Goal: Information Seeking & Learning: Learn about a topic

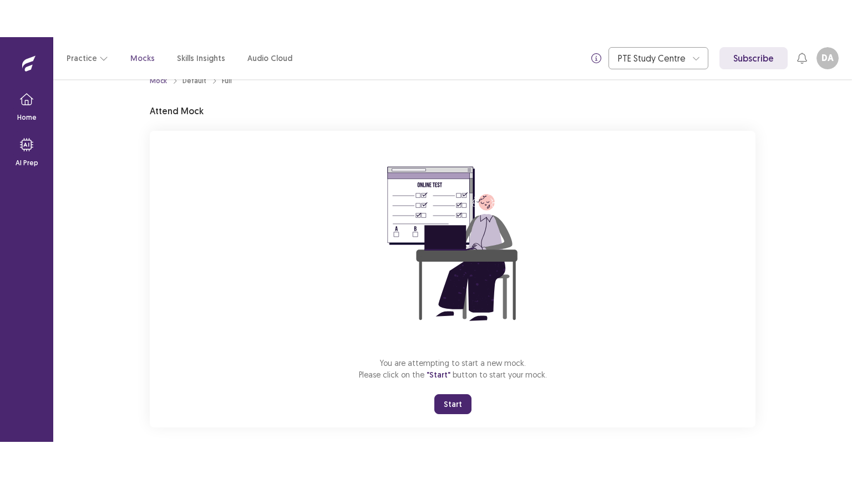
scroll to position [33, 0]
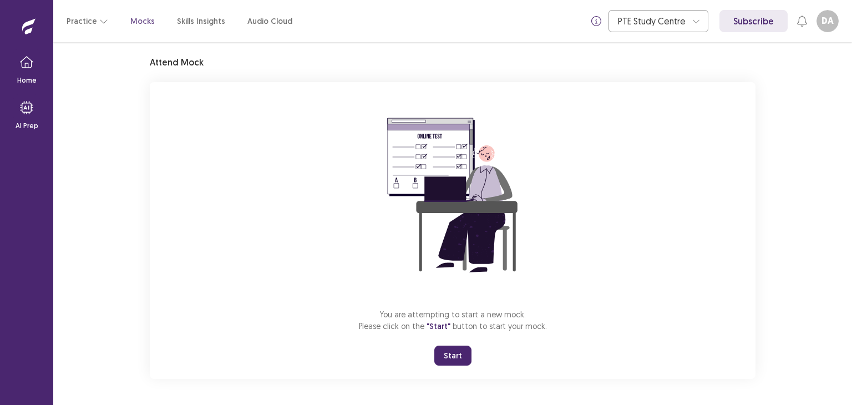
click at [452, 361] on button "Start" at bounding box center [452, 356] width 37 height 20
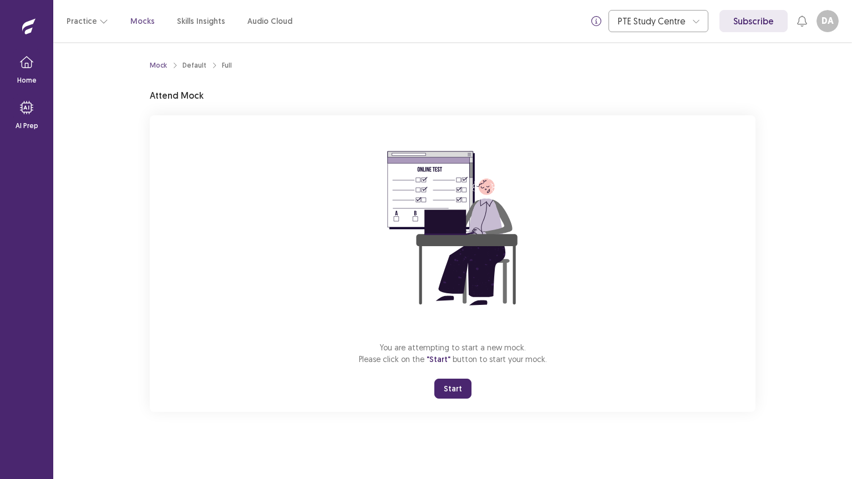
scroll to position [0, 0]
click at [444, 387] on button "Start" at bounding box center [452, 389] width 37 height 20
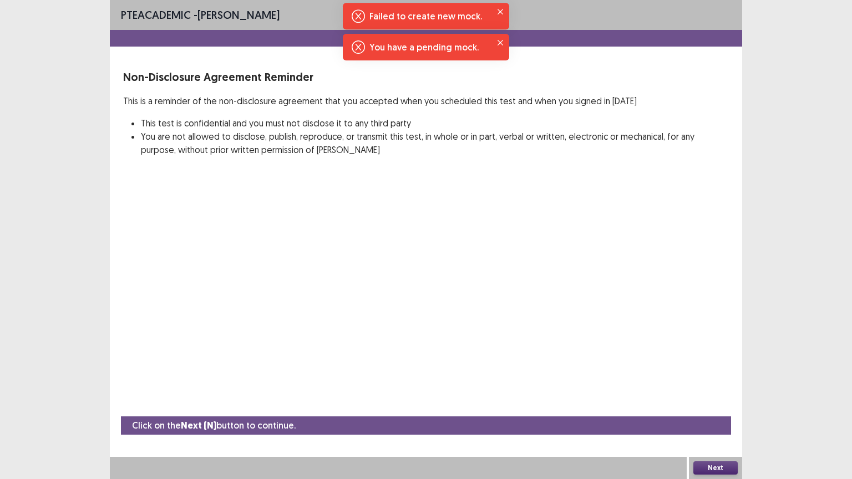
click at [712, 404] on button "Next" at bounding box center [715, 468] width 44 height 13
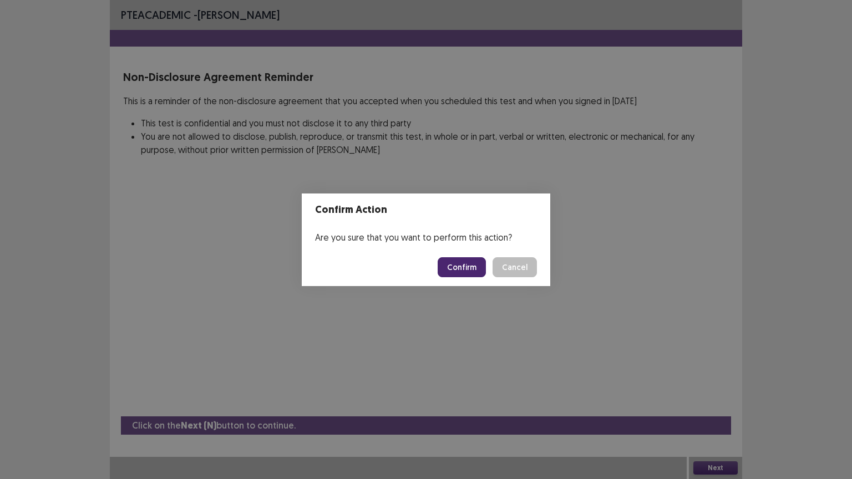
click at [473, 268] on button "Confirm" at bounding box center [462, 267] width 48 height 20
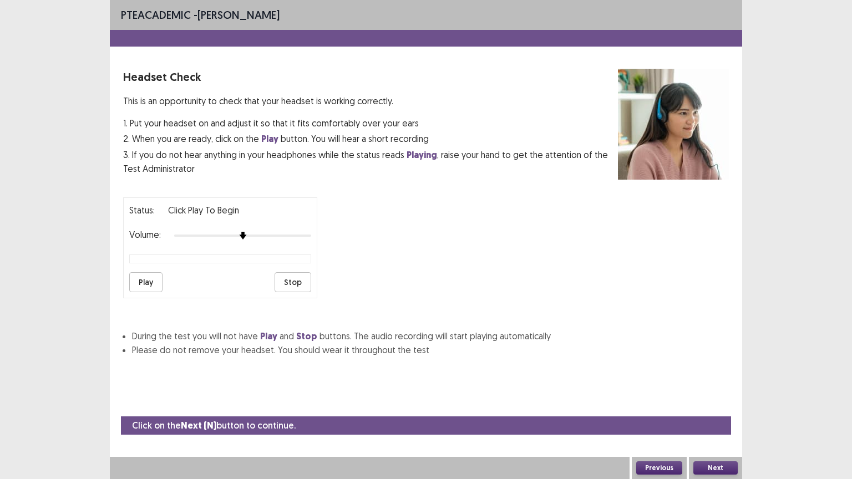
click at [155, 280] on button "Play" at bounding box center [145, 282] width 33 height 20
click at [245, 235] on div "Volume:" at bounding box center [220, 235] width 182 height 11
click at [247, 233] on div at bounding box center [242, 235] width 137 height 9
click at [250, 231] on div at bounding box center [242, 235] width 137 height 9
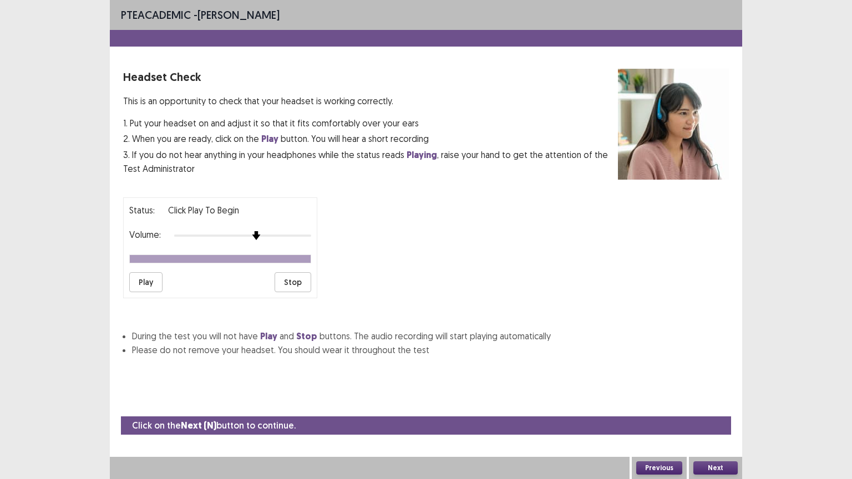
click at [251, 231] on div at bounding box center [242, 235] width 137 height 9
click at [158, 284] on button "Play" at bounding box center [145, 282] width 33 height 20
click at [705, 404] on button "Next" at bounding box center [715, 468] width 44 height 13
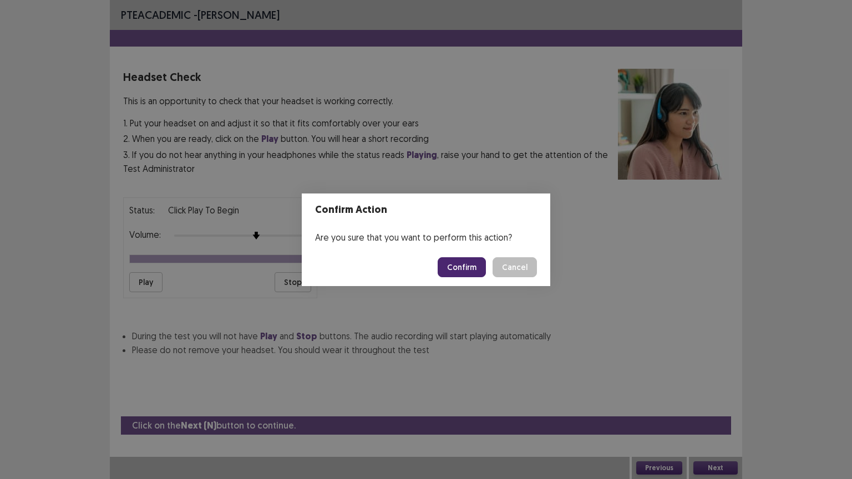
click at [475, 271] on button "Confirm" at bounding box center [462, 267] width 48 height 20
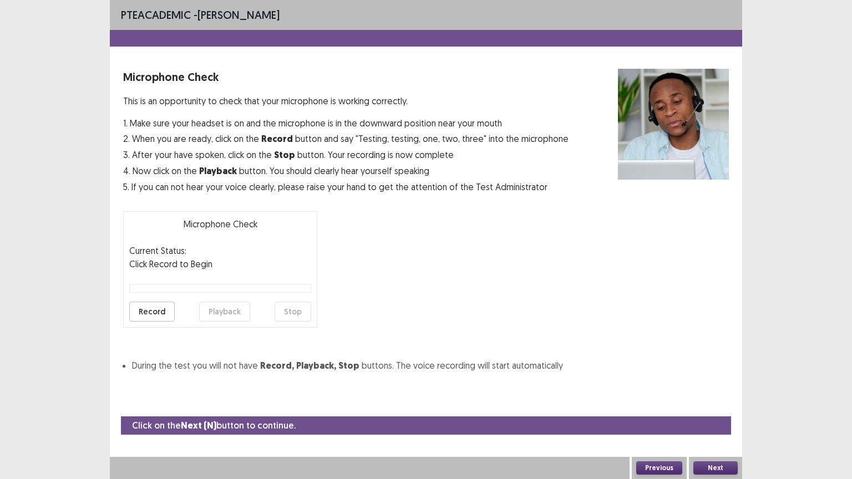
click at [158, 308] on button "Record" at bounding box center [151, 312] width 45 height 20
click at [295, 314] on button "Stop" at bounding box center [293, 312] width 37 height 20
click at [229, 316] on button "Playback" at bounding box center [224, 312] width 51 height 20
click at [227, 311] on button "Playback" at bounding box center [224, 312] width 51 height 20
click at [214, 313] on button "Playback" at bounding box center [224, 312] width 51 height 20
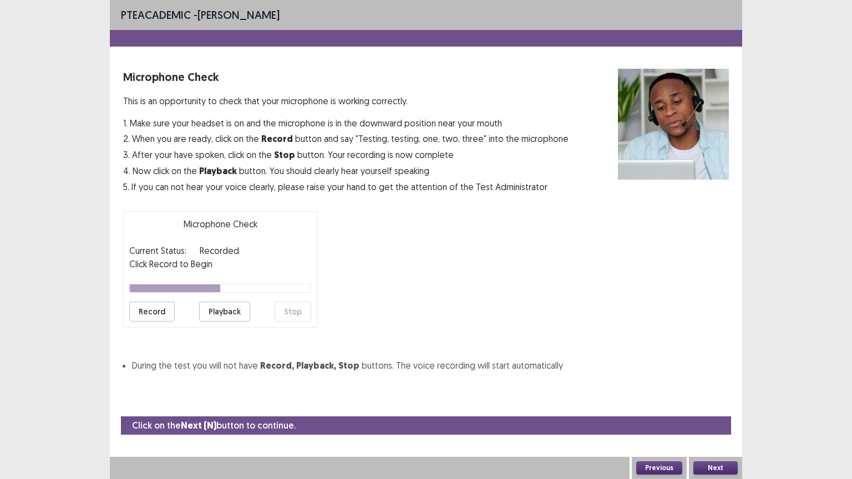
click at [712, 404] on button "Next" at bounding box center [715, 468] width 44 height 13
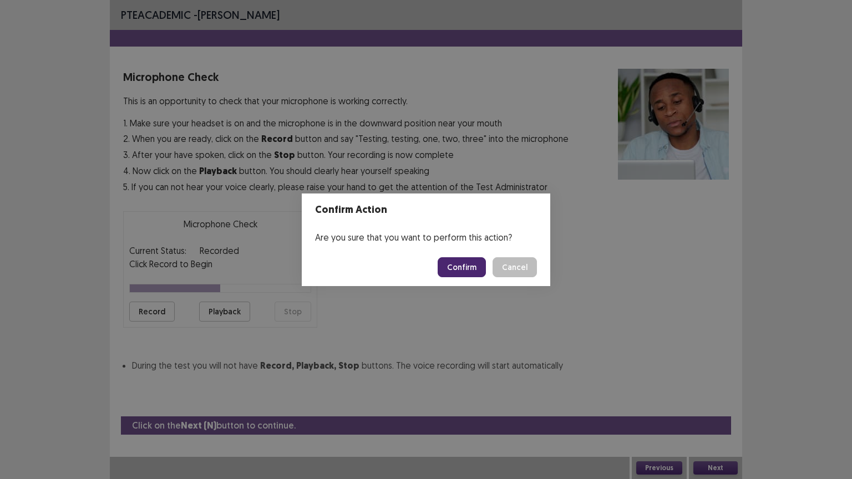
click at [466, 269] on button "Confirm" at bounding box center [462, 267] width 48 height 20
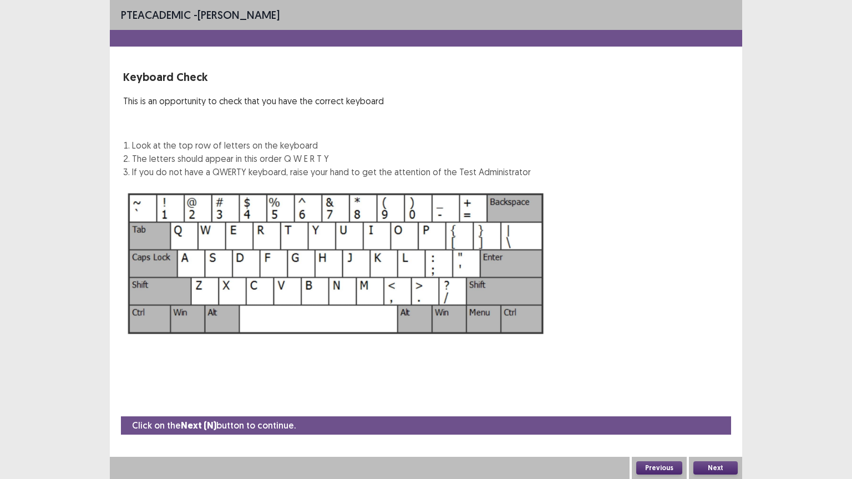
click at [723, 404] on button "Next" at bounding box center [715, 468] width 44 height 13
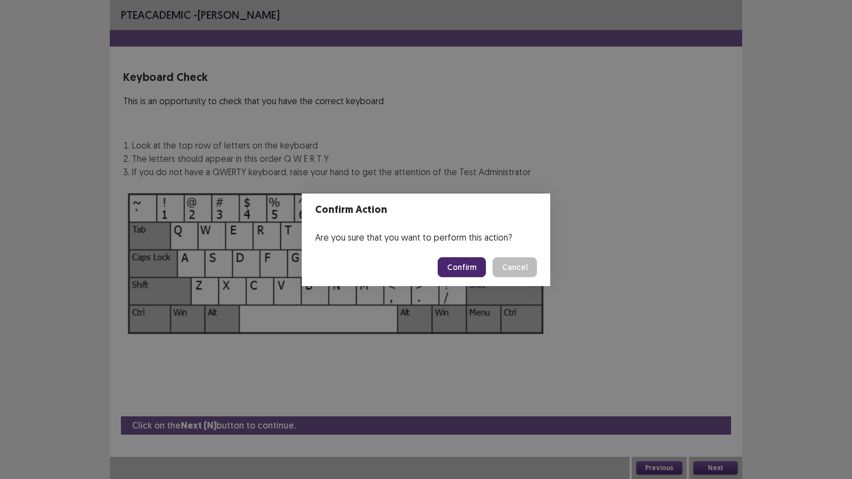
click at [460, 276] on button "Confirm" at bounding box center [462, 267] width 48 height 20
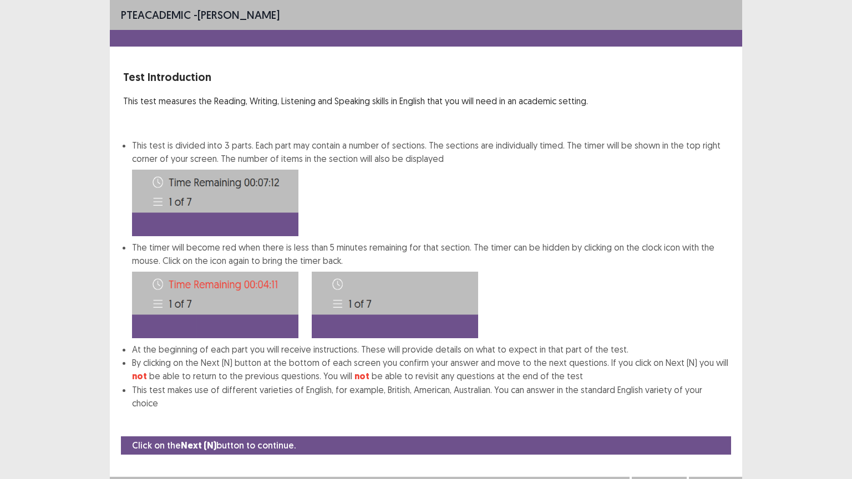
scroll to position [1, 0]
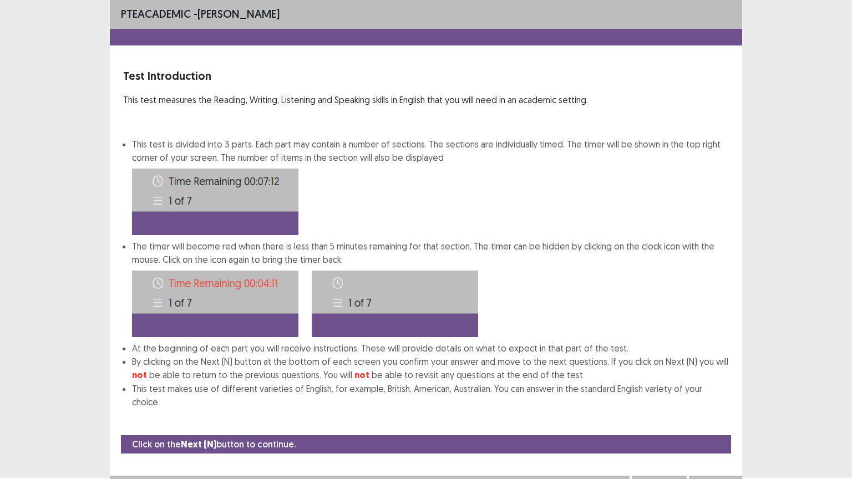
click at [704, 404] on button "Next" at bounding box center [715, 486] width 44 height 13
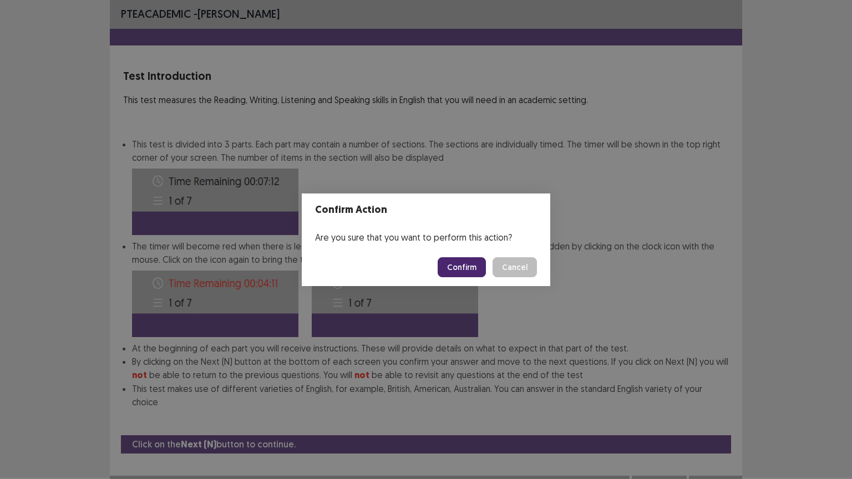
click at [460, 273] on button "Confirm" at bounding box center [462, 267] width 48 height 20
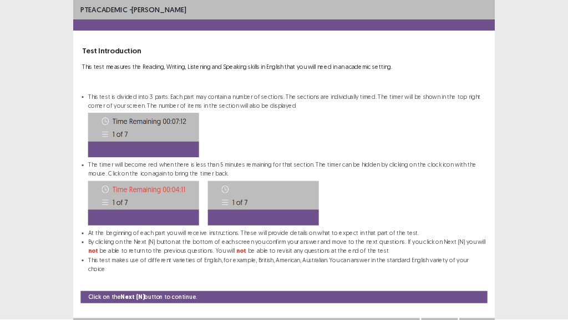
scroll to position [0, 0]
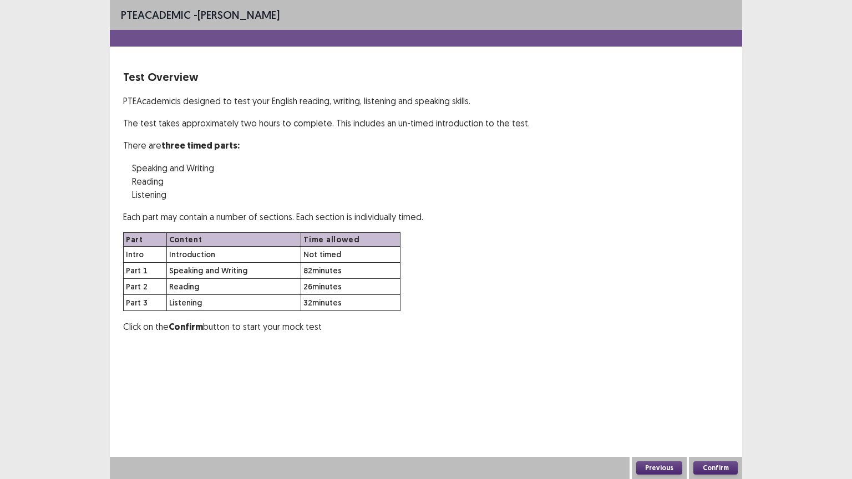
click at [717, 404] on button "Confirm" at bounding box center [715, 468] width 44 height 13
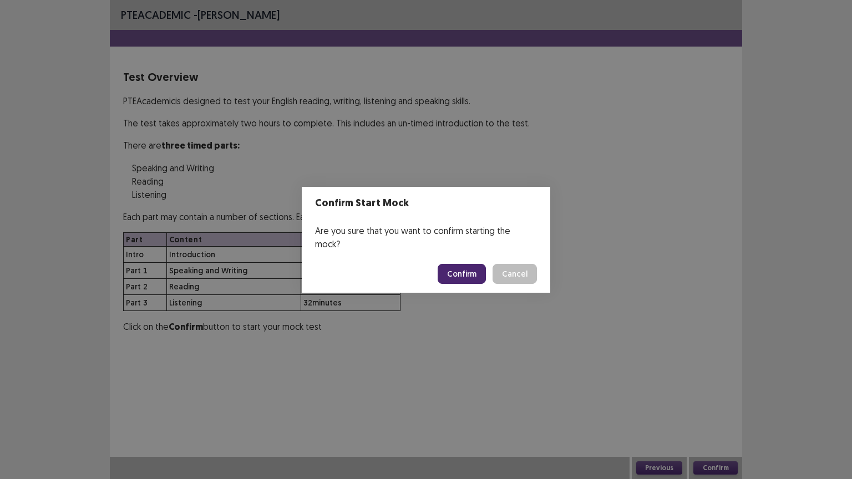
click at [466, 271] on button "Confirm" at bounding box center [462, 274] width 48 height 20
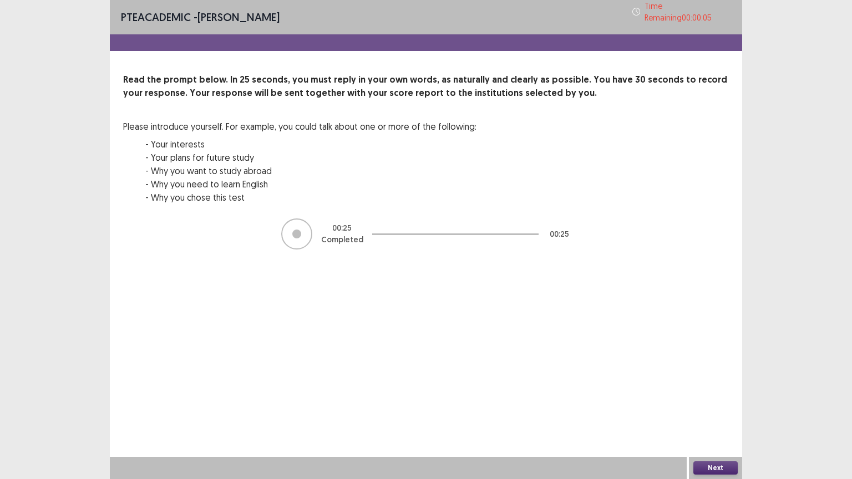
click at [710, 404] on button "Next" at bounding box center [715, 468] width 44 height 13
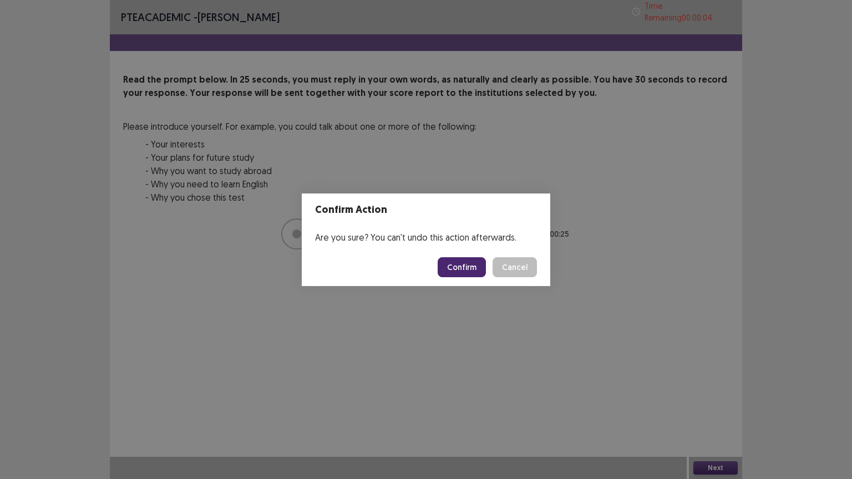
click at [453, 264] on button "Confirm" at bounding box center [462, 267] width 48 height 20
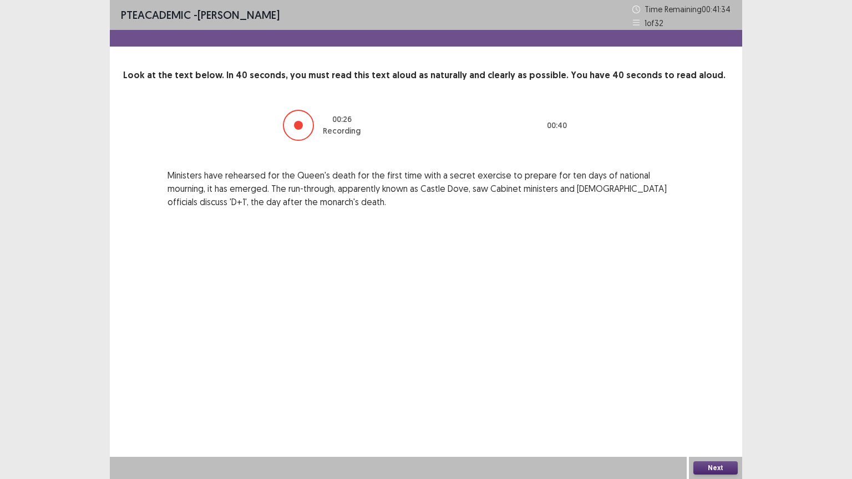
click at [708, 404] on button "Next" at bounding box center [715, 468] width 44 height 13
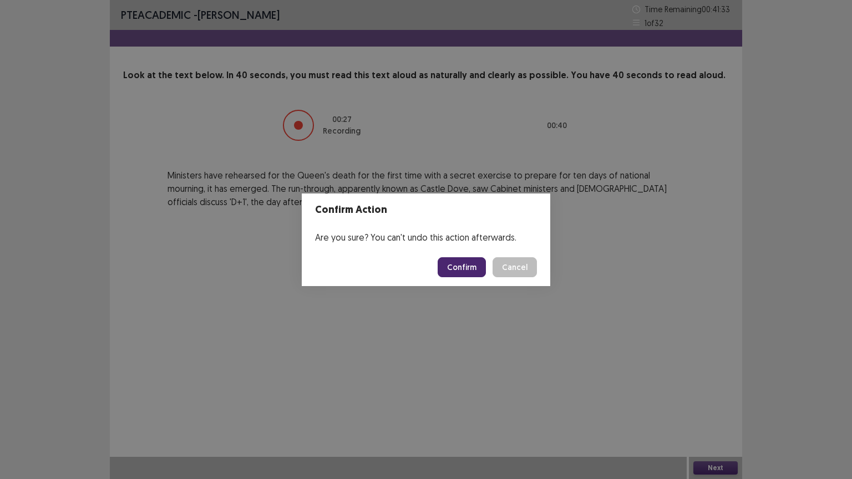
click at [471, 272] on button "Confirm" at bounding box center [462, 267] width 48 height 20
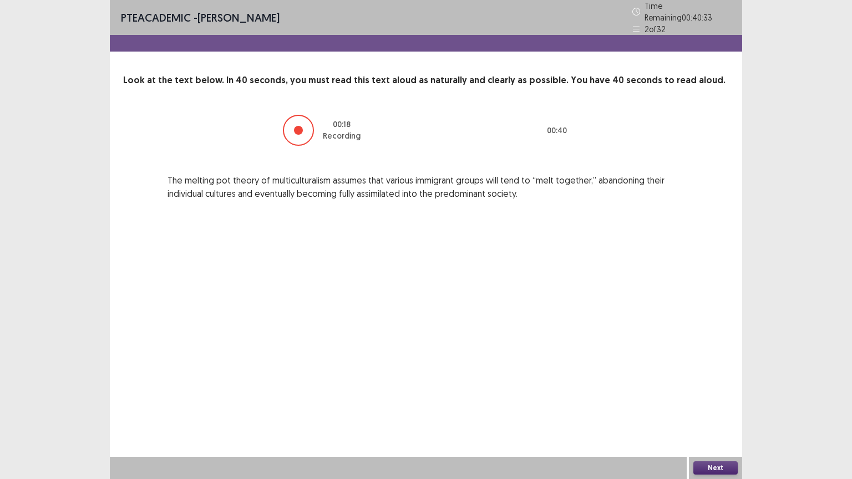
click at [708, 404] on button "Next" at bounding box center [715, 468] width 44 height 13
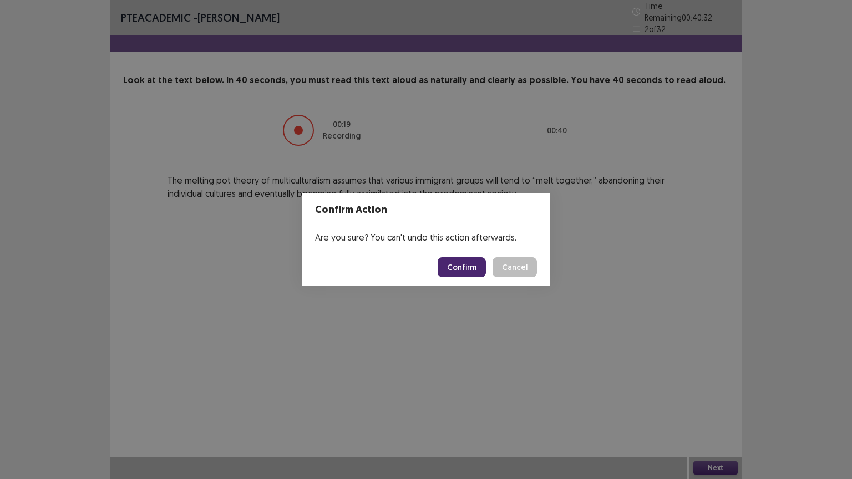
click at [458, 268] on button "Confirm" at bounding box center [462, 267] width 48 height 20
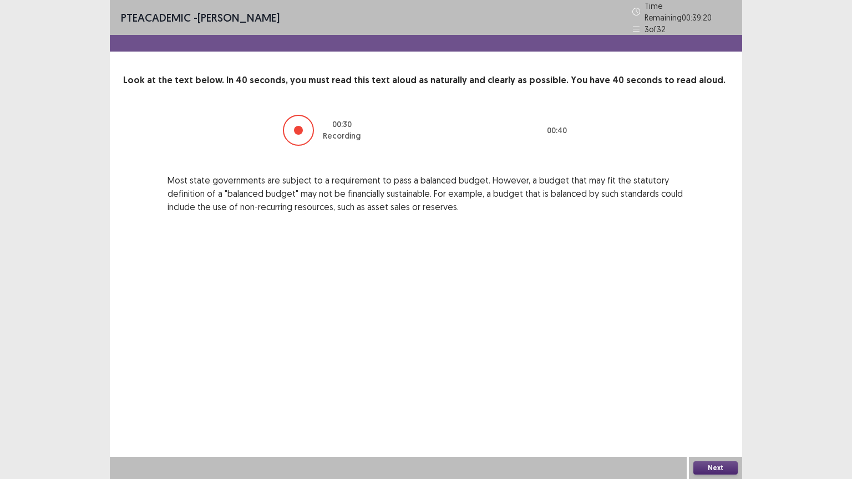
click at [708, 404] on button "Next" at bounding box center [715, 468] width 44 height 13
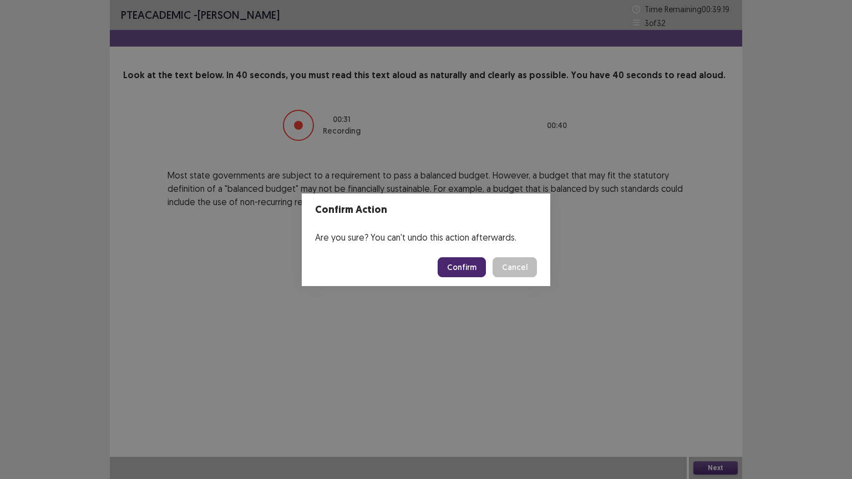
click at [469, 270] on button "Confirm" at bounding box center [462, 267] width 48 height 20
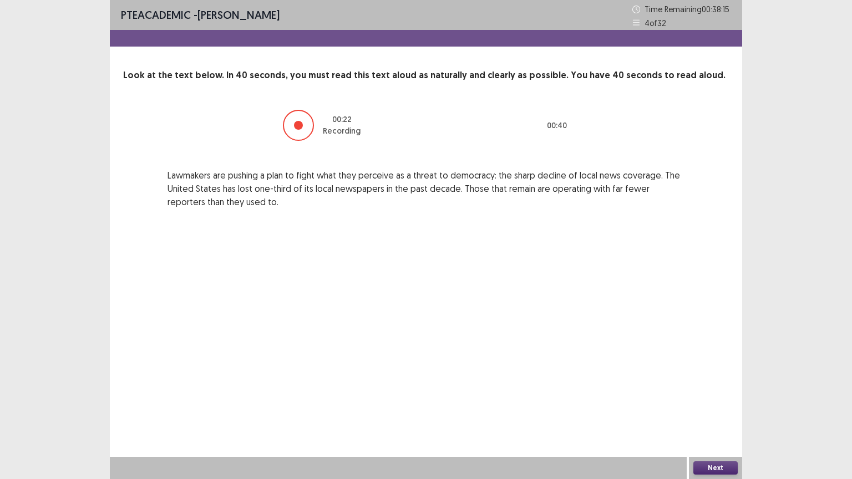
click at [719, 404] on button "Next" at bounding box center [715, 468] width 44 height 13
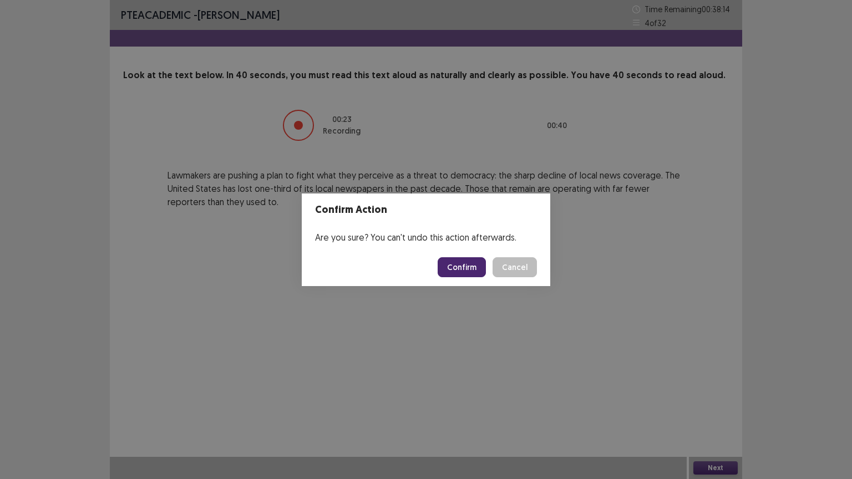
click at [457, 273] on button "Confirm" at bounding box center [462, 267] width 48 height 20
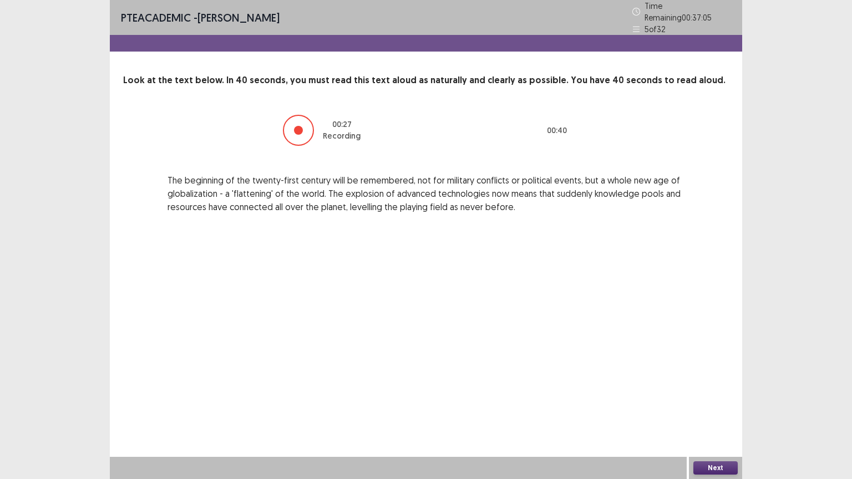
click at [708, 404] on button "Next" at bounding box center [715, 468] width 44 height 13
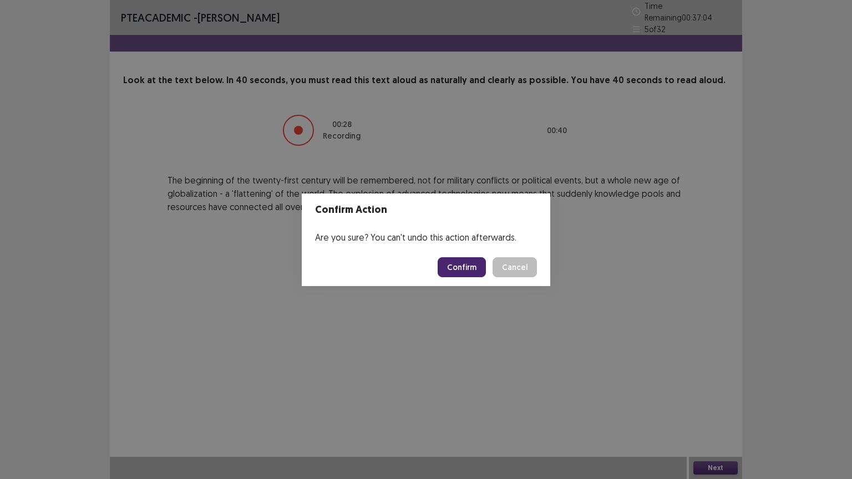
click at [464, 260] on button "Confirm" at bounding box center [462, 267] width 48 height 20
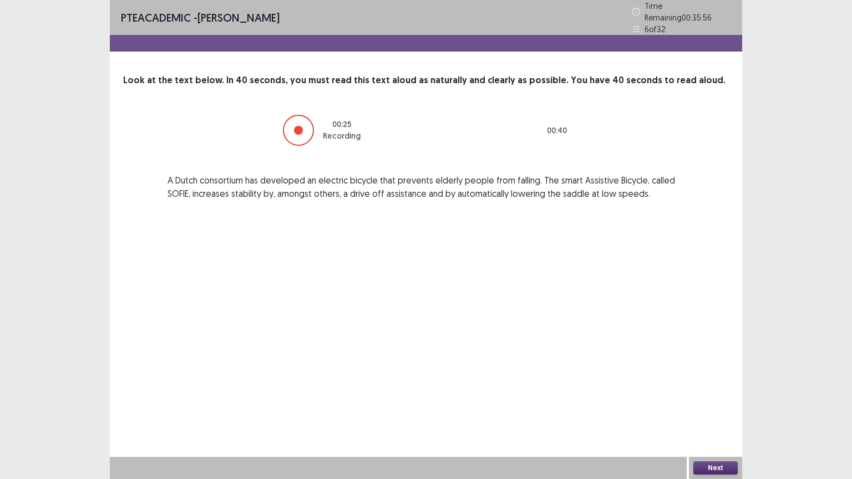
click at [701, 404] on button "Next" at bounding box center [715, 468] width 44 height 13
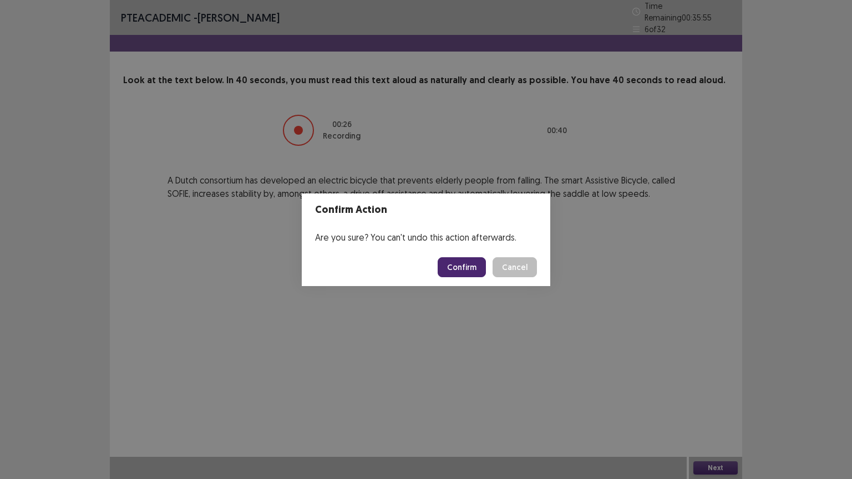
click at [455, 266] on button "Confirm" at bounding box center [462, 267] width 48 height 20
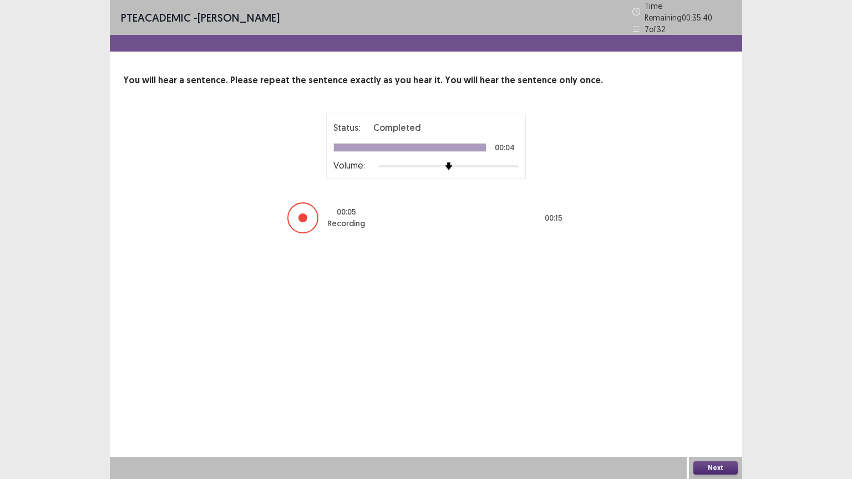
click at [699, 404] on button "Next" at bounding box center [715, 468] width 44 height 13
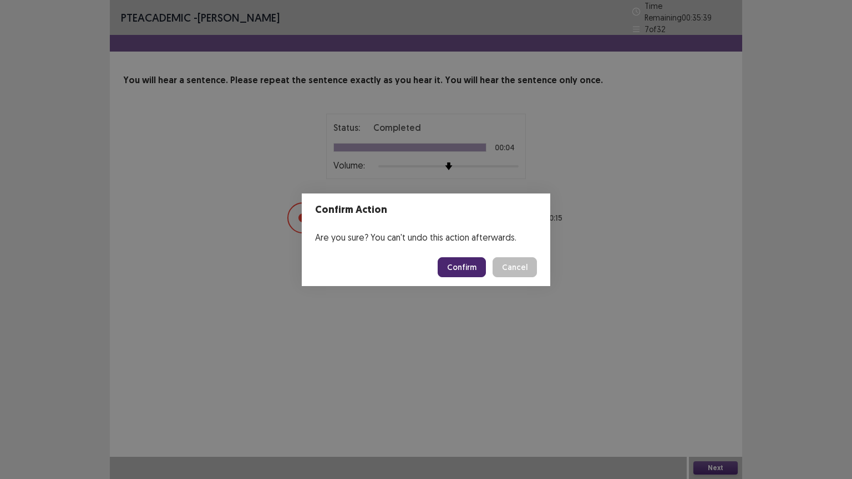
click at [460, 264] on button "Confirm" at bounding box center [462, 267] width 48 height 20
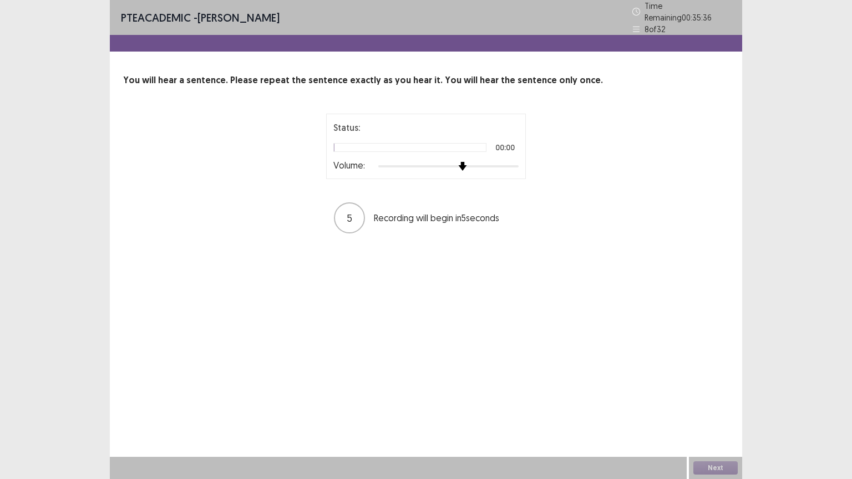
click at [462, 164] on div at bounding box center [448, 166] width 140 height 9
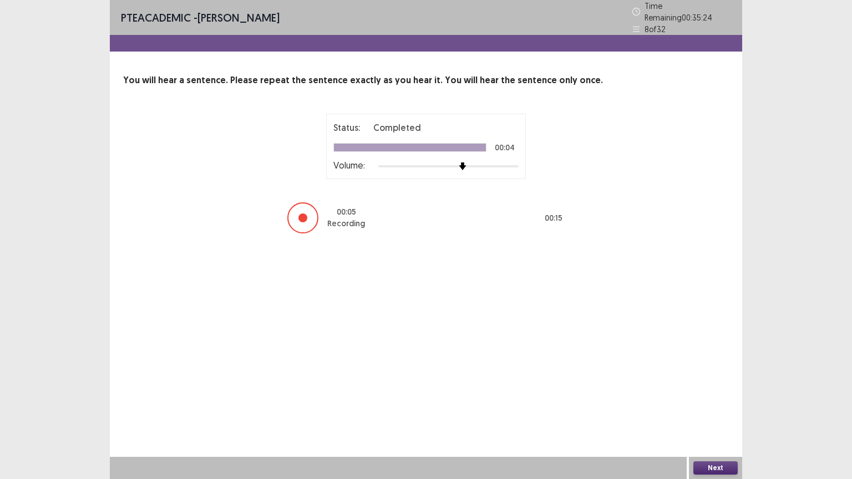
click at [709, 404] on button "Next" at bounding box center [715, 468] width 44 height 13
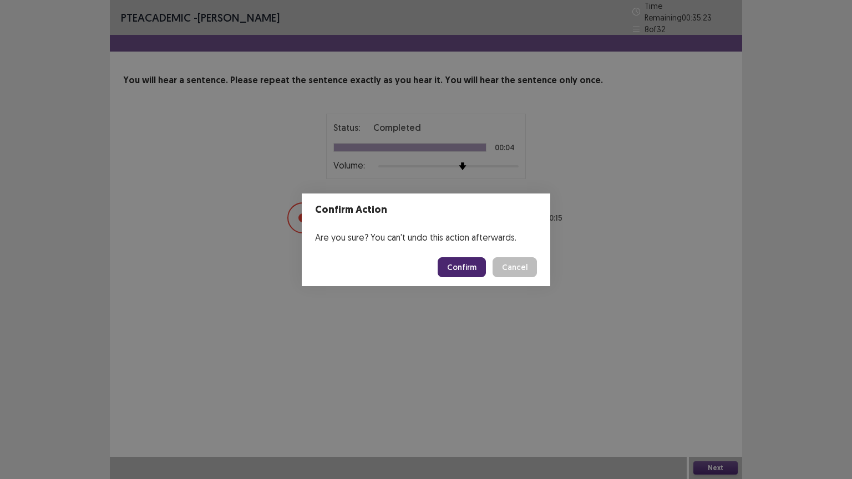
click at [471, 266] on button "Confirm" at bounding box center [462, 267] width 48 height 20
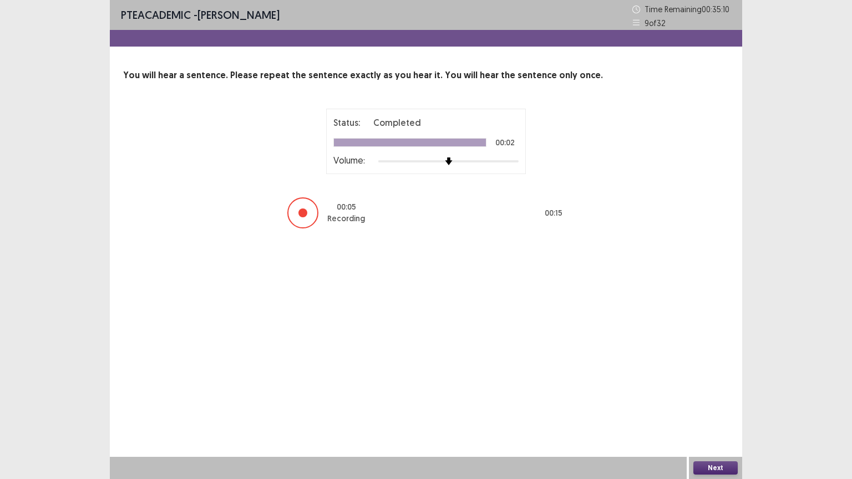
click at [709, 404] on button "Next" at bounding box center [715, 468] width 44 height 13
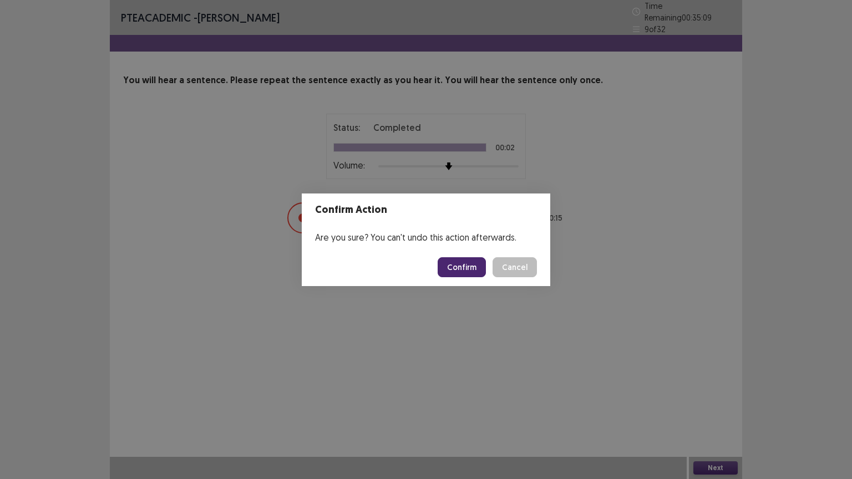
click at [466, 267] on button "Confirm" at bounding box center [462, 267] width 48 height 20
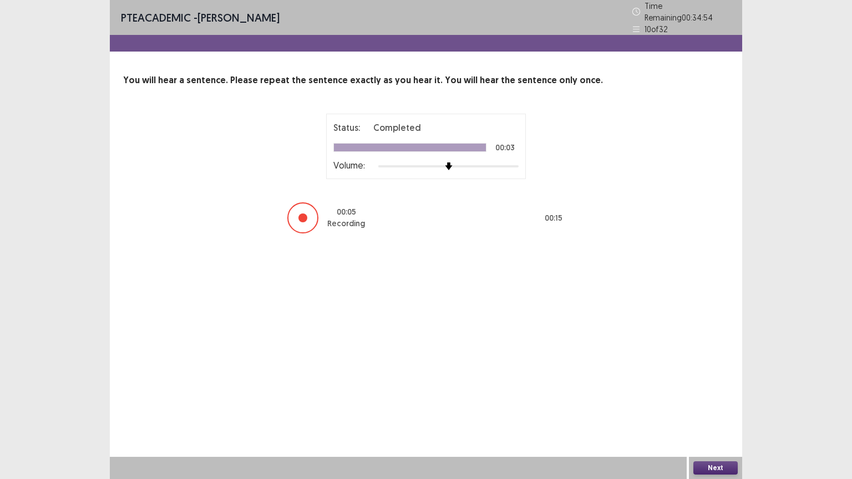
click at [699, 404] on button "Next" at bounding box center [715, 468] width 44 height 13
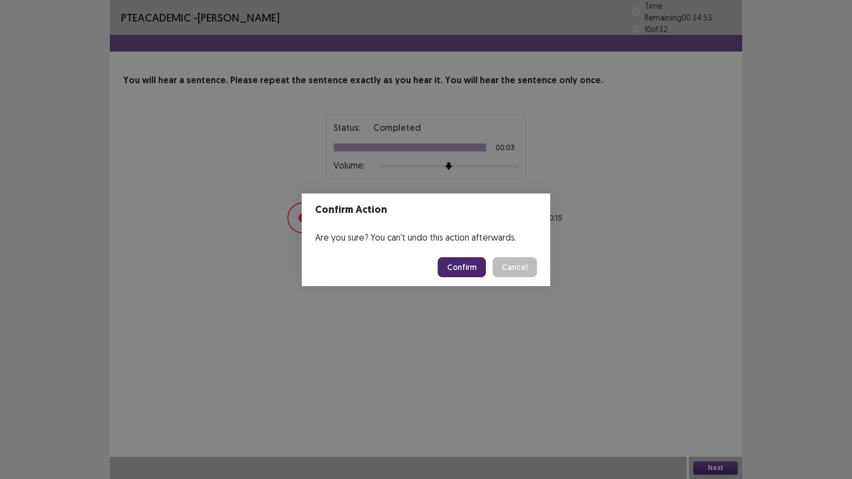
click at [458, 266] on button "Confirm" at bounding box center [462, 267] width 48 height 20
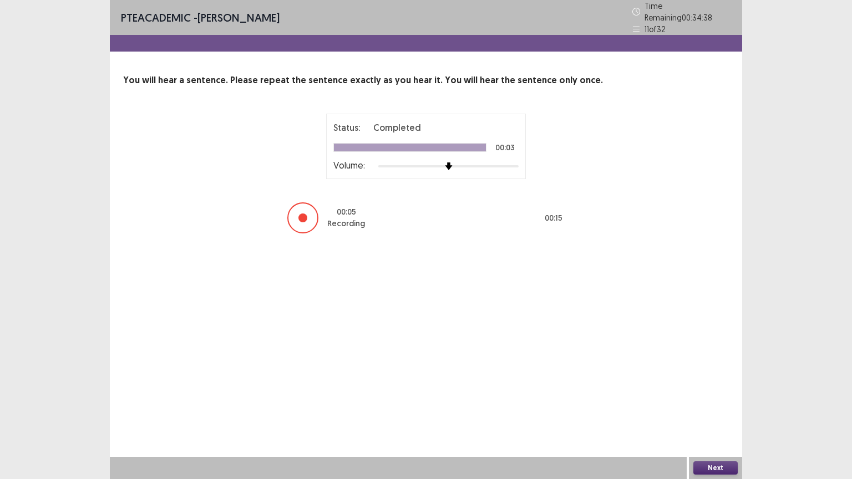
click at [715, 404] on button "Next" at bounding box center [715, 468] width 44 height 13
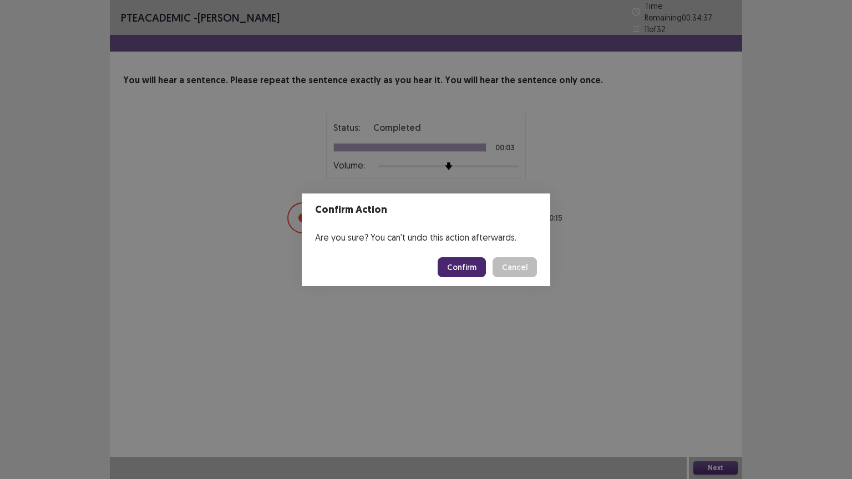
click at [464, 268] on button "Confirm" at bounding box center [462, 267] width 48 height 20
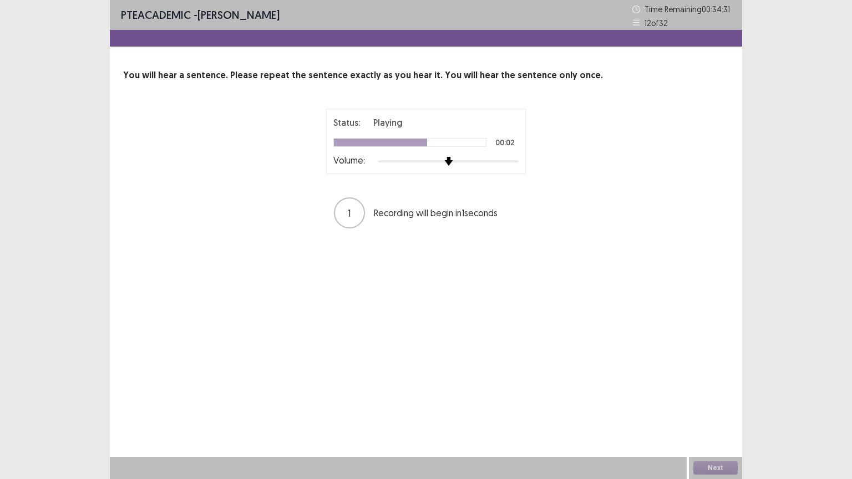
click at [455, 162] on div at bounding box center [448, 161] width 140 height 9
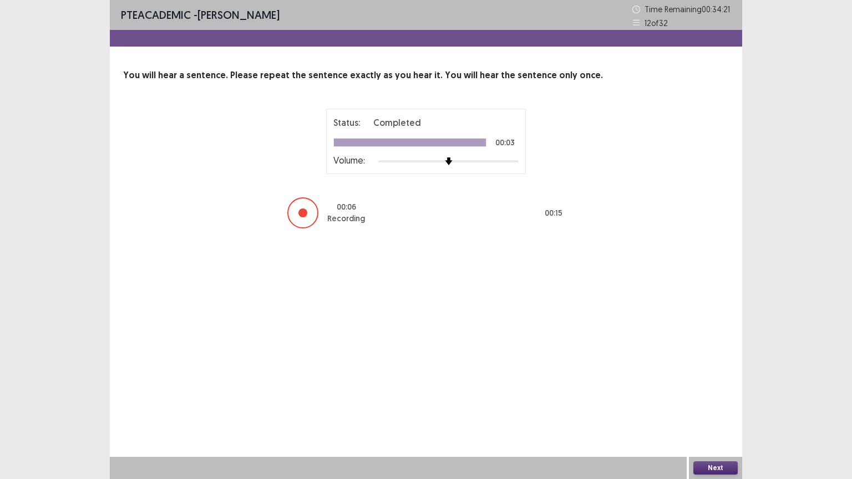
click at [713, 404] on button "Next" at bounding box center [715, 468] width 44 height 13
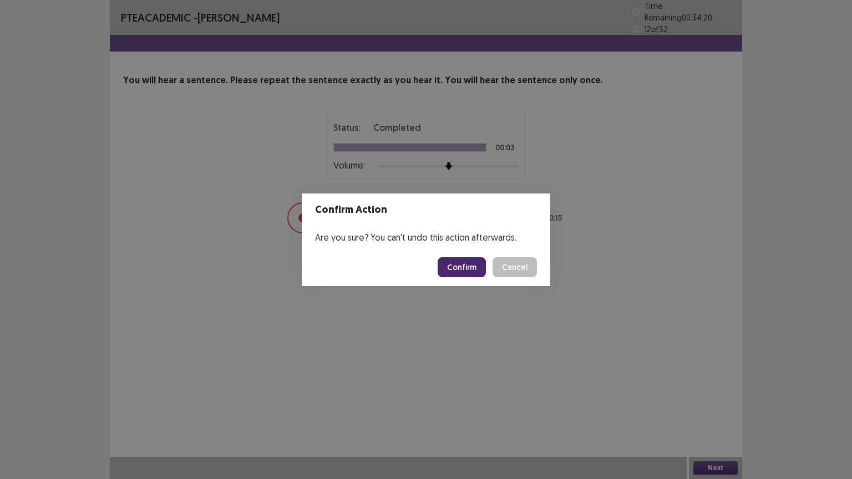
click at [467, 269] on button "Confirm" at bounding box center [462, 267] width 48 height 20
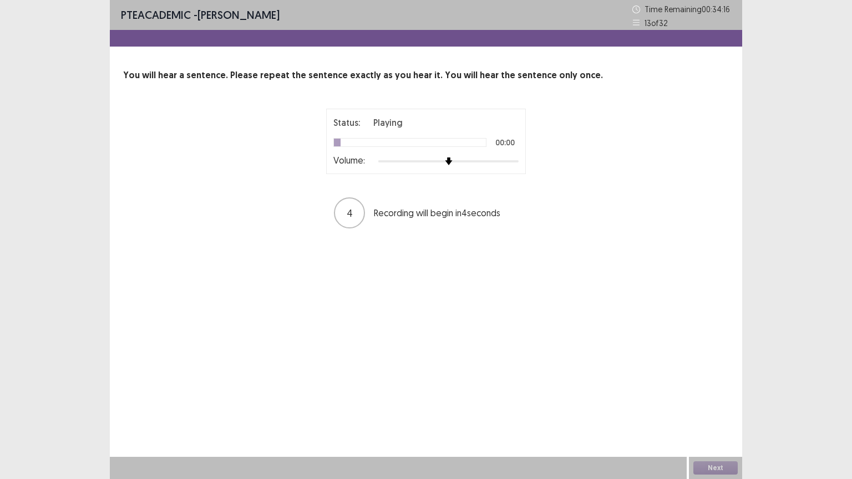
click at [459, 161] on div at bounding box center [448, 161] width 140 height 9
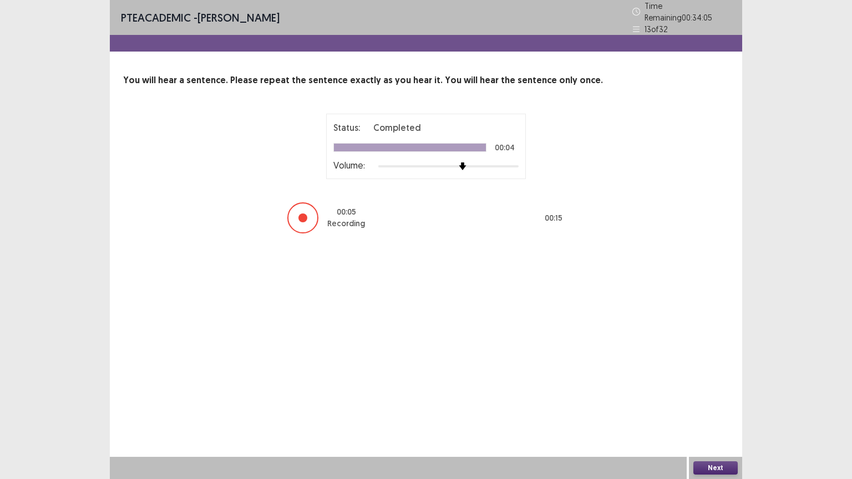
click at [710, 404] on button "Next" at bounding box center [715, 468] width 44 height 13
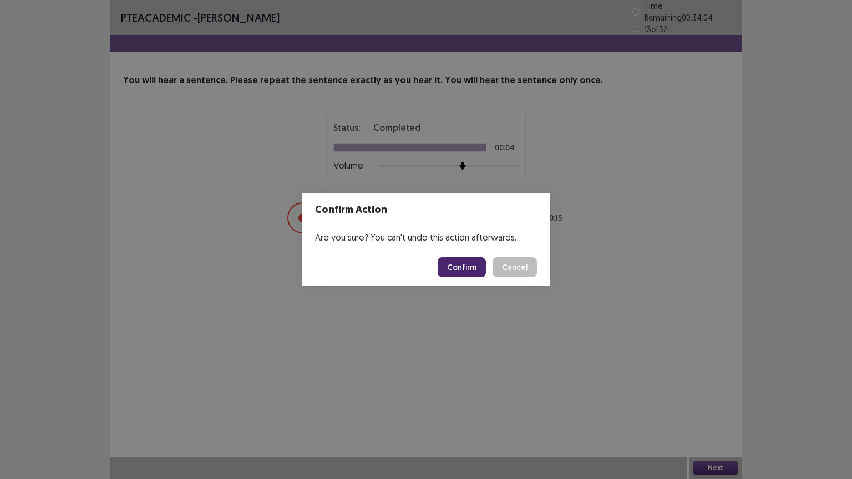
click at [468, 276] on button "Confirm" at bounding box center [462, 267] width 48 height 20
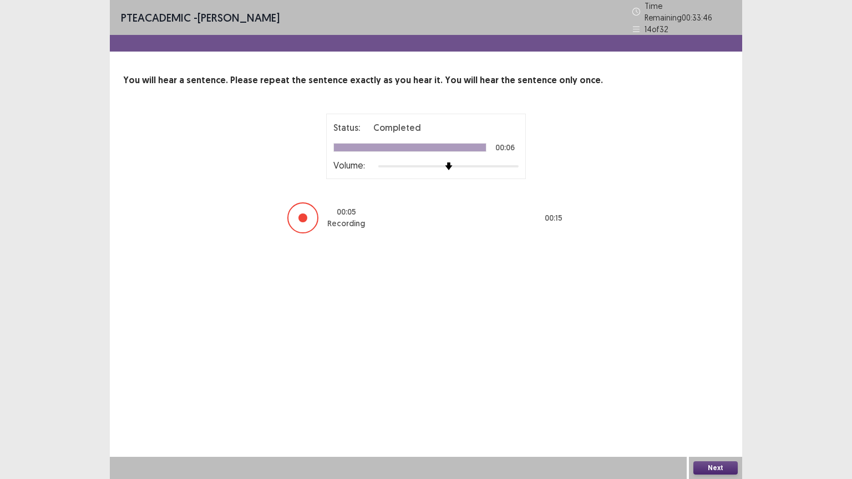
click at [708, 404] on button "Next" at bounding box center [715, 468] width 44 height 13
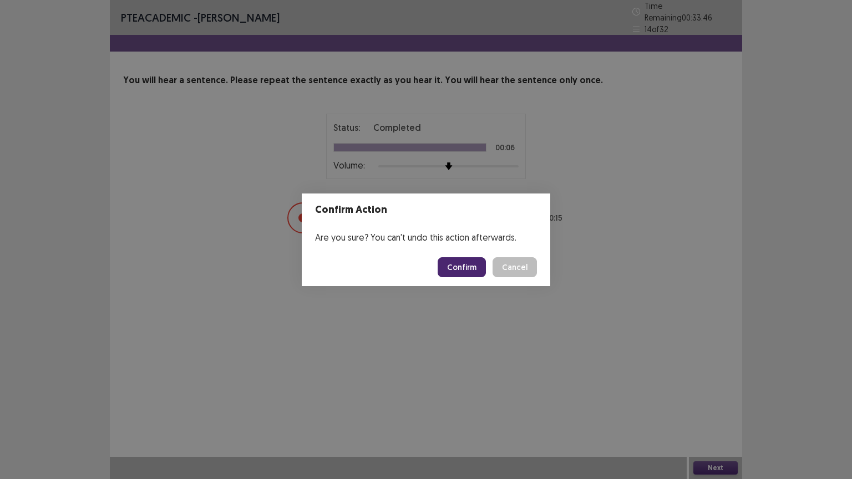
click at [463, 263] on button "Confirm" at bounding box center [462, 267] width 48 height 20
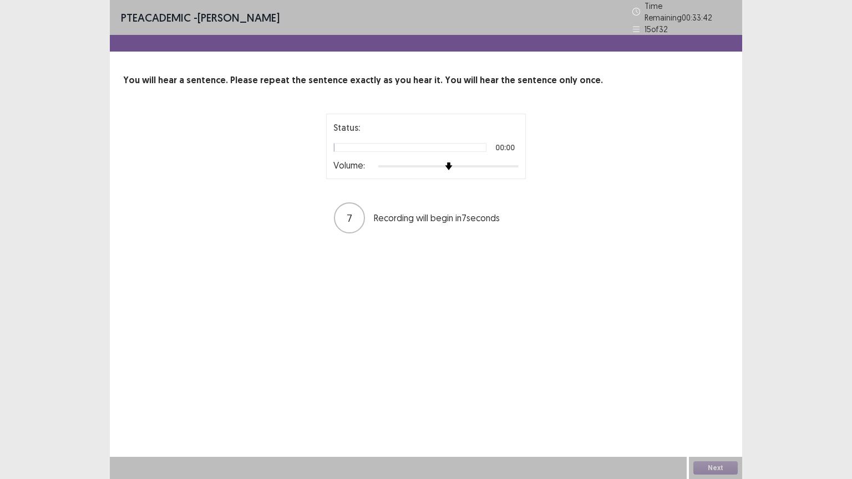
click at [460, 166] on div "Volume:" at bounding box center [425, 166] width 185 height 11
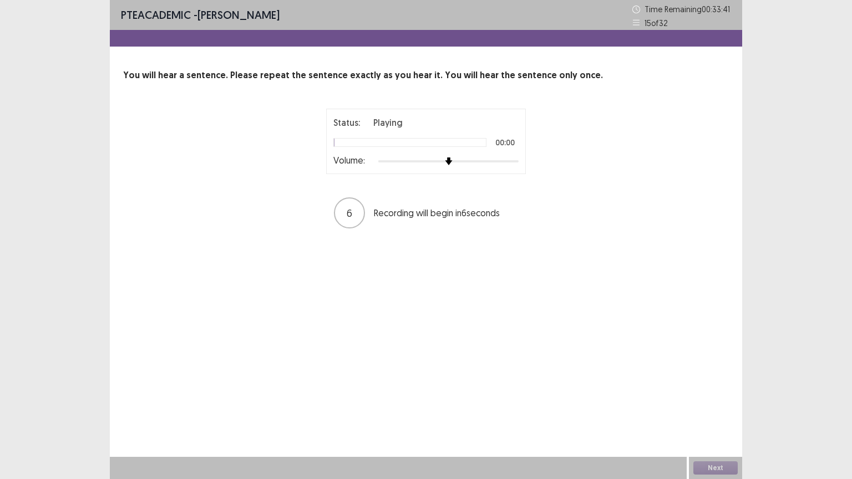
click at [461, 162] on div at bounding box center [448, 161] width 140 height 9
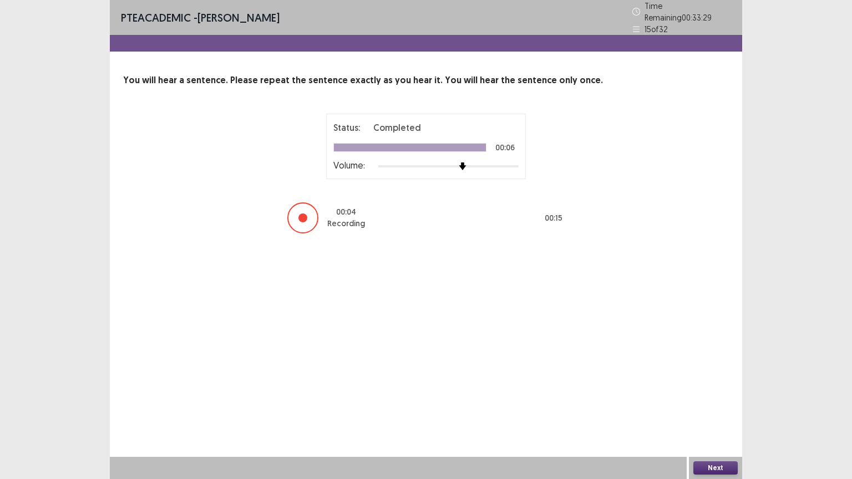
click at [714, 404] on button "Next" at bounding box center [715, 468] width 44 height 13
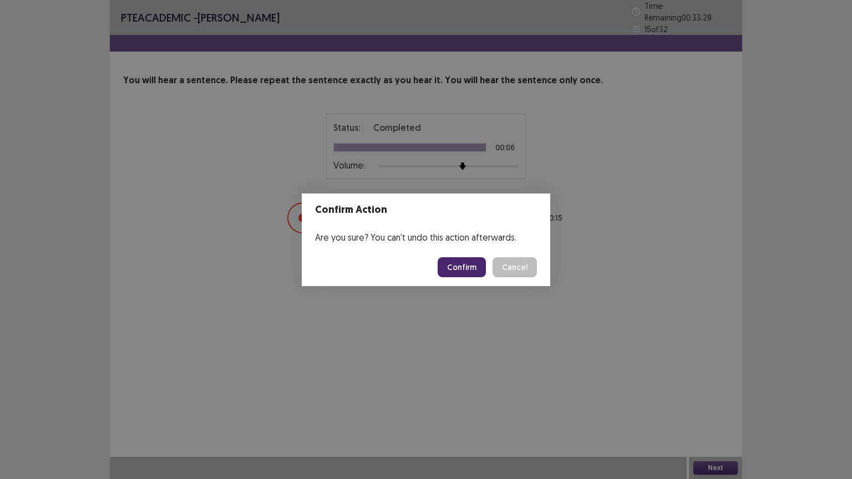
click at [456, 273] on button "Confirm" at bounding box center [462, 267] width 48 height 20
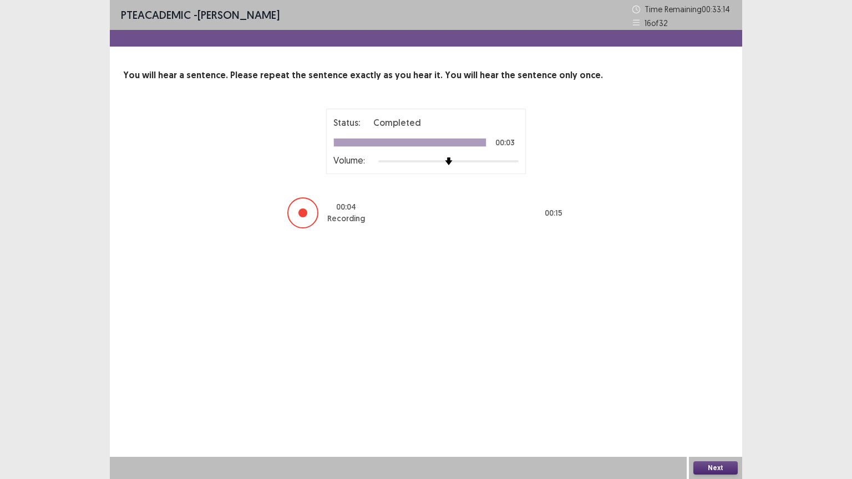
click at [717, 404] on button "Next" at bounding box center [715, 468] width 44 height 13
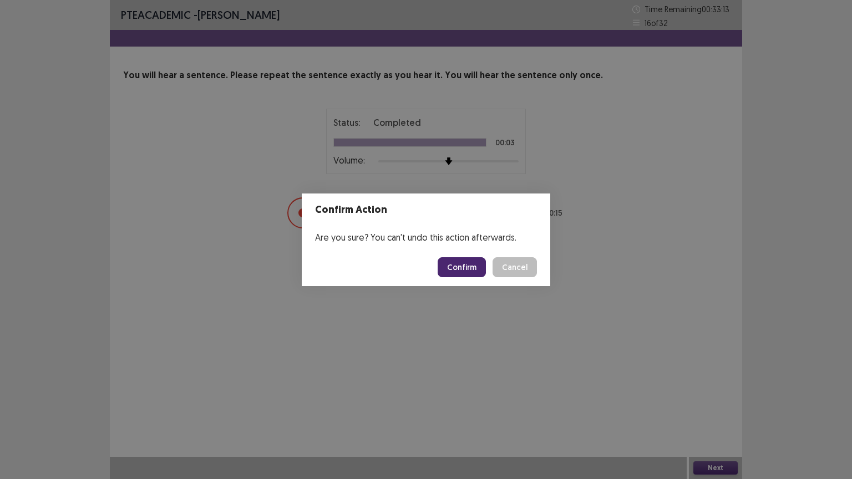
click at [466, 267] on button "Confirm" at bounding box center [462, 267] width 48 height 20
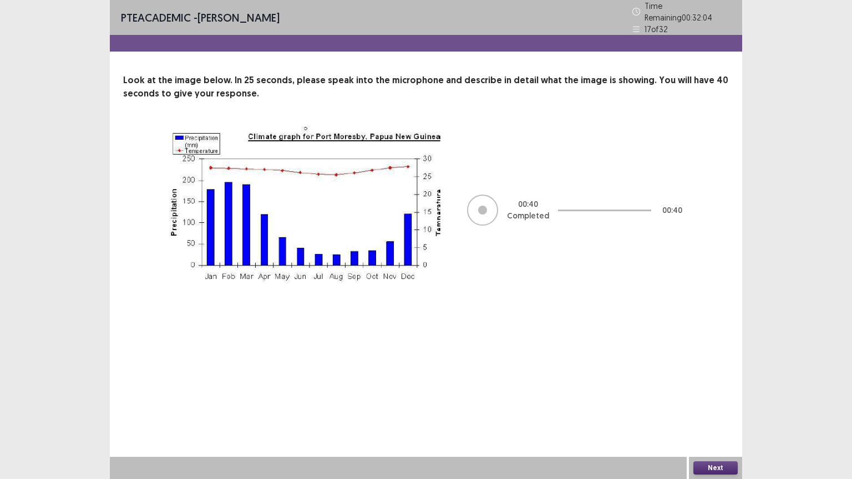
click at [712, 404] on button "Next" at bounding box center [715, 468] width 44 height 13
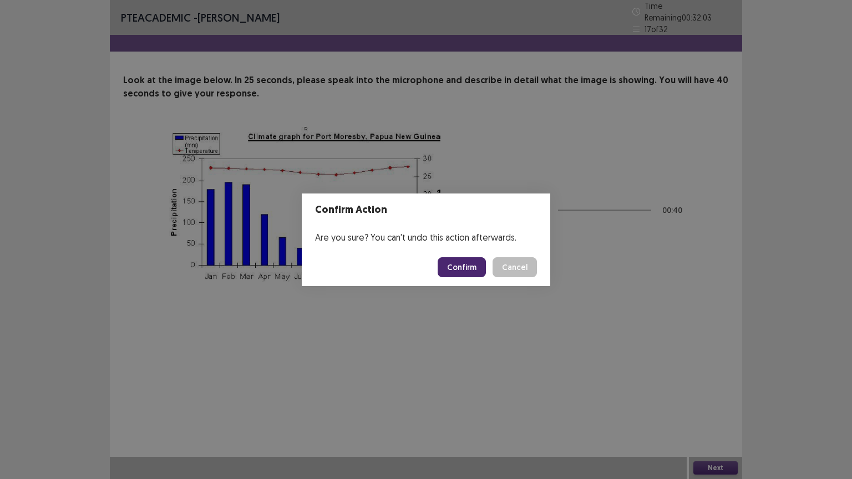
click at [468, 275] on button "Confirm" at bounding box center [462, 267] width 48 height 20
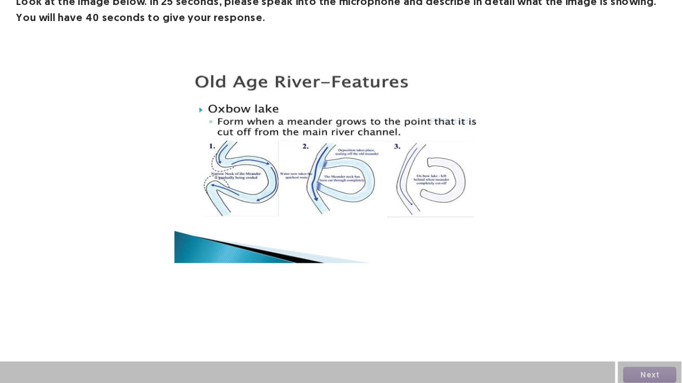
scroll to position [13, 0]
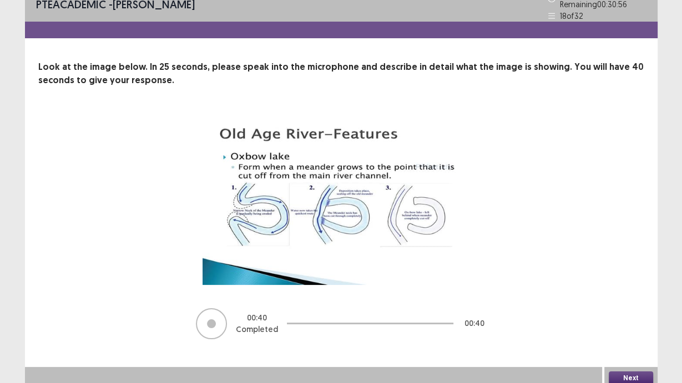
click at [623, 375] on button "Next" at bounding box center [630, 378] width 44 height 13
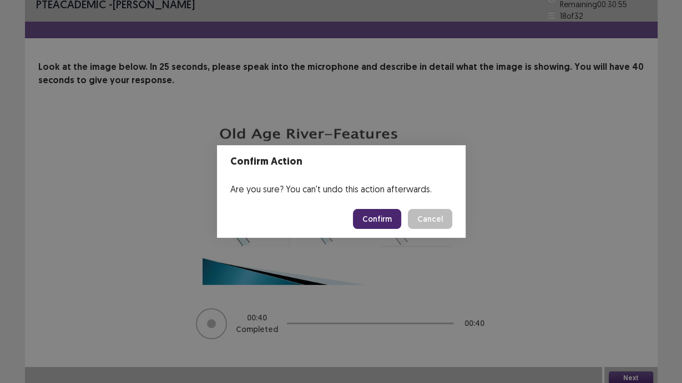
click at [396, 226] on button "Confirm" at bounding box center [377, 219] width 48 height 20
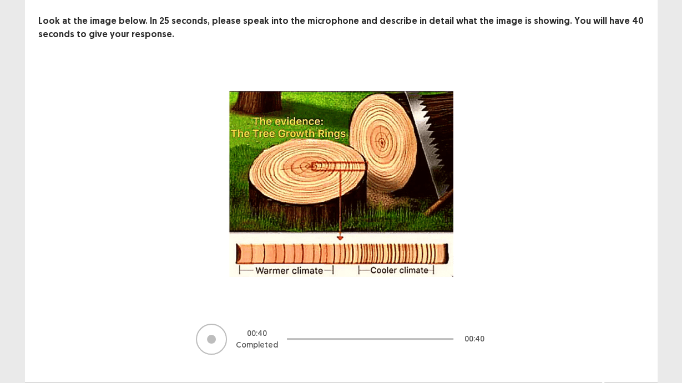
scroll to position [75, 0]
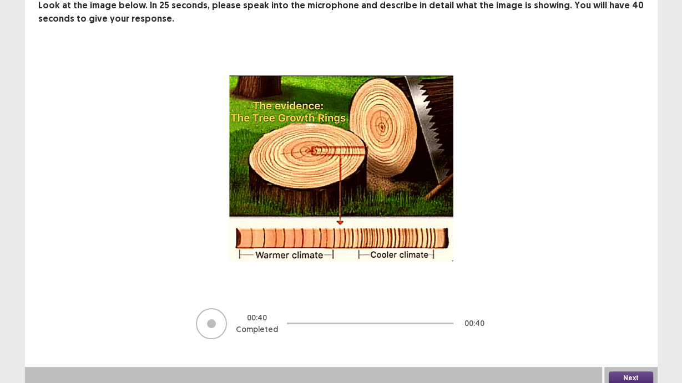
click at [619, 377] on button "Next" at bounding box center [630, 378] width 44 height 13
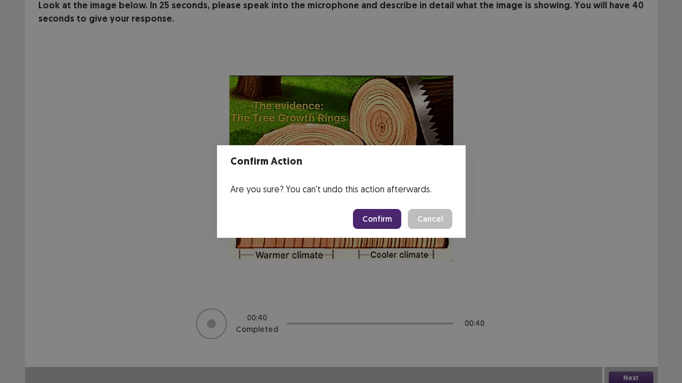
click at [375, 226] on button "Confirm" at bounding box center [377, 219] width 48 height 20
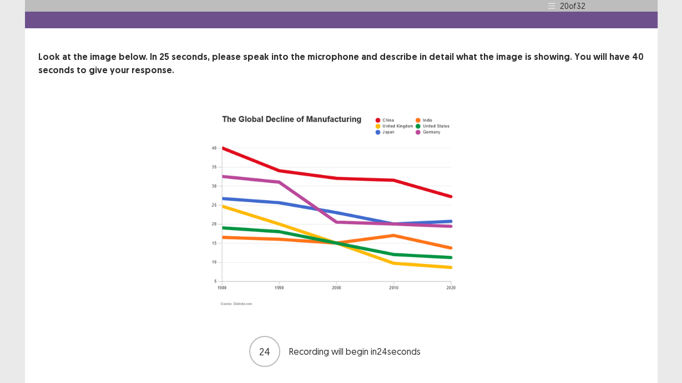
scroll to position [44, 0]
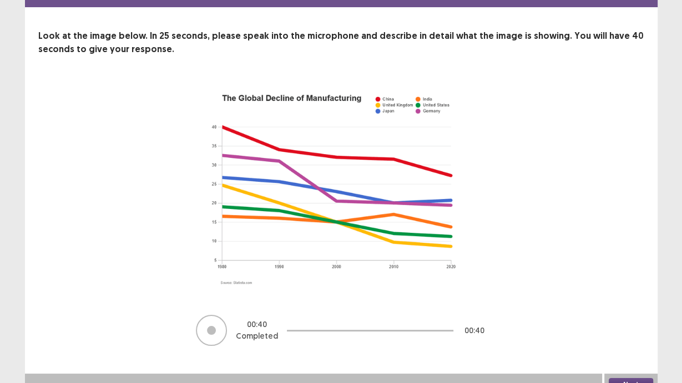
click at [636, 383] on button "Next" at bounding box center [630, 384] width 44 height 13
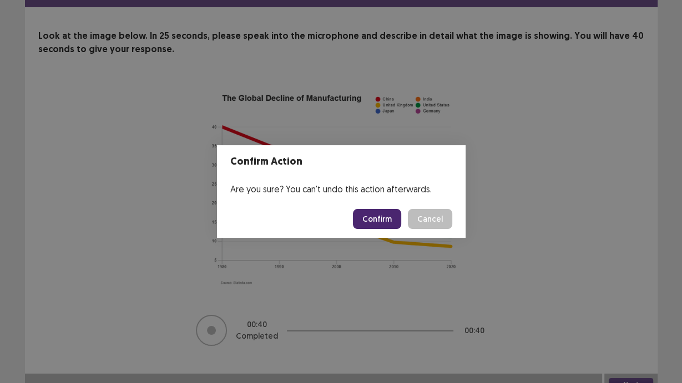
click at [380, 227] on button "Confirm" at bounding box center [377, 219] width 48 height 20
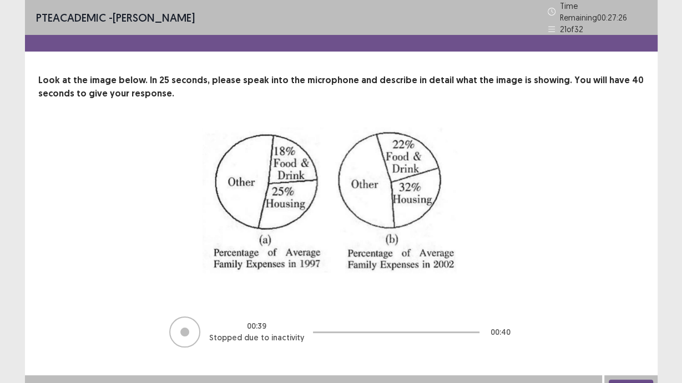
click at [620, 382] on button "Next" at bounding box center [630, 386] width 44 height 13
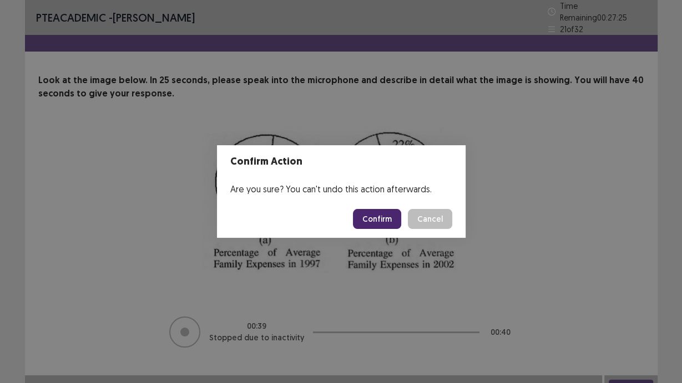
click at [373, 219] on button "Confirm" at bounding box center [377, 219] width 48 height 20
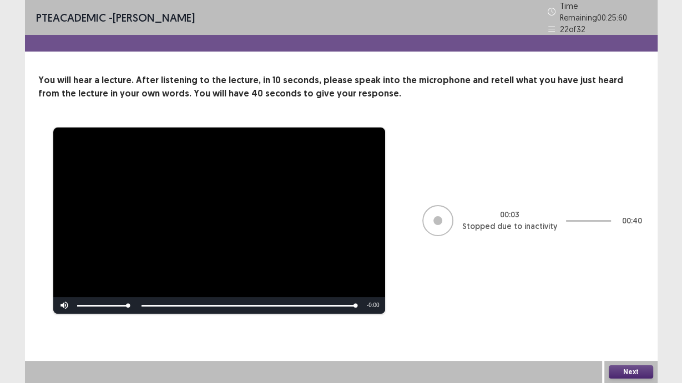
click at [433, 216] on div at bounding box center [437, 220] width 9 height 9
click at [617, 373] on button "Next" at bounding box center [630, 372] width 44 height 13
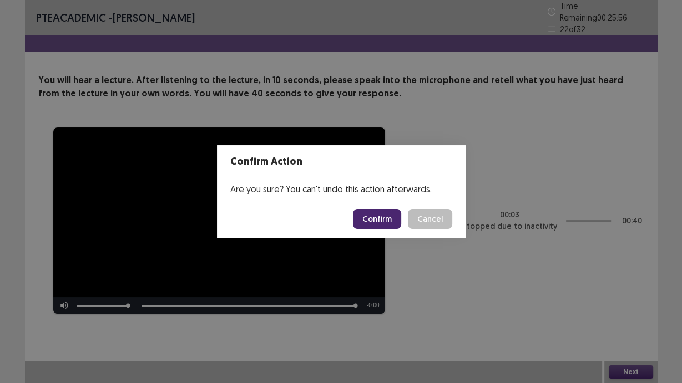
click at [383, 222] on button "Confirm" at bounding box center [377, 219] width 48 height 20
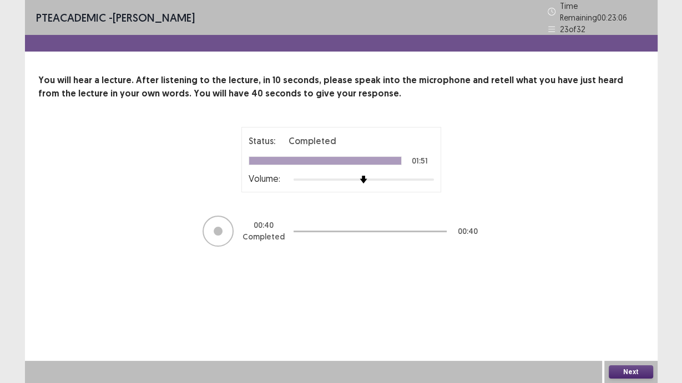
click at [616, 373] on button "Next" at bounding box center [630, 372] width 44 height 13
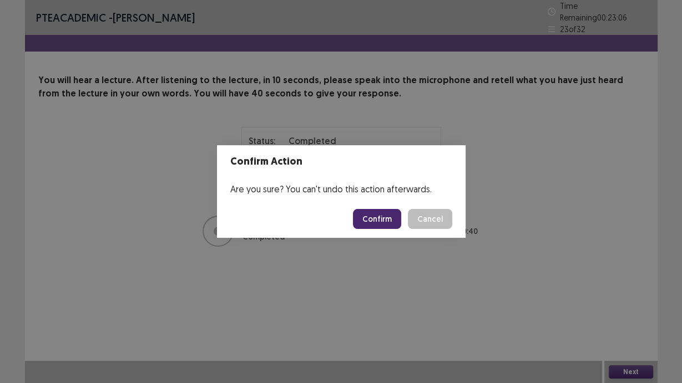
click at [361, 210] on button "Confirm" at bounding box center [377, 219] width 48 height 20
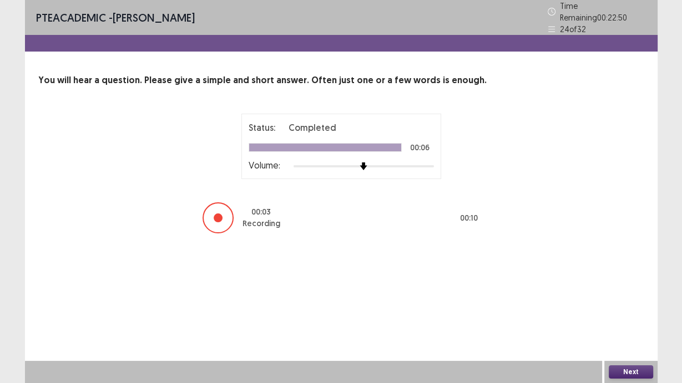
click at [627, 376] on button "Next" at bounding box center [630, 372] width 44 height 13
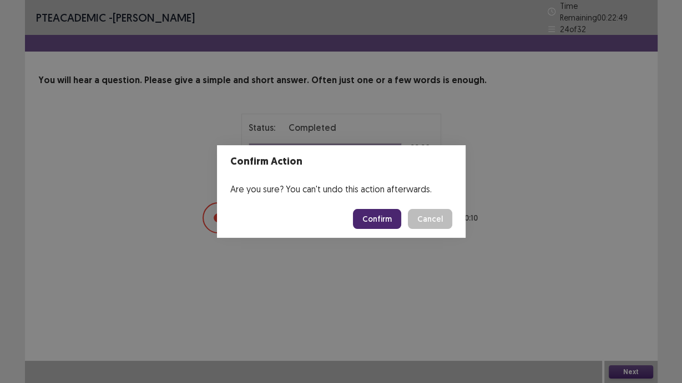
click at [372, 221] on button "Confirm" at bounding box center [377, 219] width 48 height 20
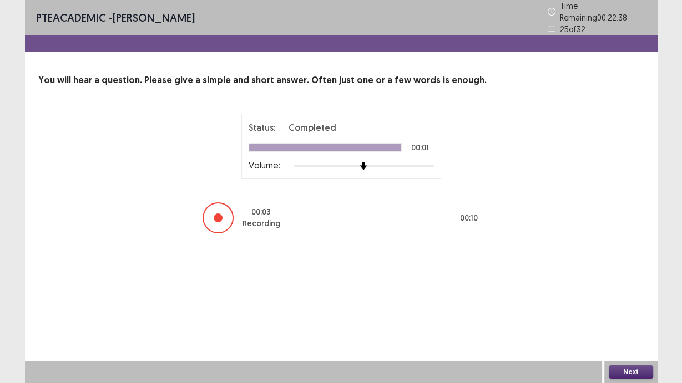
click at [632, 373] on button "Next" at bounding box center [630, 372] width 44 height 13
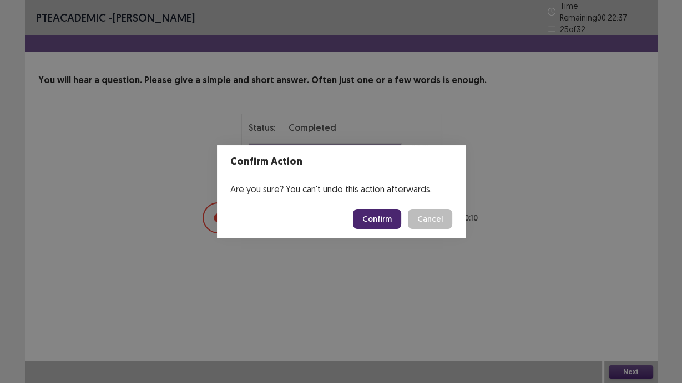
click at [375, 216] on button "Confirm" at bounding box center [377, 219] width 48 height 20
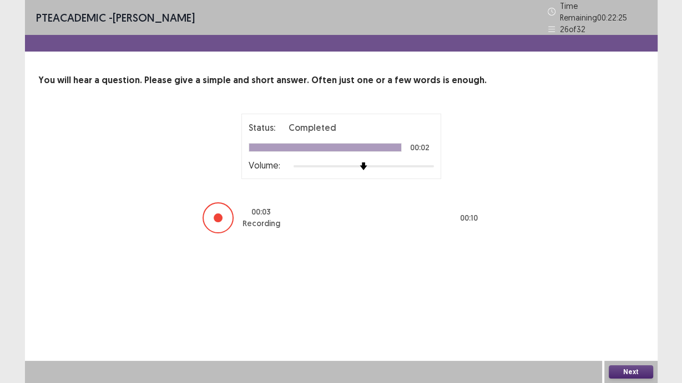
click at [642, 377] on button "Next" at bounding box center [630, 372] width 44 height 13
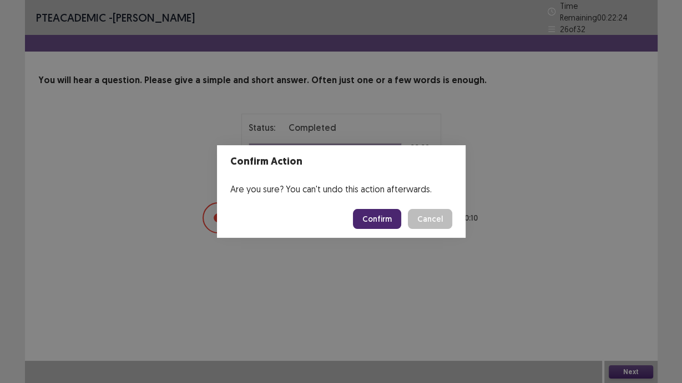
click at [364, 215] on button "Confirm" at bounding box center [377, 219] width 48 height 20
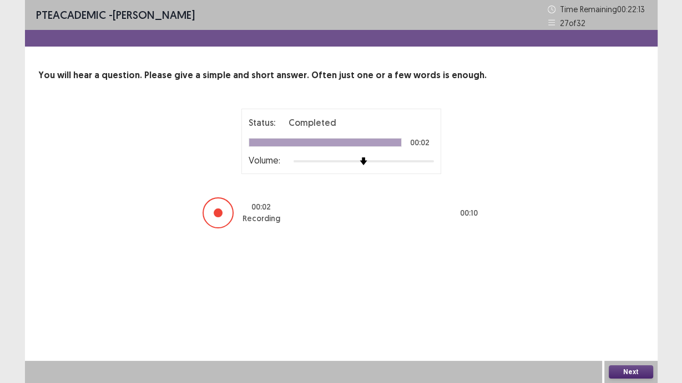
click at [618, 372] on button "Next" at bounding box center [630, 372] width 44 height 13
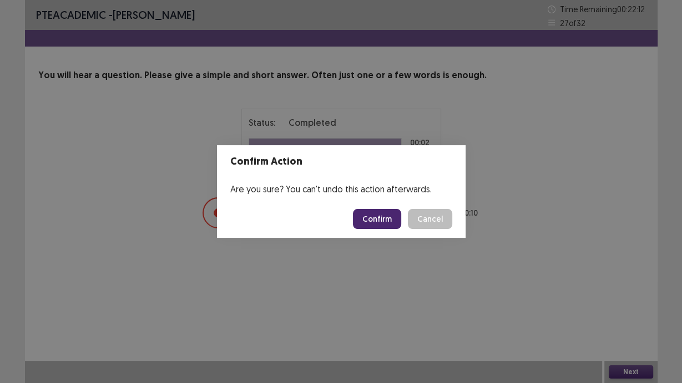
click at [373, 219] on button "Confirm" at bounding box center [377, 219] width 48 height 20
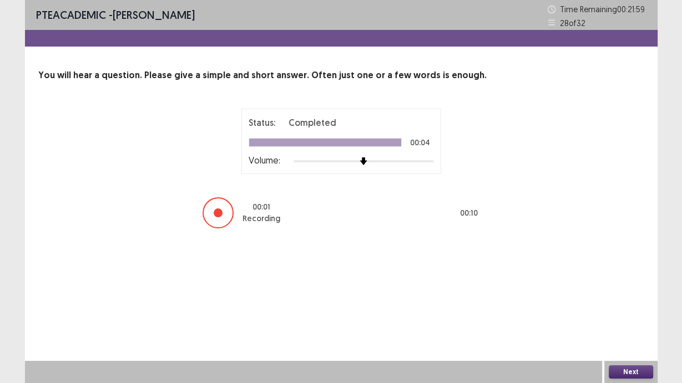
click at [630, 374] on button "Next" at bounding box center [630, 372] width 44 height 13
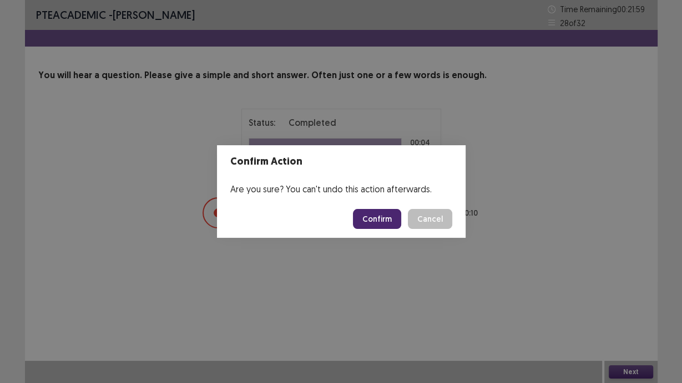
click at [385, 226] on button "Confirm" at bounding box center [377, 219] width 48 height 20
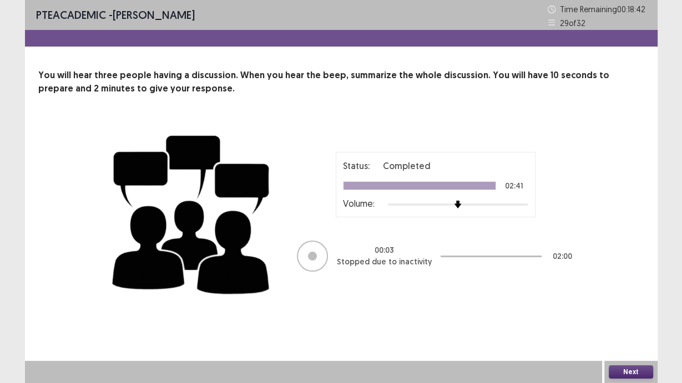
click at [330, 257] on div "00 : 03 Stopped due to inactivity 02 : 00" at bounding box center [435, 256] width 277 height 33
click at [320, 254] on div at bounding box center [312, 256] width 31 height 31
click at [619, 376] on button "Next" at bounding box center [630, 372] width 44 height 13
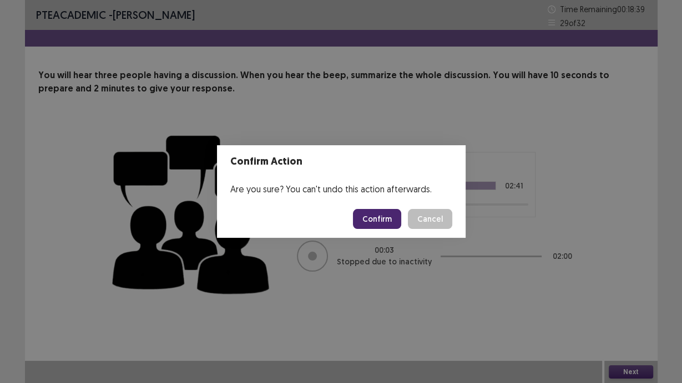
click at [378, 222] on button "Confirm" at bounding box center [377, 219] width 48 height 20
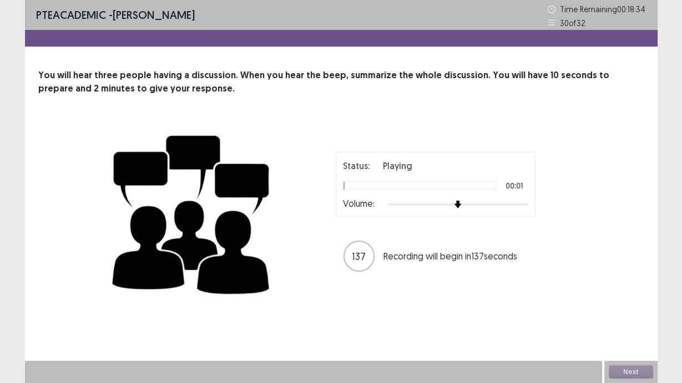
click at [463, 205] on div at bounding box center [458, 205] width 140 height 2
click at [467, 204] on div at bounding box center [458, 204] width 140 height 9
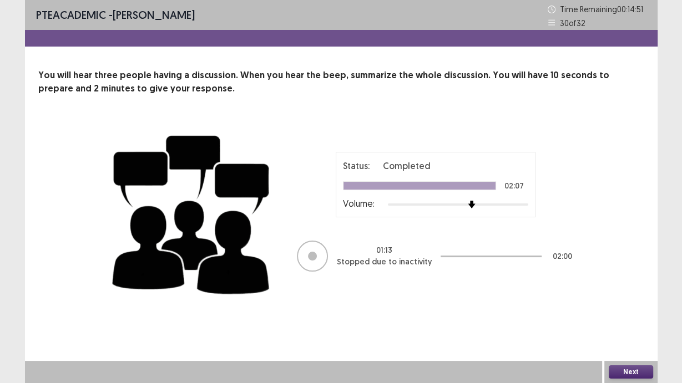
click at [618, 374] on button "Next" at bounding box center [630, 372] width 44 height 13
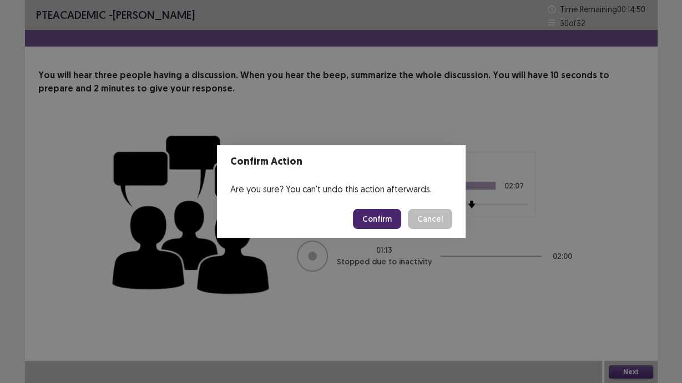
click at [368, 214] on button "Confirm" at bounding box center [377, 219] width 48 height 20
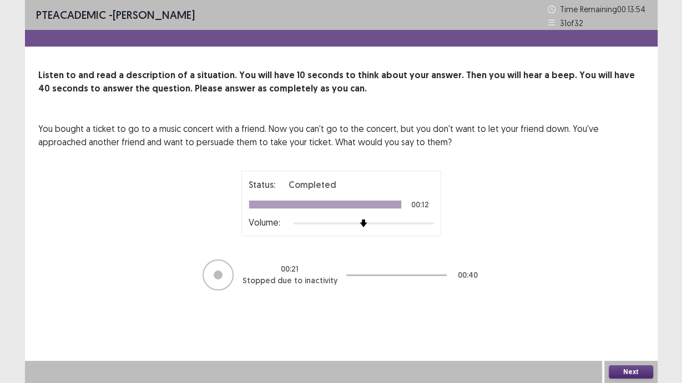
click at [646, 372] on button "Next" at bounding box center [630, 372] width 44 height 13
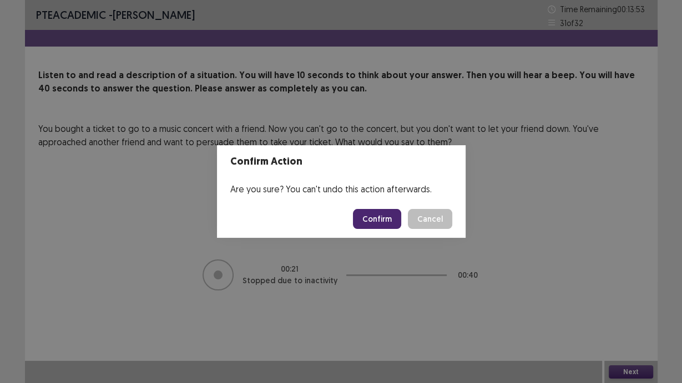
click at [371, 223] on button "Confirm" at bounding box center [377, 219] width 48 height 20
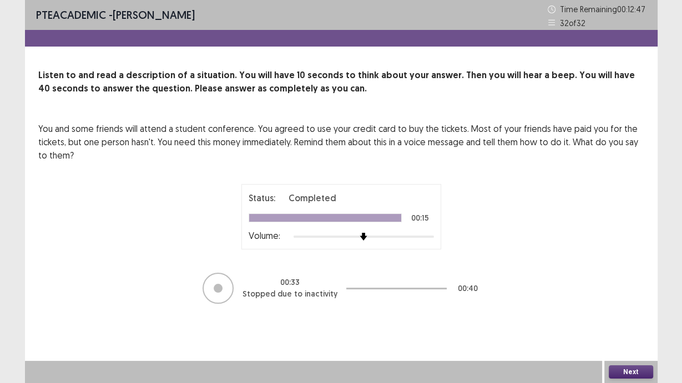
click at [619, 374] on button "Next" at bounding box center [630, 372] width 44 height 13
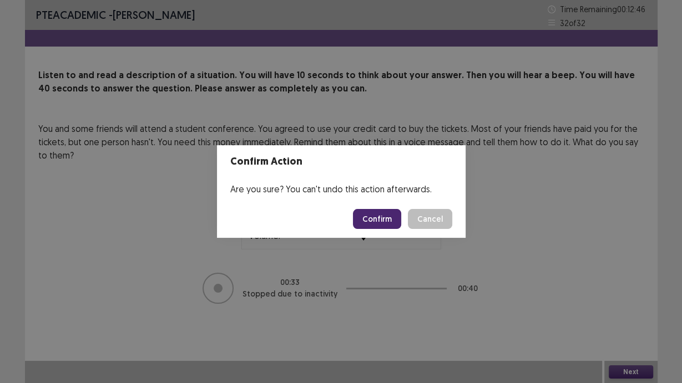
click at [368, 221] on button "Confirm" at bounding box center [377, 219] width 48 height 20
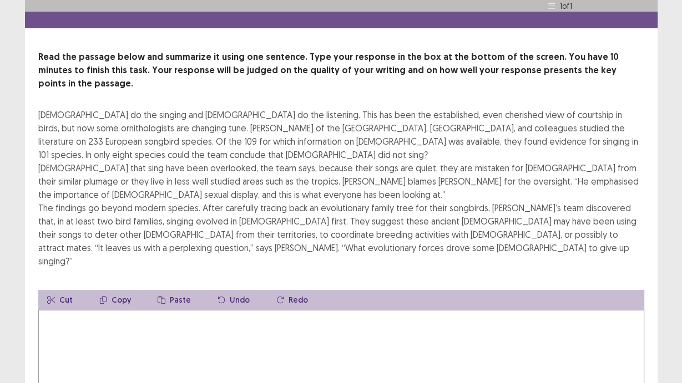
scroll to position [44, 0]
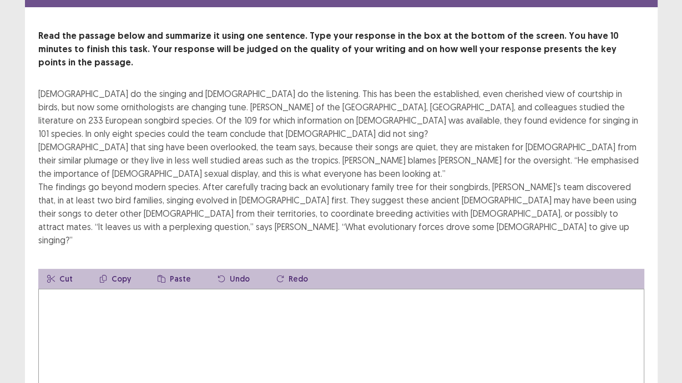
click at [89, 289] on textarea at bounding box center [341, 350] width 606 height 122
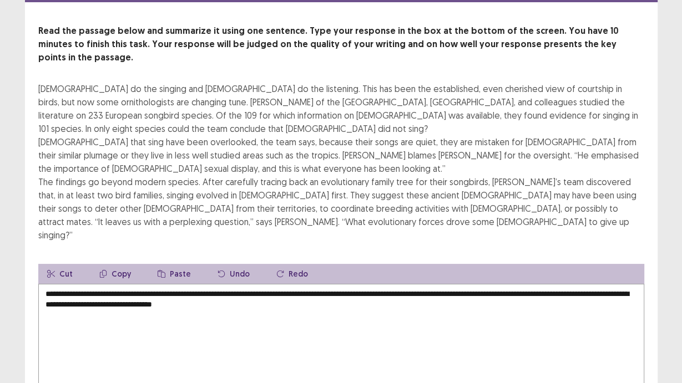
click at [611, 284] on textarea "**********" at bounding box center [341, 345] width 606 height 122
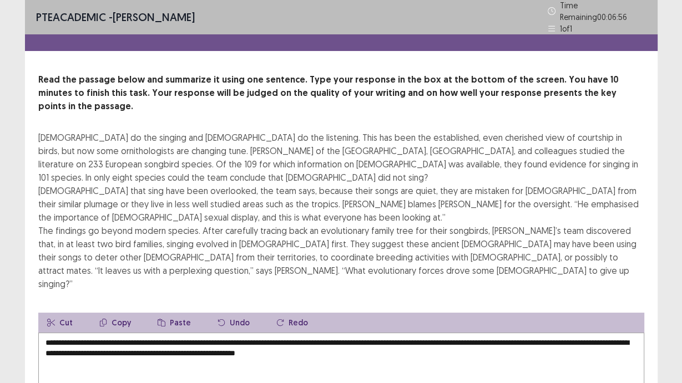
scroll to position [0, 0]
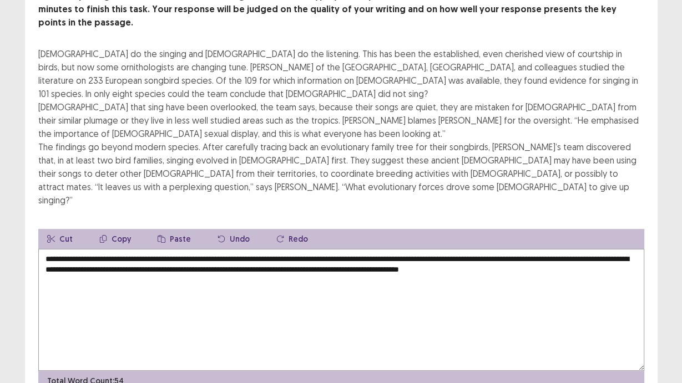
scroll to position [109, 0]
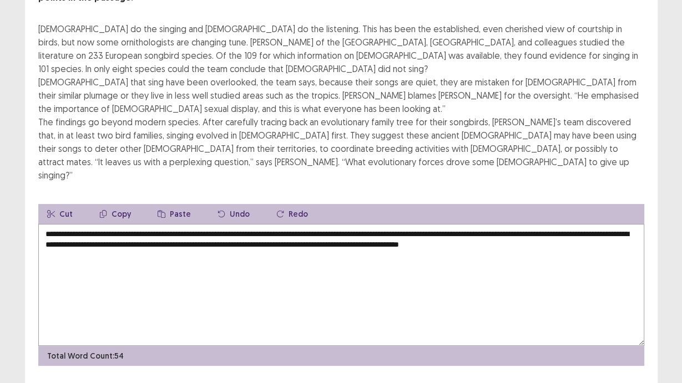
type textarea "**********"
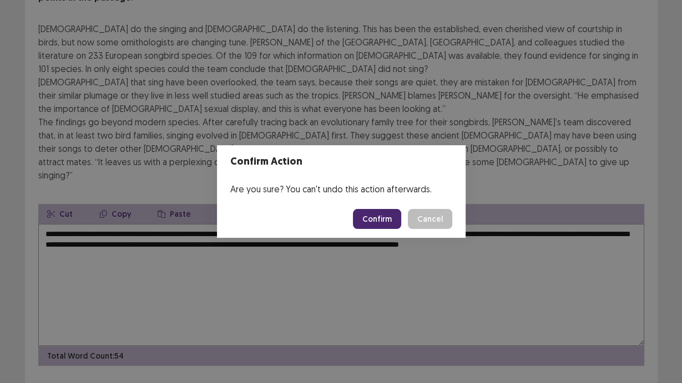
click at [384, 218] on button "Confirm" at bounding box center [377, 219] width 48 height 20
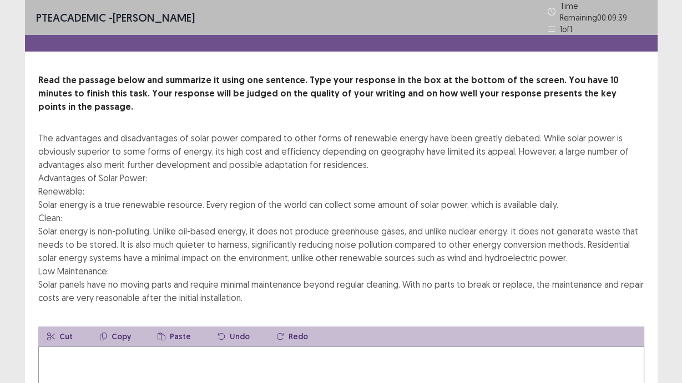
scroll to position [44, 0]
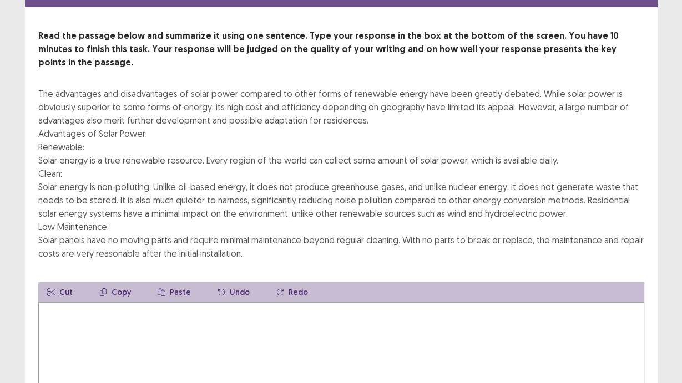
click at [102, 302] on textarea at bounding box center [341, 363] width 606 height 122
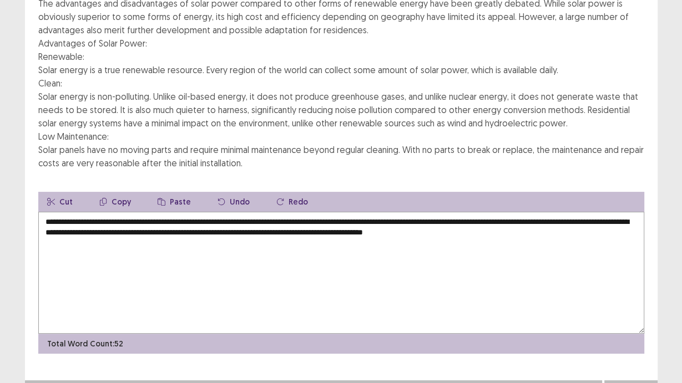
scroll to position [136, 0]
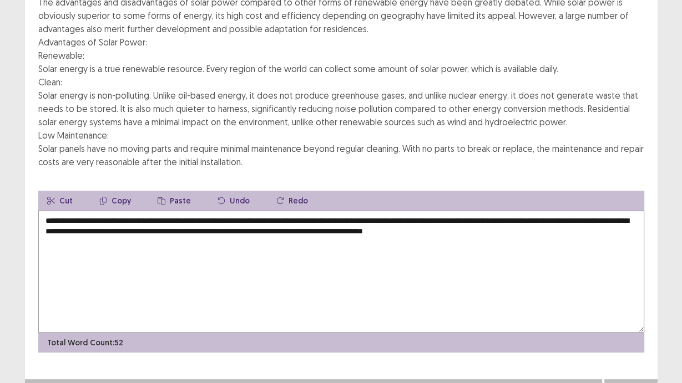
type textarea "**********"
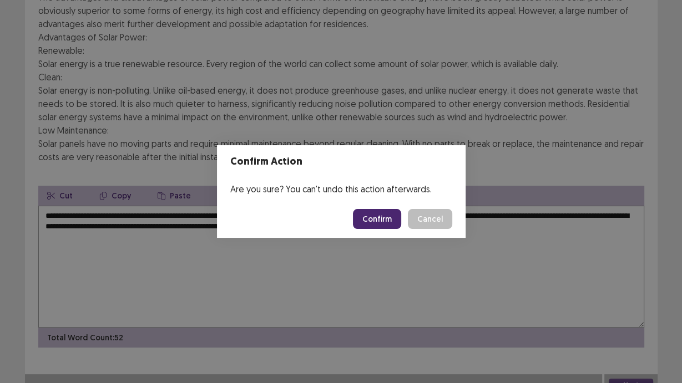
click at [368, 224] on button "Confirm" at bounding box center [377, 219] width 48 height 20
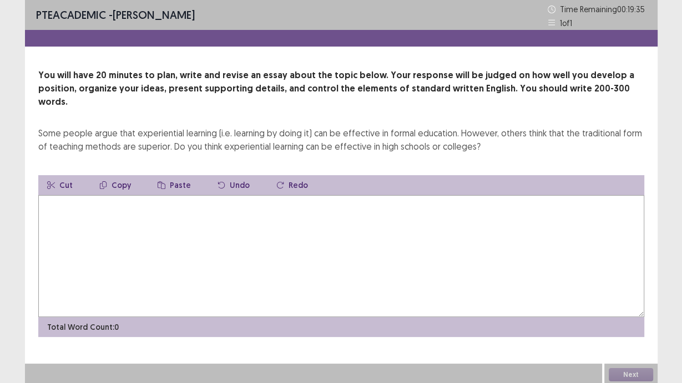
click at [126, 200] on textarea at bounding box center [341, 256] width 606 height 122
type textarea "*"
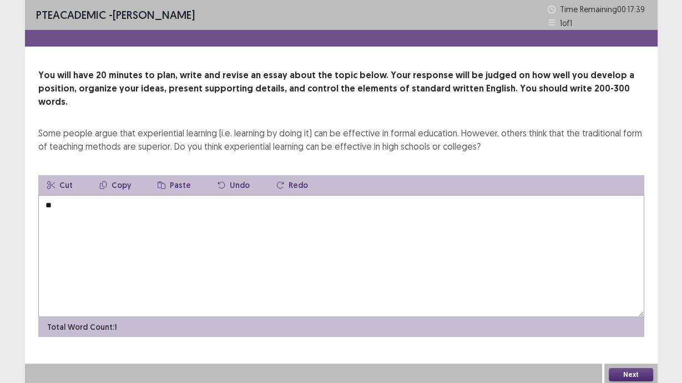
type textarea "*"
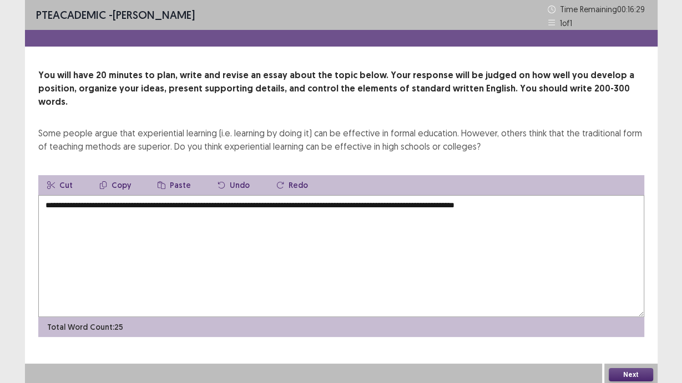
click at [99, 195] on textarea "**********" at bounding box center [341, 256] width 606 height 122
click at [554, 197] on textarea "**********" at bounding box center [341, 256] width 606 height 122
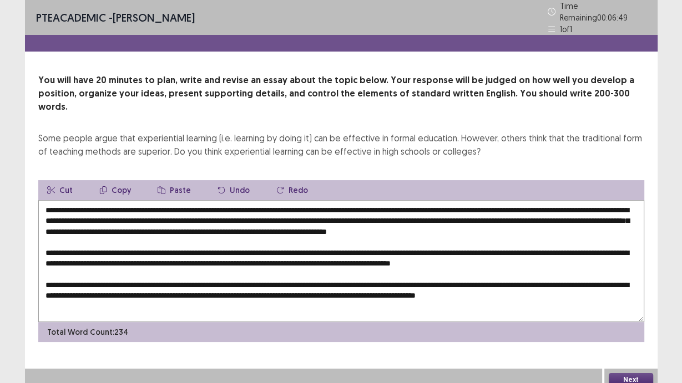
type textarea "**********"
click at [618, 373] on button "Next" at bounding box center [630, 379] width 44 height 13
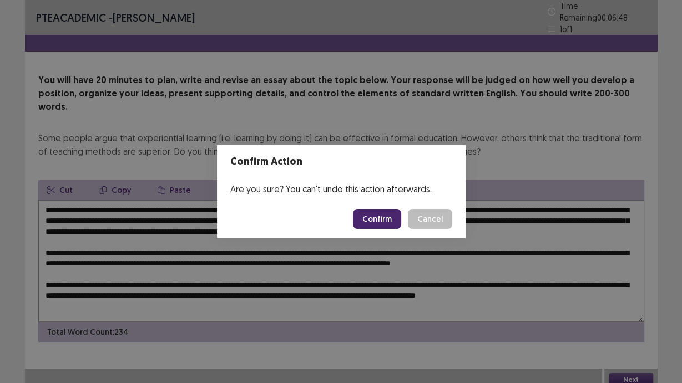
click at [389, 226] on button "Confirm" at bounding box center [377, 219] width 48 height 20
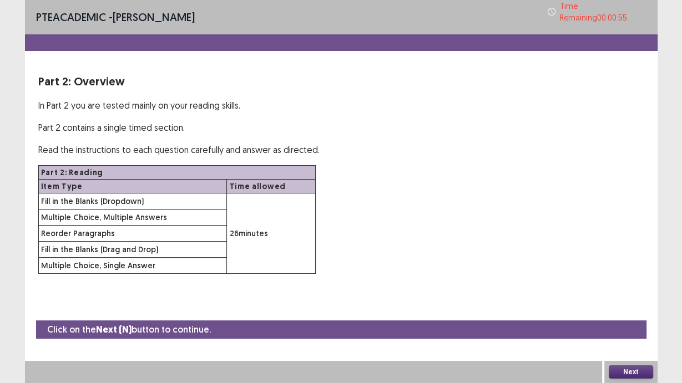
click at [632, 377] on button "Next" at bounding box center [630, 372] width 44 height 13
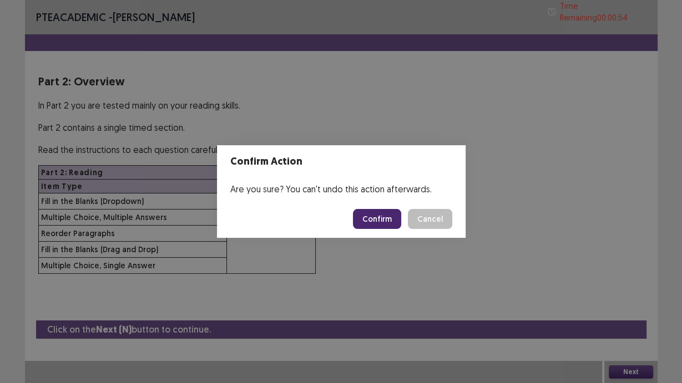
click at [387, 229] on button "Confirm" at bounding box center [377, 219] width 48 height 20
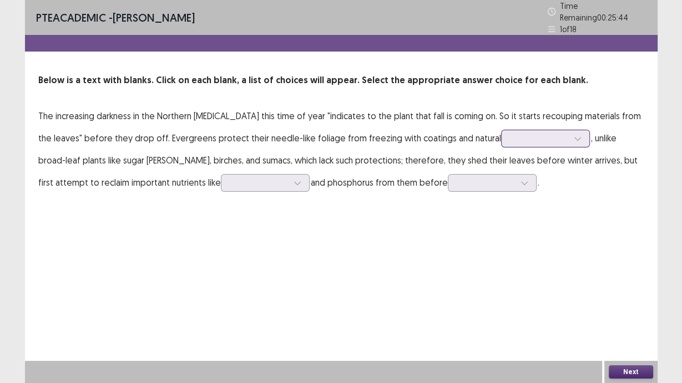
click at [510, 136] on input "text" at bounding box center [511, 138] width 2 height 8
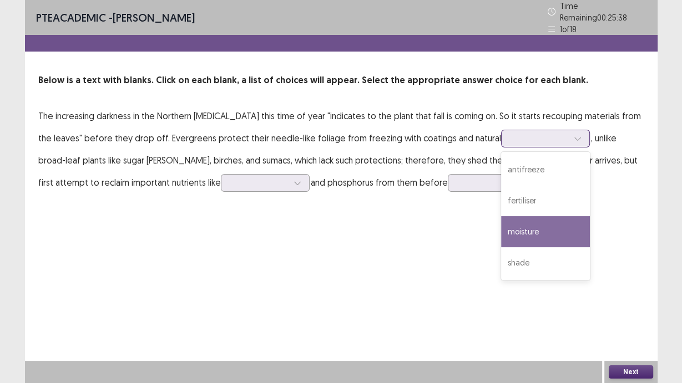
click at [507, 226] on div "moisture" at bounding box center [545, 231] width 89 height 31
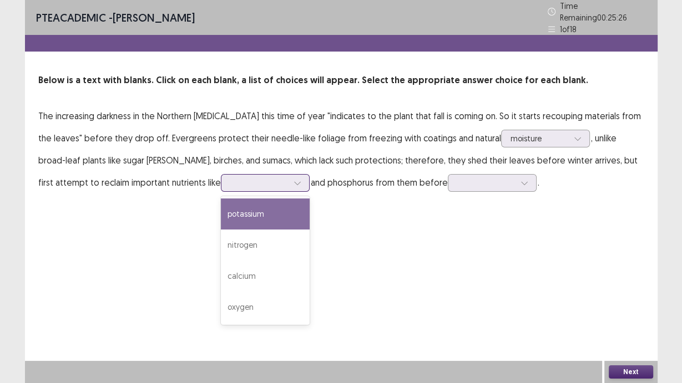
click at [230, 181] on div at bounding box center [259, 183] width 58 height 11
click at [221, 206] on div "potassium" at bounding box center [265, 214] width 89 height 31
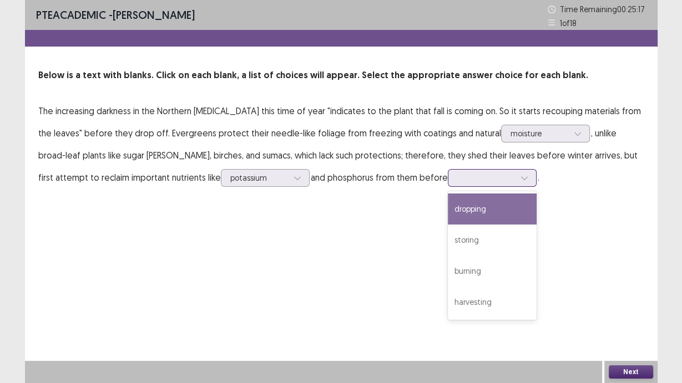
click at [448, 180] on div at bounding box center [492, 178] width 89 height 18
click at [448, 214] on div "dropping" at bounding box center [492, 209] width 89 height 31
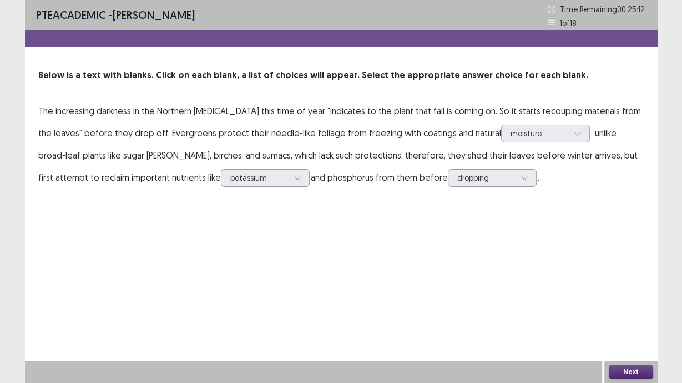
click at [638, 374] on button "Next" at bounding box center [630, 372] width 44 height 13
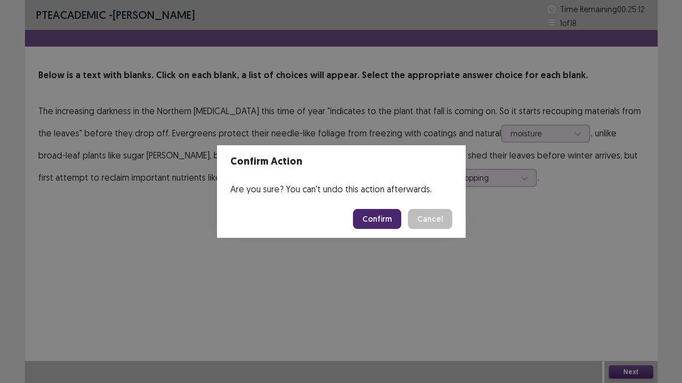
click at [389, 224] on button "Confirm" at bounding box center [377, 219] width 48 height 20
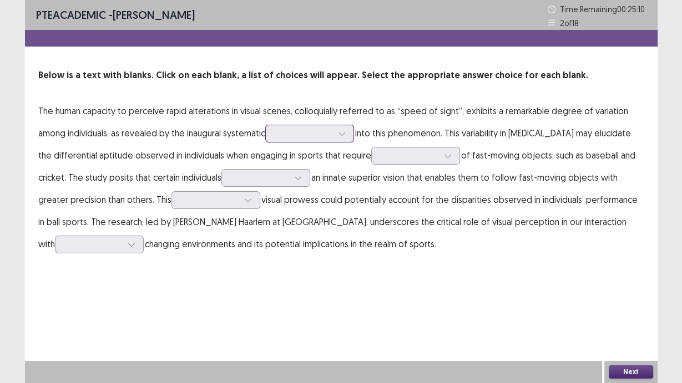
click at [296, 127] on div at bounding box center [303, 133] width 60 height 13
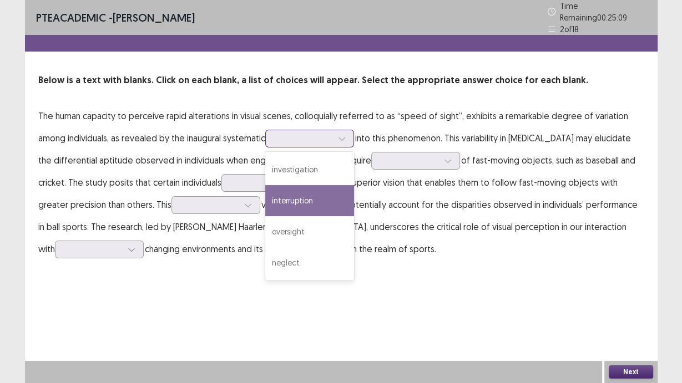
click at [297, 185] on div "interruption" at bounding box center [309, 200] width 89 height 31
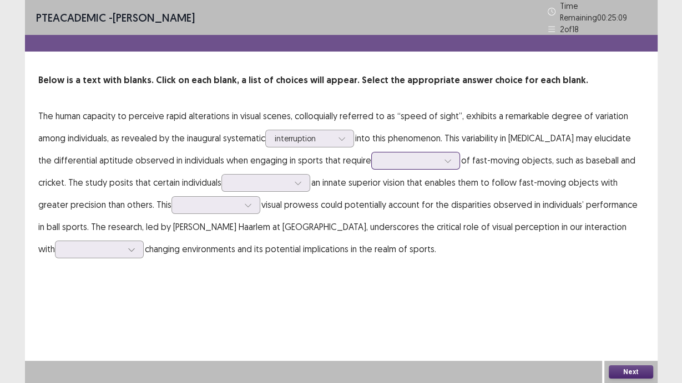
click at [379, 161] on div at bounding box center [409, 160] width 60 height 13
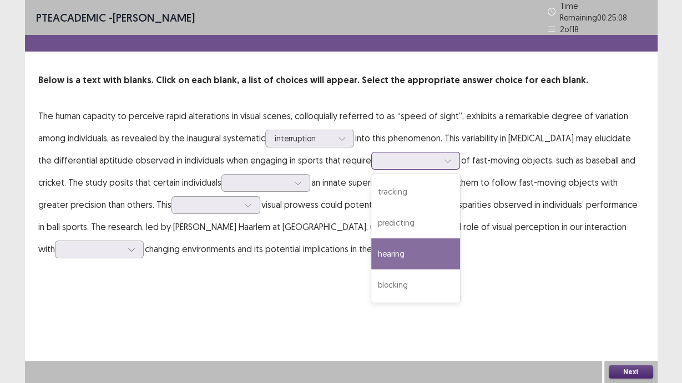
drag, startPoint x: 380, startPoint y: 252, endPoint x: 372, endPoint y: 239, distance: 15.2
click at [380, 252] on div "hearing" at bounding box center [415, 254] width 89 height 31
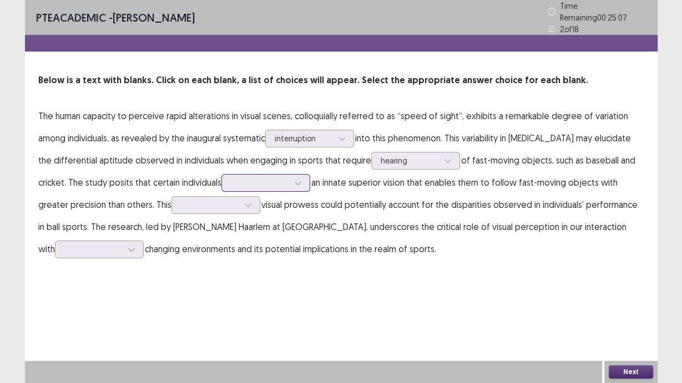
click at [285, 180] on div at bounding box center [260, 183] width 58 height 11
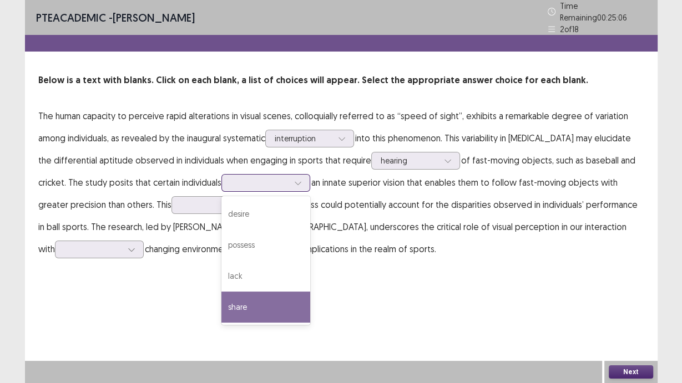
click at [256, 303] on div "share" at bounding box center [265, 307] width 89 height 31
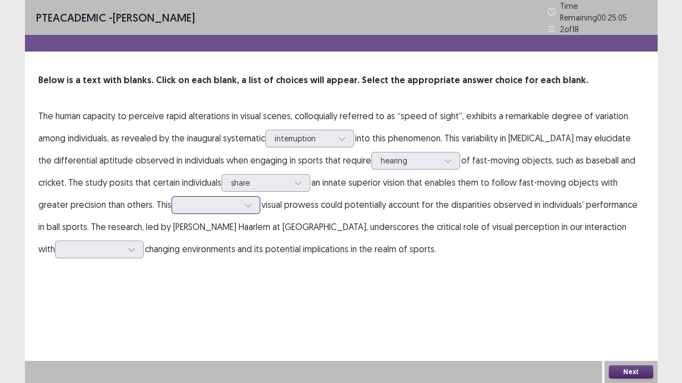
click at [222, 205] on div at bounding box center [210, 205] width 58 height 11
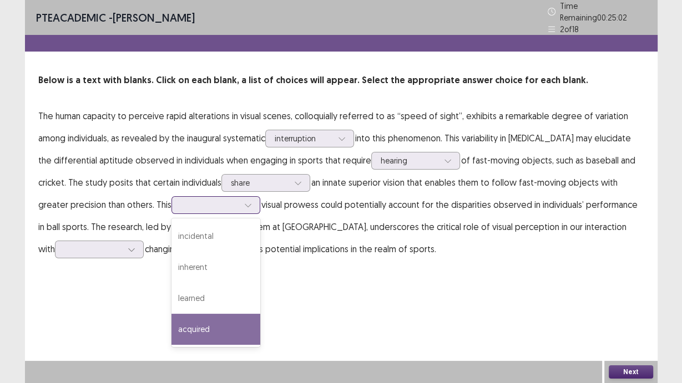
click at [200, 321] on div "acquired" at bounding box center [215, 329] width 89 height 31
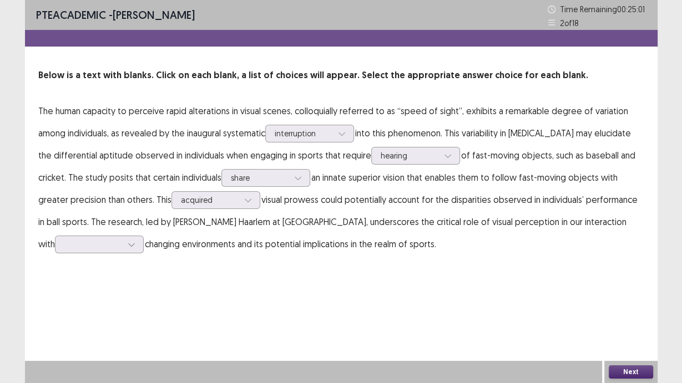
click at [70, 254] on p "The human capacity to perceive rapid alterations in visual scenes, colloquially…" at bounding box center [341, 177] width 606 height 155
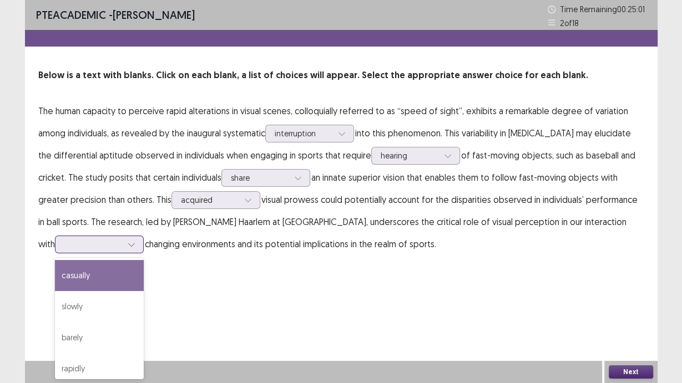
click at [73, 250] on div at bounding box center [93, 244] width 60 height 13
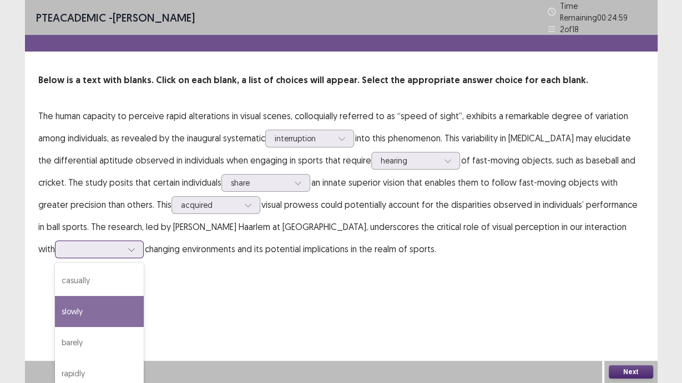
drag, startPoint x: 74, startPoint y: 306, endPoint x: 183, endPoint y: 331, distance: 112.1
click at [74, 307] on div "slowly" at bounding box center [99, 311] width 89 height 31
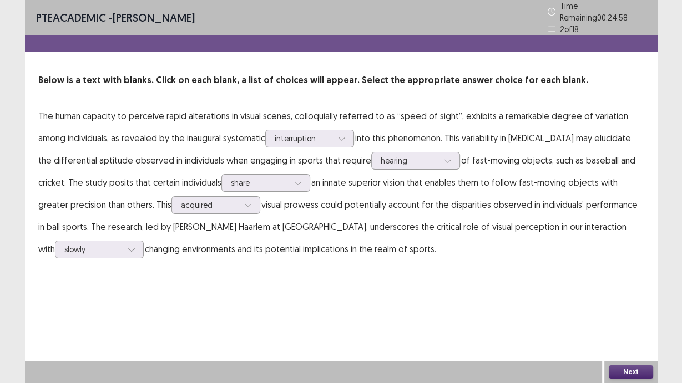
click at [624, 374] on button "Next" at bounding box center [630, 372] width 44 height 13
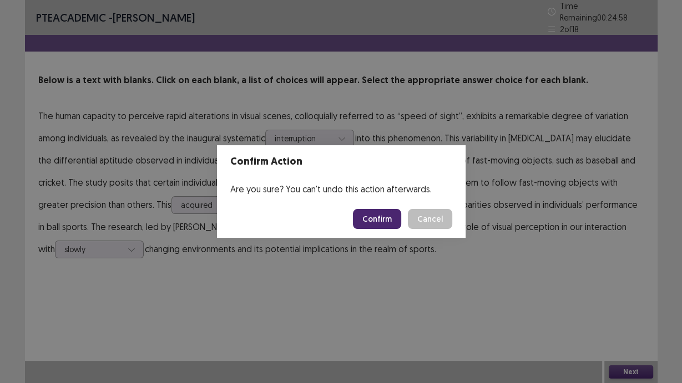
click at [380, 222] on button "Confirm" at bounding box center [377, 219] width 48 height 20
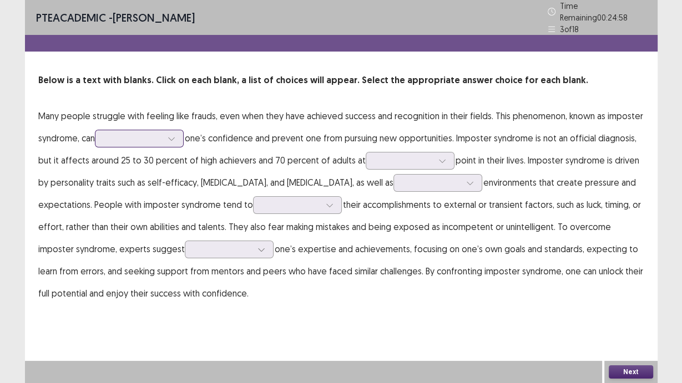
click at [162, 135] on div at bounding box center [133, 138] width 58 height 11
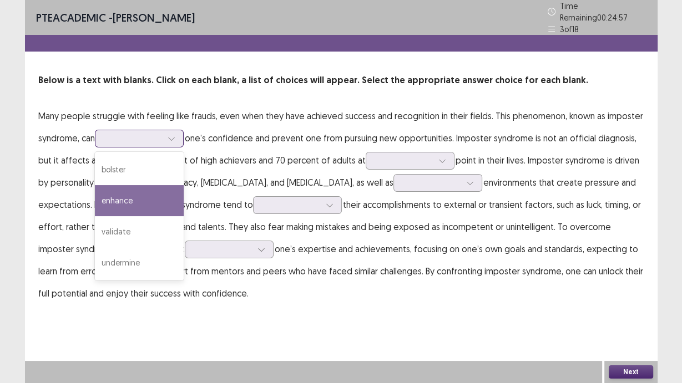
click at [145, 194] on div "enhance" at bounding box center [139, 200] width 89 height 31
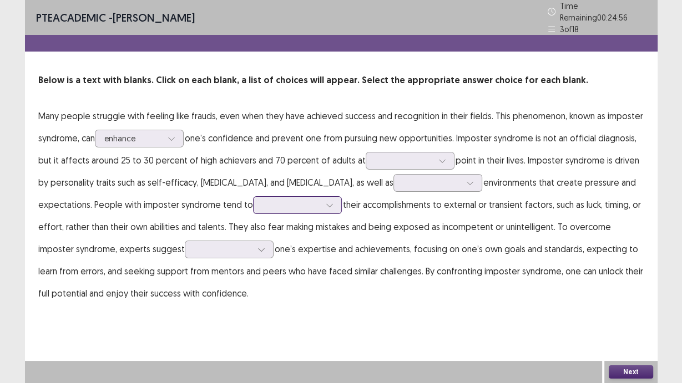
click at [287, 200] on div at bounding box center [291, 205] width 58 height 11
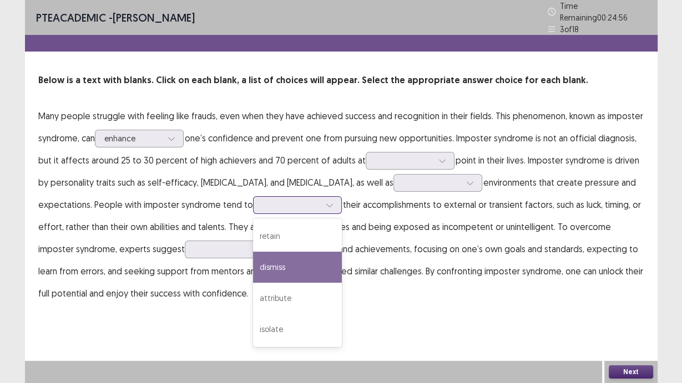
click at [281, 253] on div "dismiss" at bounding box center [297, 267] width 89 height 31
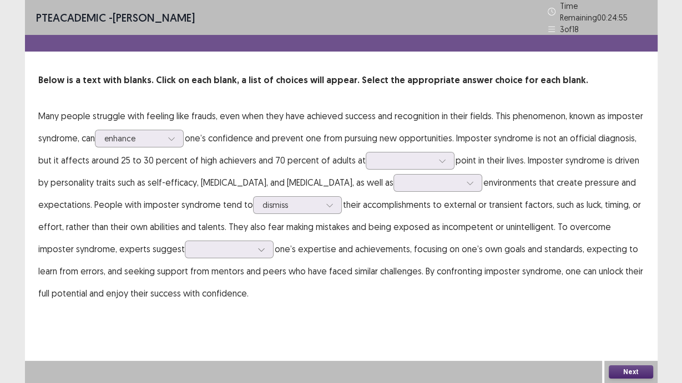
click at [388, 168] on p "Many people struggle with feeling like frauds, even when they have achieved suc…" at bounding box center [341, 205] width 606 height 200
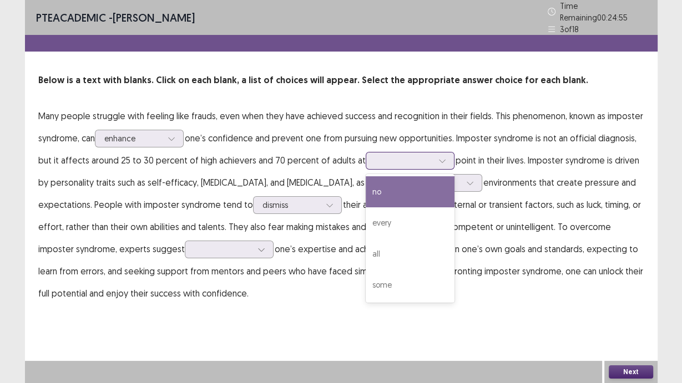
click at [391, 158] on div at bounding box center [404, 160] width 58 height 11
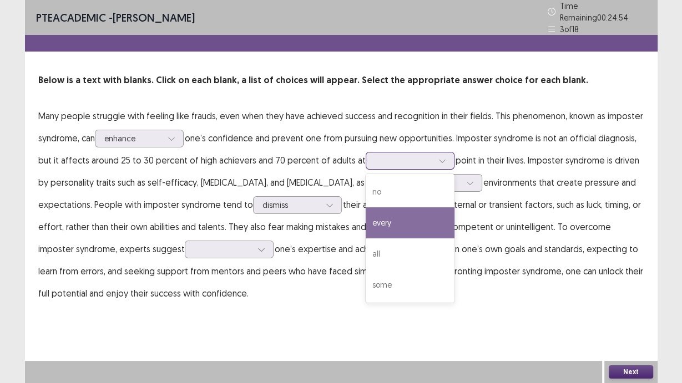
click at [378, 214] on div "every" at bounding box center [410, 222] width 89 height 31
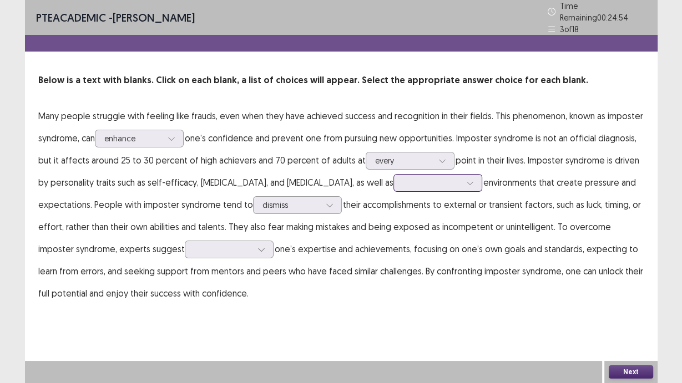
click at [393, 185] on div at bounding box center [437, 183] width 89 height 18
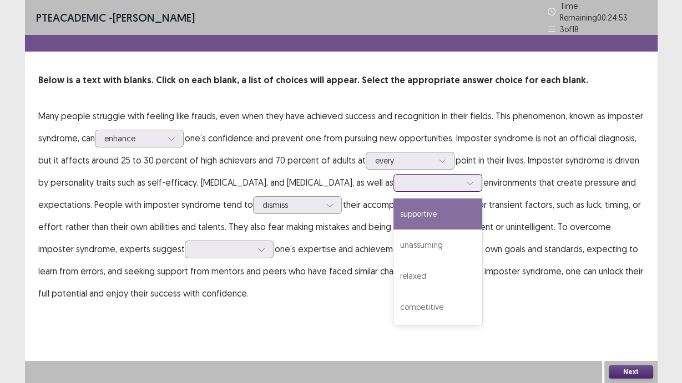
click at [393, 216] on div "supportive" at bounding box center [437, 214] width 89 height 31
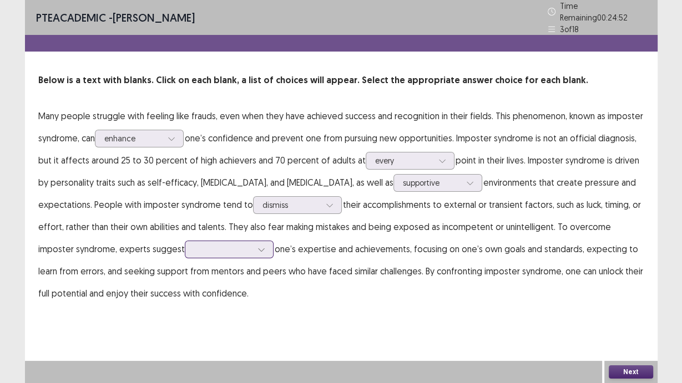
click at [212, 249] on div at bounding box center [223, 249] width 58 height 11
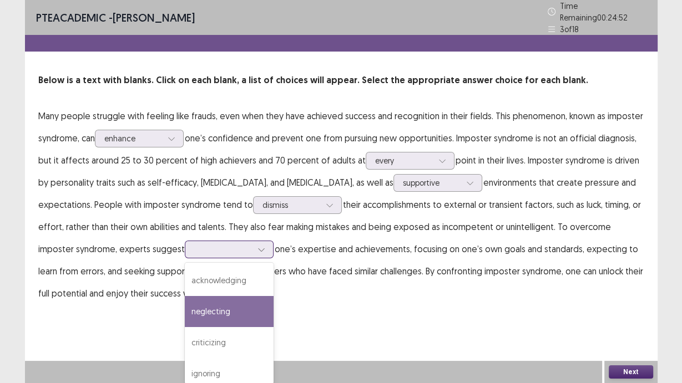
click at [203, 308] on div "neglecting" at bounding box center [229, 311] width 89 height 31
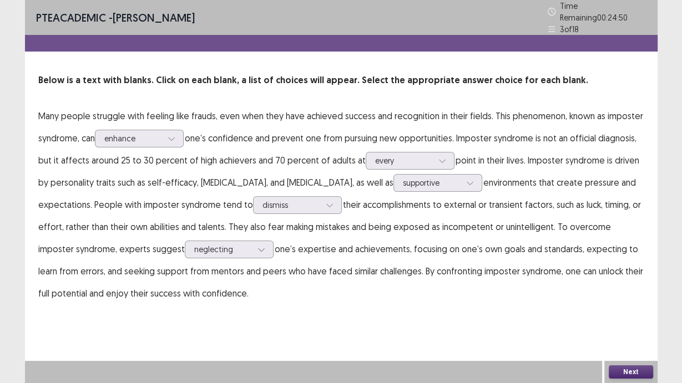
click at [638, 369] on button "Next" at bounding box center [630, 372] width 44 height 13
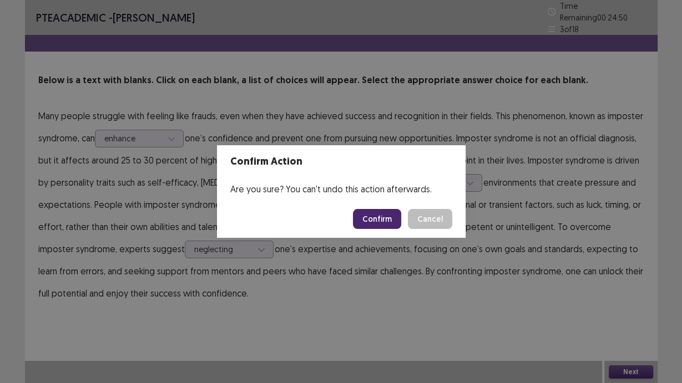
click at [387, 217] on button "Confirm" at bounding box center [377, 219] width 48 height 20
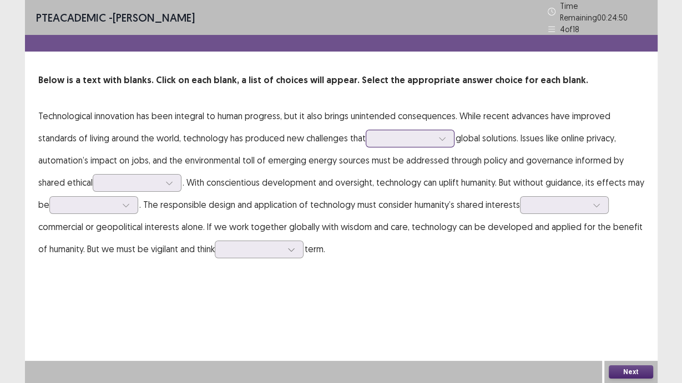
click at [405, 135] on div at bounding box center [404, 138] width 58 height 11
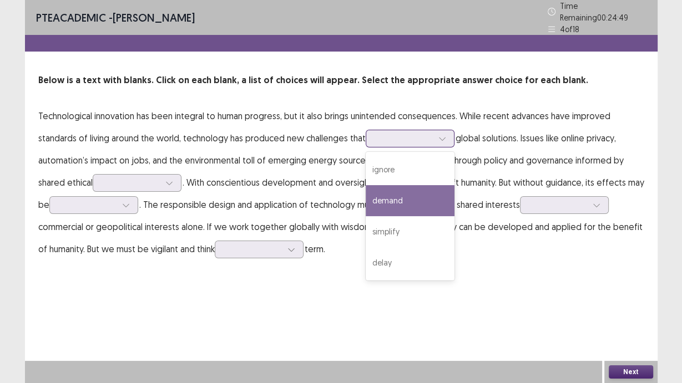
click at [389, 190] on div "demand" at bounding box center [410, 200] width 89 height 31
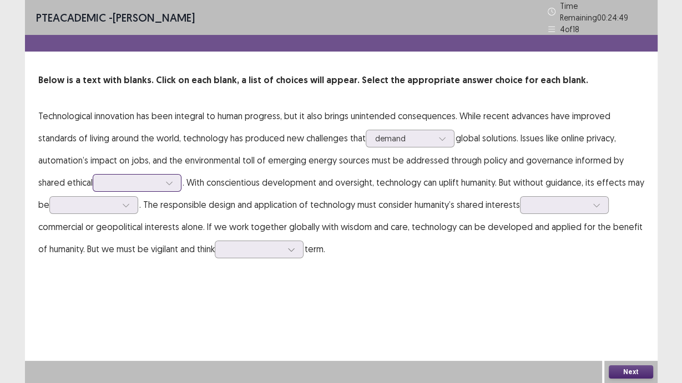
click at [166, 176] on div at bounding box center [169, 183] width 17 height 17
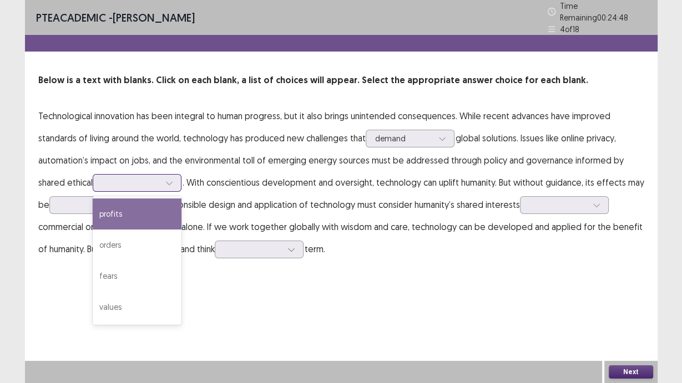
click at [140, 231] on div "orders" at bounding box center [137, 245] width 89 height 31
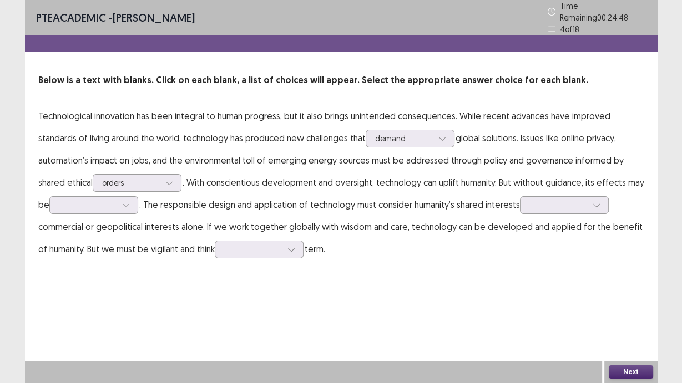
click at [111, 209] on p "Technological innovation has been integral to human progress, but it also bring…" at bounding box center [341, 182] width 606 height 155
click at [115, 200] on div at bounding box center [88, 205] width 58 height 11
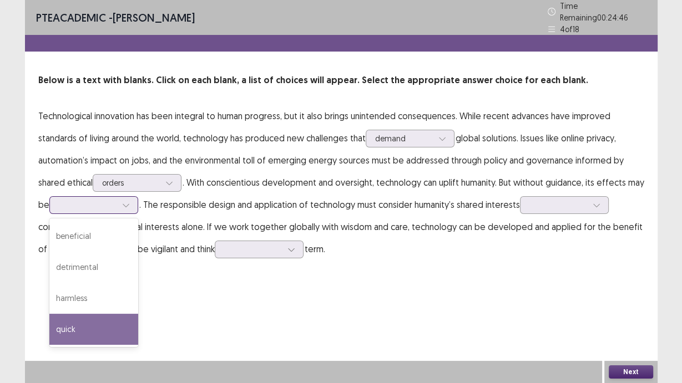
click at [91, 331] on div "quick" at bounding box center [93, 329] width 89 height 31
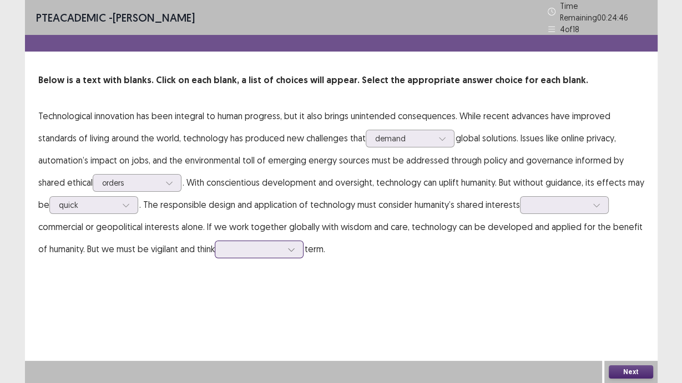
click at [250, 246] on div at bounding box center [253, 249] width 58 height 11
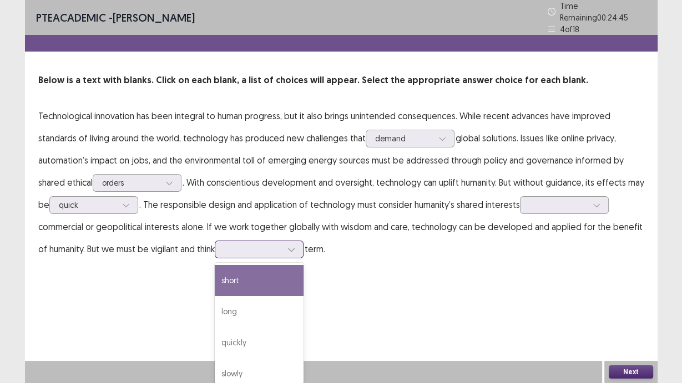
click at [233, 266] on div "short" at bounding box center [259, 280] width 89 height 31
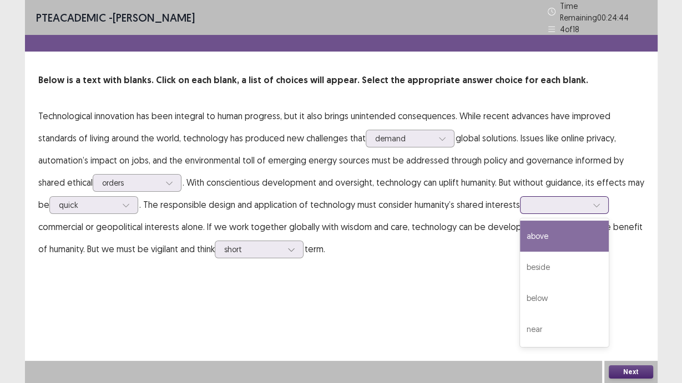
click at [580, 201] on div at bounding box center [558, 205] width 58 height 11
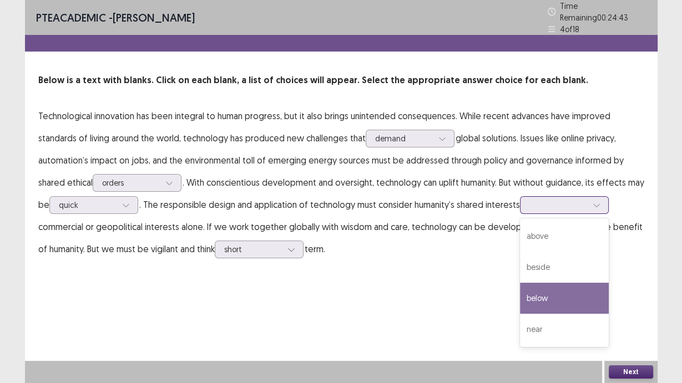
click at [546, 290] on div "below" at bounding box center [564, 298] width 89 height 31
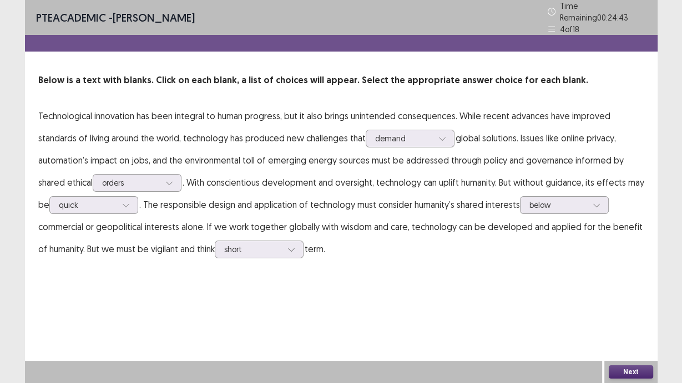
click at [620, 371] on button "Next" at bounding box center [630, 372] width 44 height 13
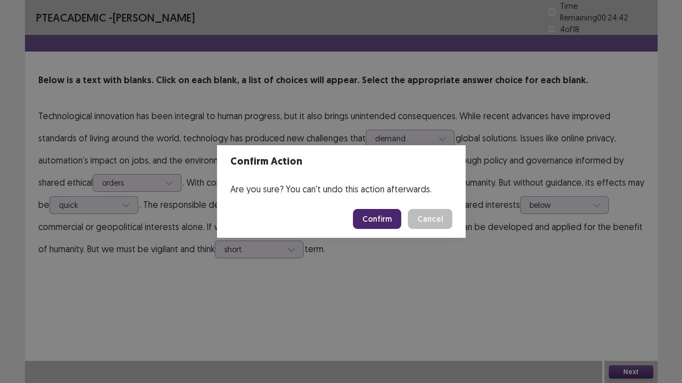
click at [376, 221] on button "Confirm" at bounding box center [377, 219] width 48 height 20
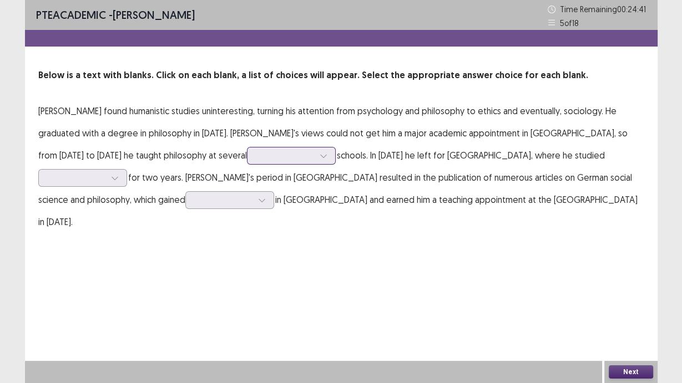
click at [256, 155] on div at bounding box center [285, 155] width 58 height 11
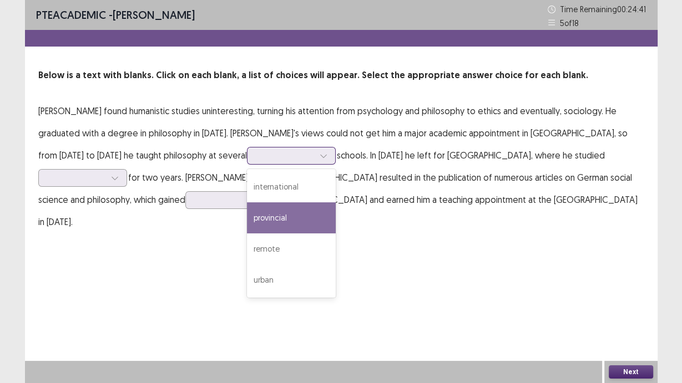
click at [247, 206] on div "provincial" at bounding box center [291, 217] width 89 height 31
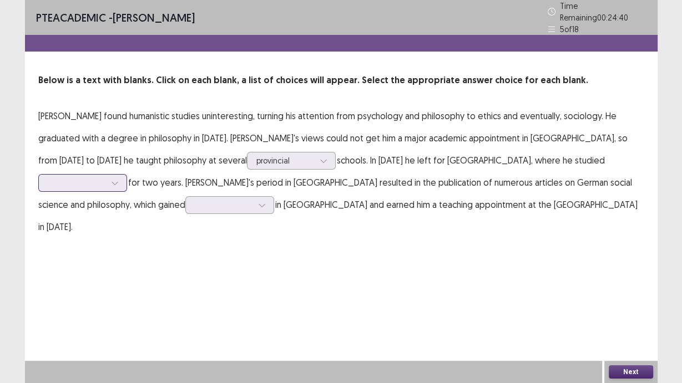
click at [105, 178] on div at bounding box center [77, 183] width 58 height 11
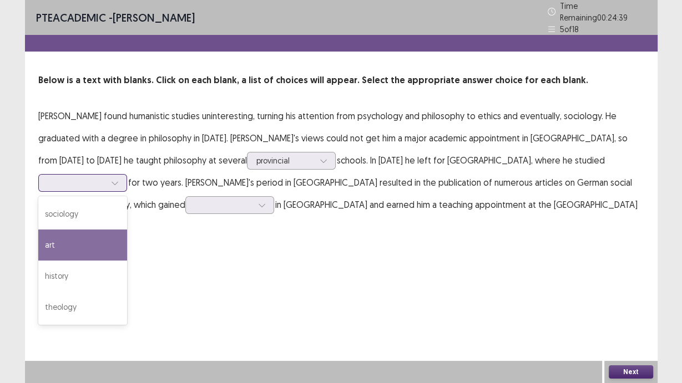
click at [127, 230] on div "art" at bounding box center [82, 245] width 89 height 31
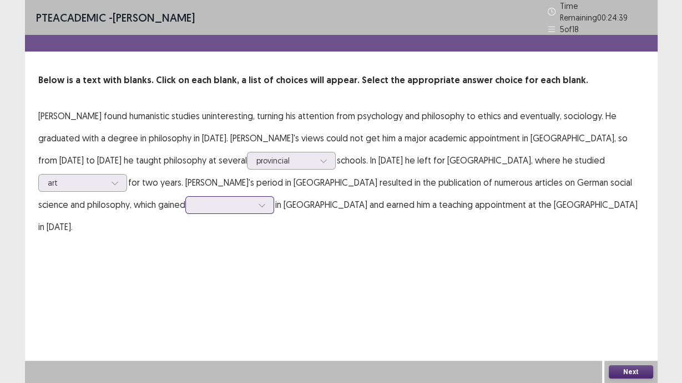
click at [252, 200] on div at bounding box center [224, 205] width 58 height 11
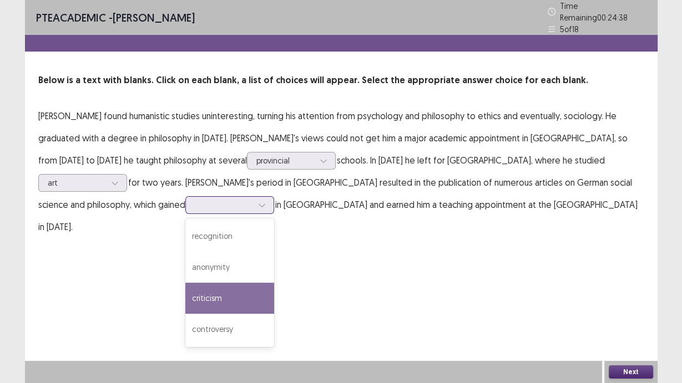
drag, startPoint x: 515, startPoint y: 279, endPoint x: 546, endPoint y: 302, distance: 38.4
click at [274, 283] on div "criticism" at bounding box center [229, 298] width 89 height 31
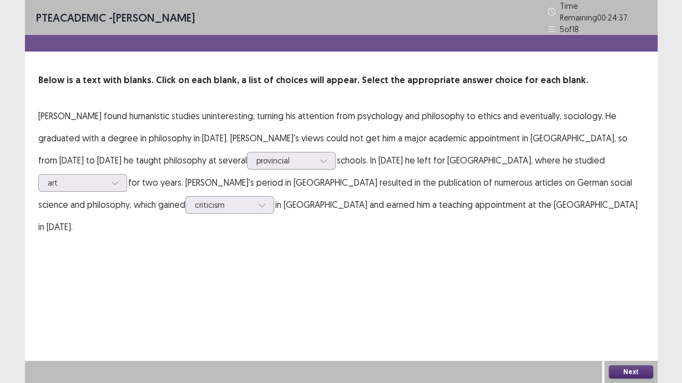
click at [625, 372] on button "Next" at bounding box center [630, 372] width 44 height 13
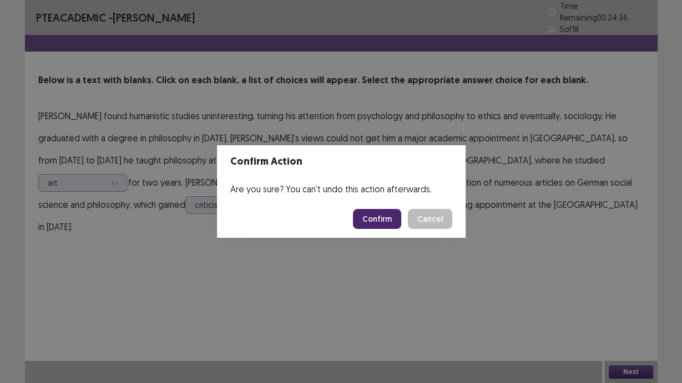
click at [383, 220] on button "Confirm" at bounding box center [377, 219] width 48 height 20
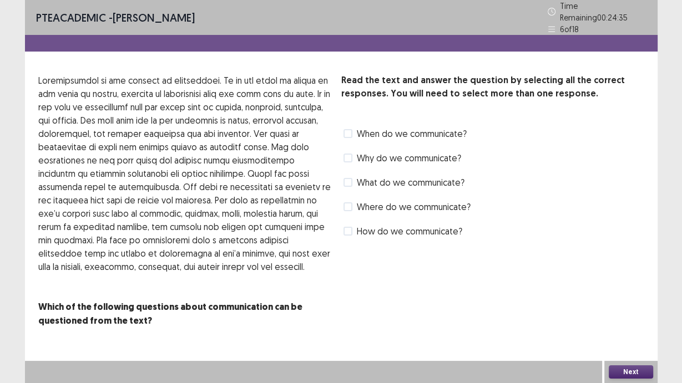
click at [344, 131] on span at bounding box center [347, 133] width 9 height 9
click at [349, 178] on span at bounding box center [347, 182] width 9 height 9
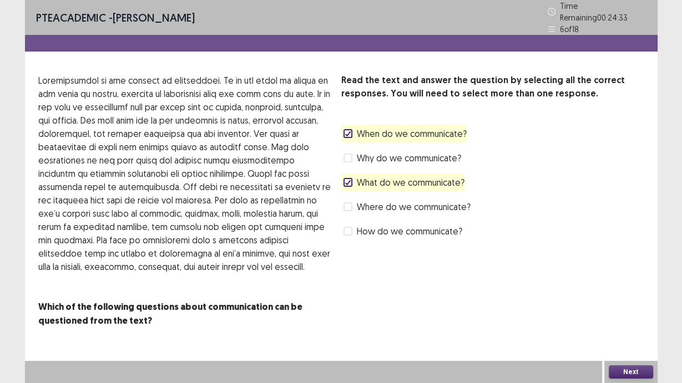
click at [625, 376] on button "Next" at bounding box center [630, 372] width 44 height 13
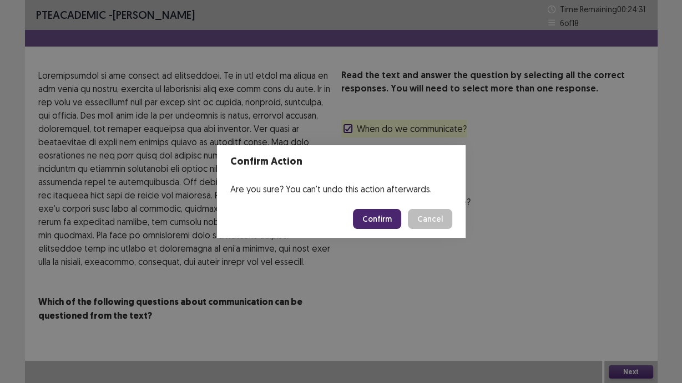
click at [378, 223] on button "Confirm" at bounding box center [377, 219] width 48 height 20
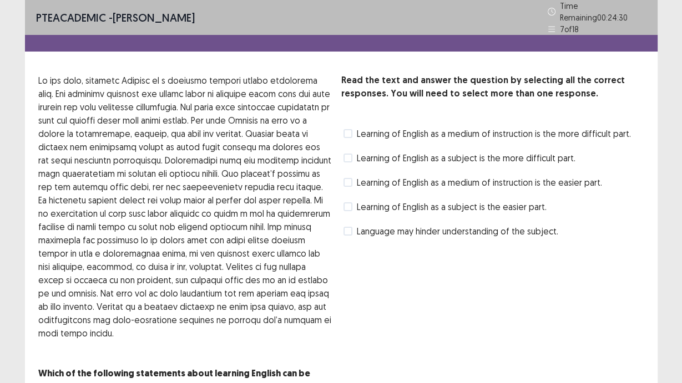
click at [353, 225] on label "Language may hinder understanding of the subject." at bounding box center [450, 231] width 215 height 13
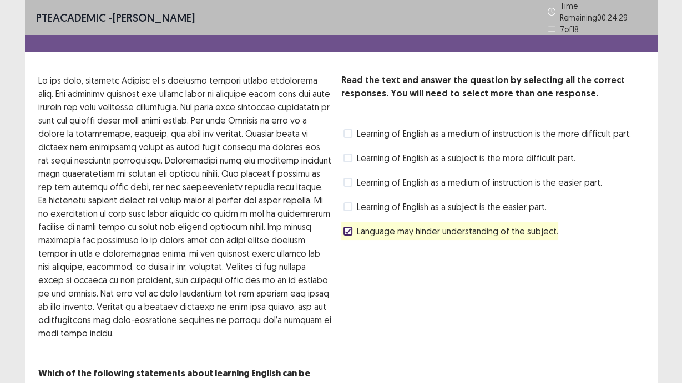
click at [346, 158] on label "Learning of English as a subject is the more difficult part." at bounding box center [459, 157] width 232 height 13
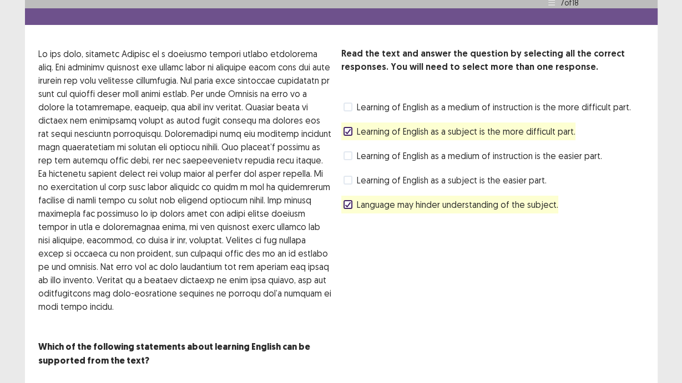
scroll to position [41, 0]
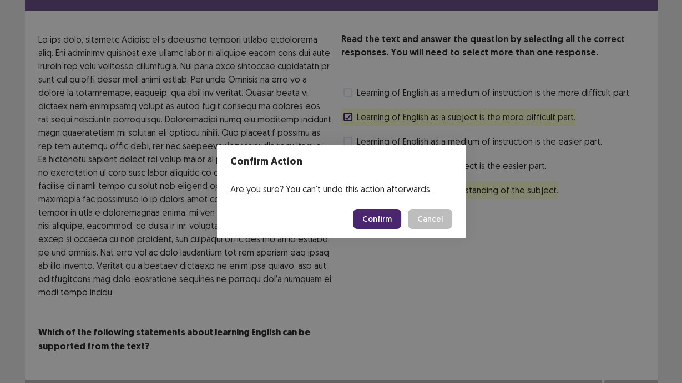
click at [366, 220] on button "Confirm" at bounding box center [377, 219] width 48 height 20
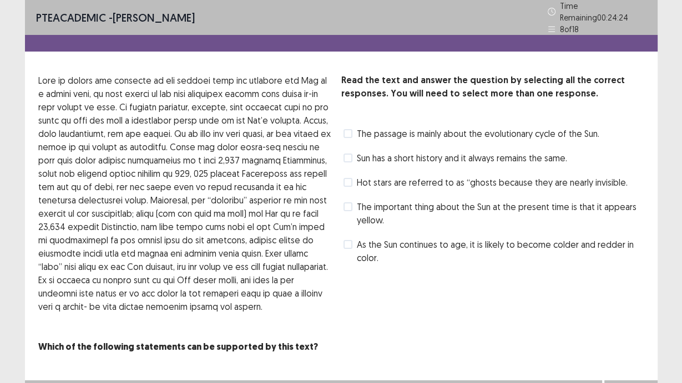
click at [342, 198] on div "The important thing about the Sun at the present time is that it appears yellow." at bounding box center [492, 213] width 303 height 31
click at [347, 131] on span at bounding box center [347, 133] width 9 height 9
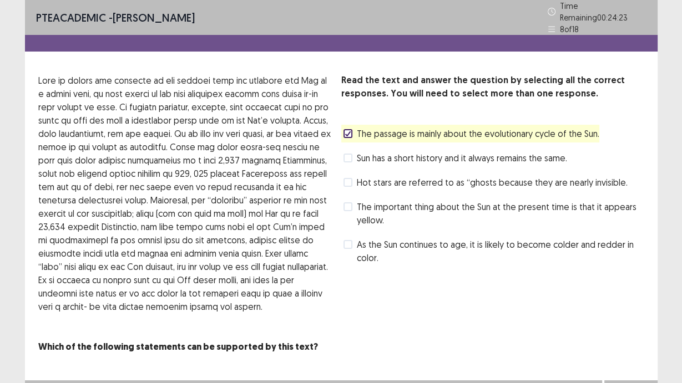
click at [347, 240] on span at bounding box center [347, 244] width 9 height 9
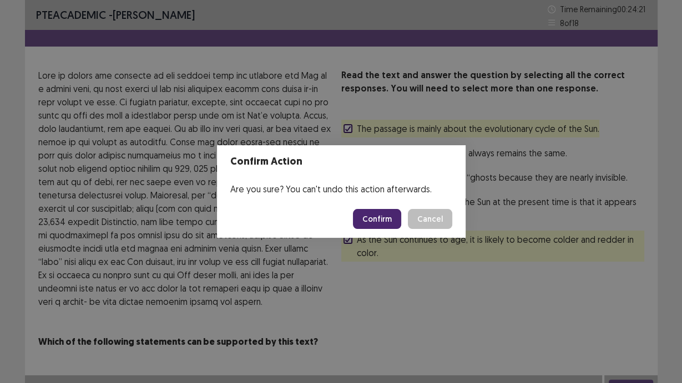
click at [379, 211] on button "Confirm" at bounding box center [377, 219] width 48 height 20
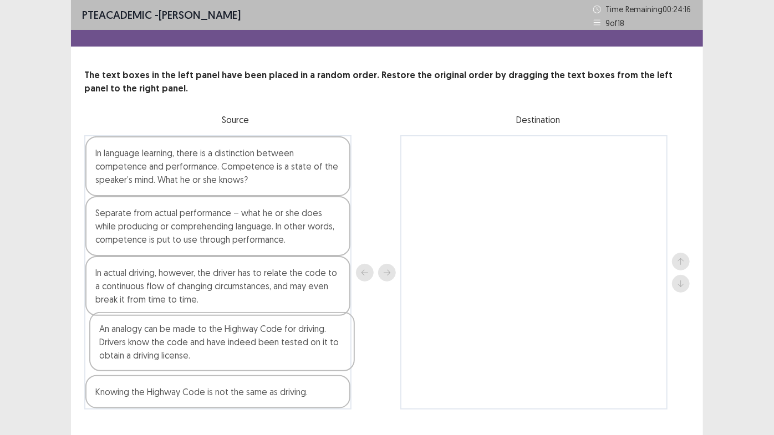
scroll to position [1, 0]
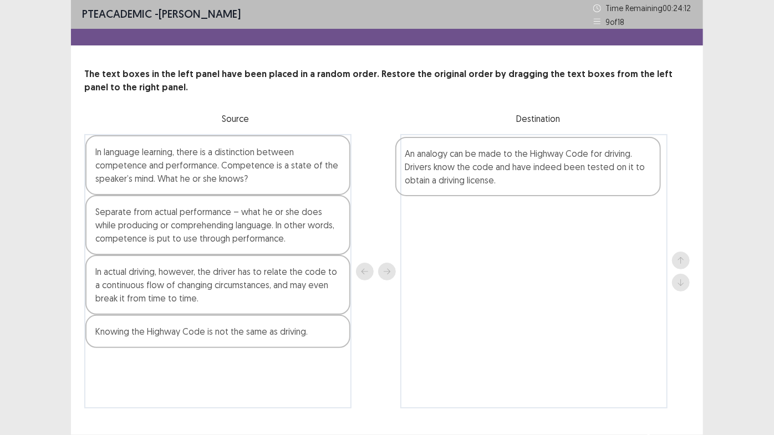
drag, startPoint x: 280, startPoint y: 347, endPoint x: 596, endPoint y: 170, distance: 362.1
click at [596, 170] on div "In language learning, there is a distinction between competence and performance…" at bounding box center [387, 271] width 606 height 275
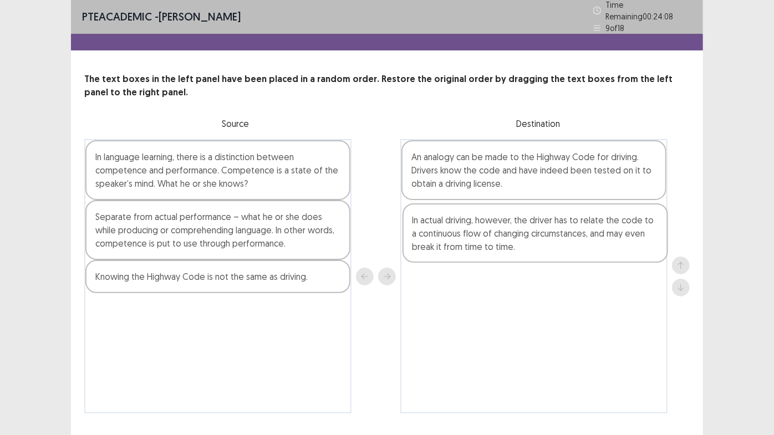
drag, startPoint x: 245, startPoint y: 288, endPoint x: 549, endPoint y: 235, distance: 309.1
click at [572, 238] on div "In language learning, there is a distinction between competence and performance…" at bounding box center [387, 276] width 606 height 275
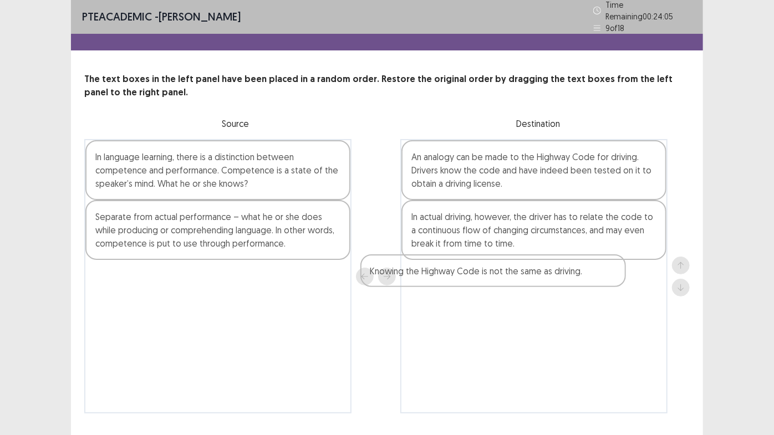
drag, startPoint x: 275, startPoint y: 278, endPoint x: 559, endPoint y: 280, distance: 284.0
click at [559, 280] on div "In language learning, there is a distinction between competence and performance…" at bounding box center [387, 276] width 606 height 275
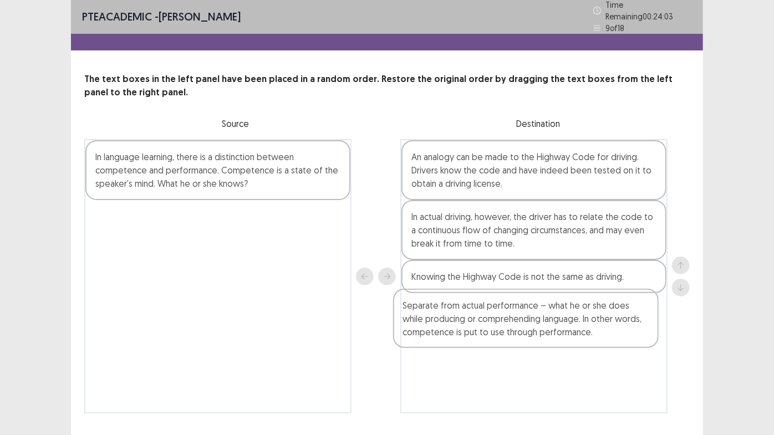
drag, startPoint x: 266, startPoint y: 223, endPoint x: 587, endPoint y: 331, distance: 338.9
click at [587, 331] on div "In language learning, there is a distinction between competence and performance…" at bounding box center [387, 276] width 606 height 275
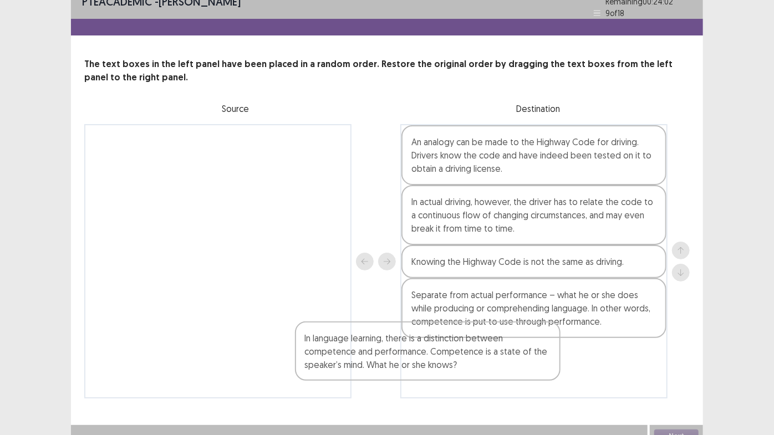
scroll to position [23, 0]
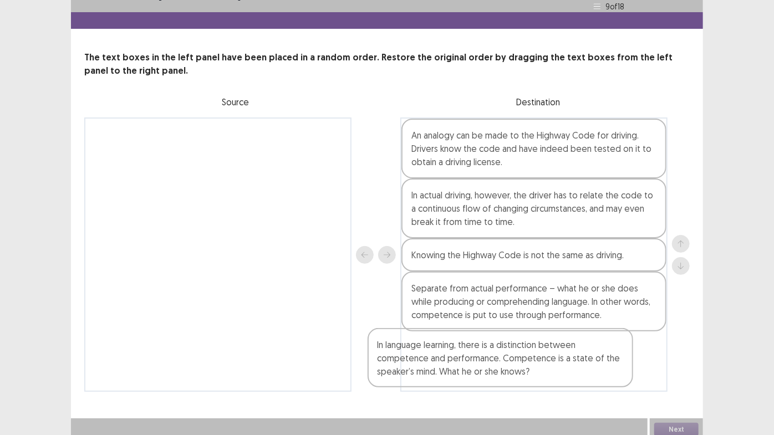
drag, startPoint x: 318, startPoint y: 182, endPoint x: 601, endPoint y: 373, distance: 341.2
click at [600, 375] on div "In language learning, there is a distinction between competence and performance…" at bounding box center [387, 255] width 606 height 275
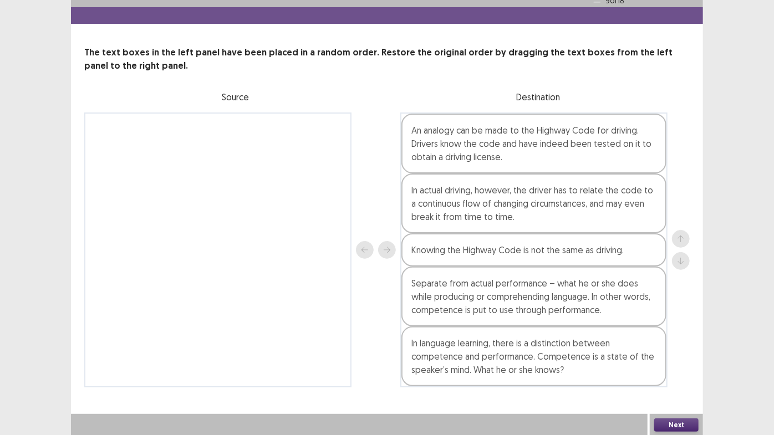
click at [671, 404] on button "Next" at bounding box center [677, 425] width 44 height 13
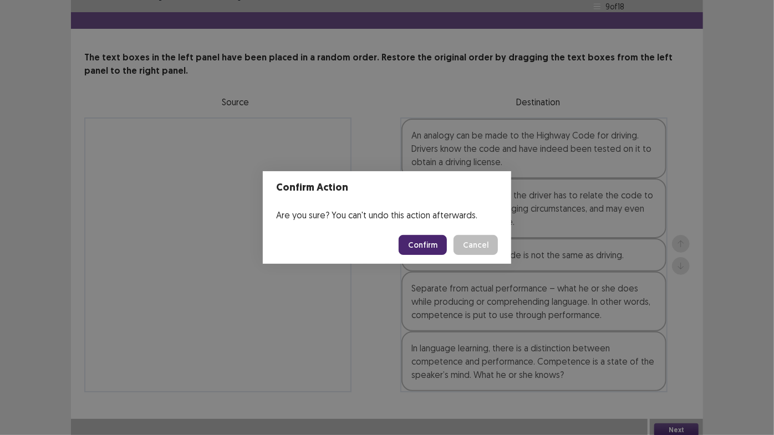
click at [433, 254] on button "Confirm" at bounding box center [423, 245] width 48 height 20
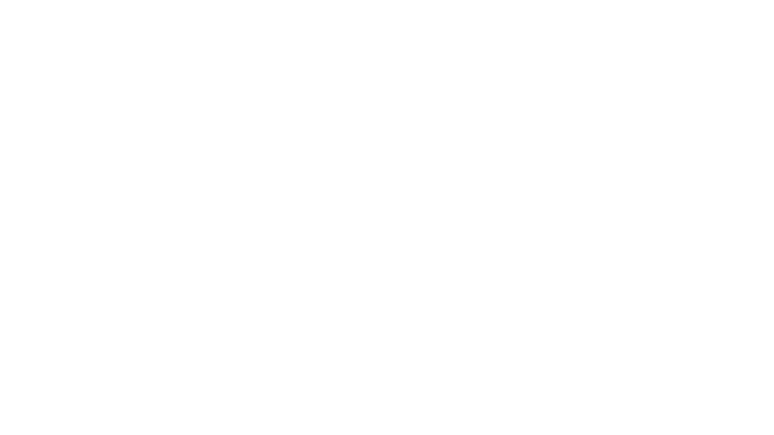
scroll to position [0, 0]
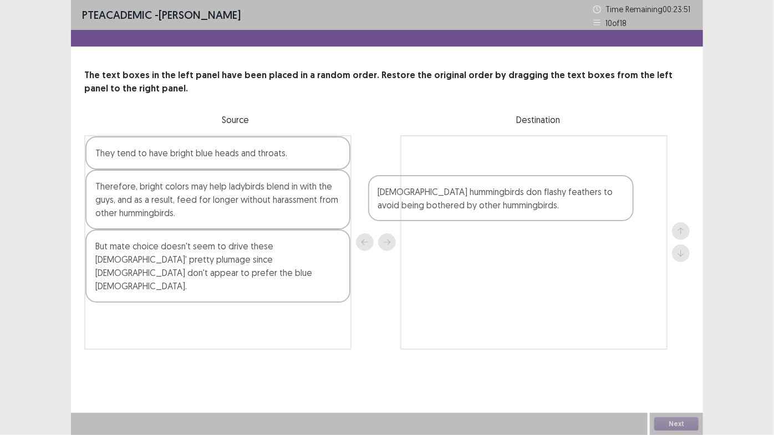
drag, startPoint x: 244, startPoint y: 197, endPoint x: 547, endPoint y: 186, distance: 303.6
click at [553, 186] on div "They tend to have bright blue heads and throats. [DEMOGRAPHIC_DATA] hummingbird…" at bounding box center [387, 242] width 606 height 215
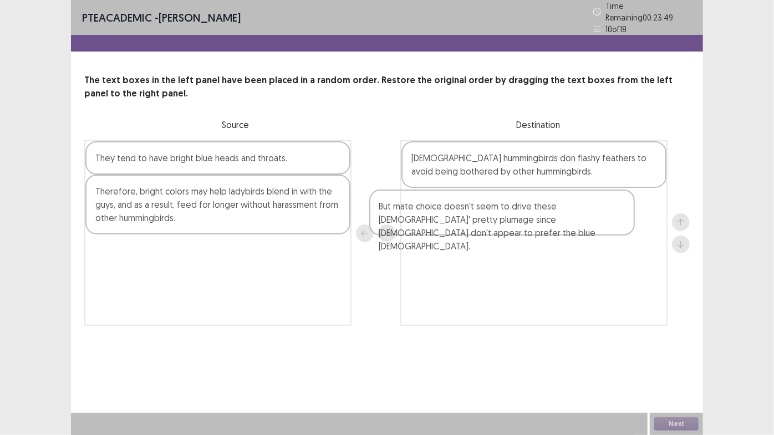
drag, startPoint x: 297, startPoint y: 265, endPoint x: 494, endPoint y: 187, distance: 211.5
click at [581, 226] on div "They tend to have bright blue heads and throats. Therefore, bright colors may h…" at bounding box center [387, 233] width 606 height 186
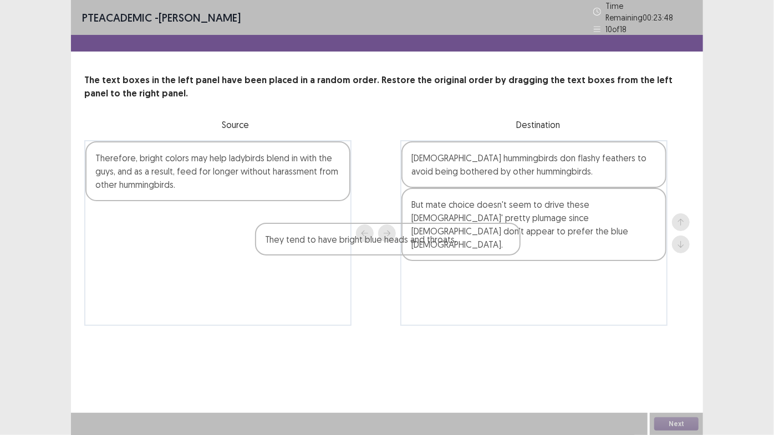
drag, startPoint x: 343, startPoint y: 160, endPoint x: 571, endPoint y: 263, distance: 250.2
click at [570, 263] on div "They tend to have bright blue heads and throats. Therefore, bright colors may h…" at bounding box center [387, 233] width 606 height 186
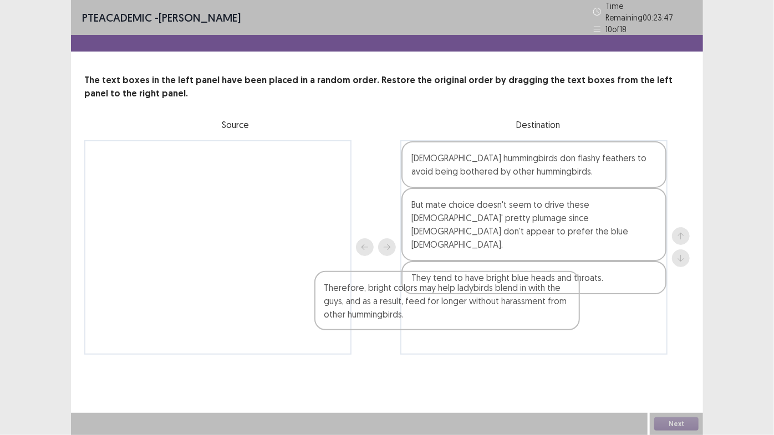
drag, startPoint x: 308, startPoint y: 175, endPoint x: 580, endPoint y: 302, distance: 300.3
click at [575, 302] on div "Therefore, bright colors may help ladybirds blend in with the guys, and as a re…" at bounding box center [387, 247] width 606 height 215
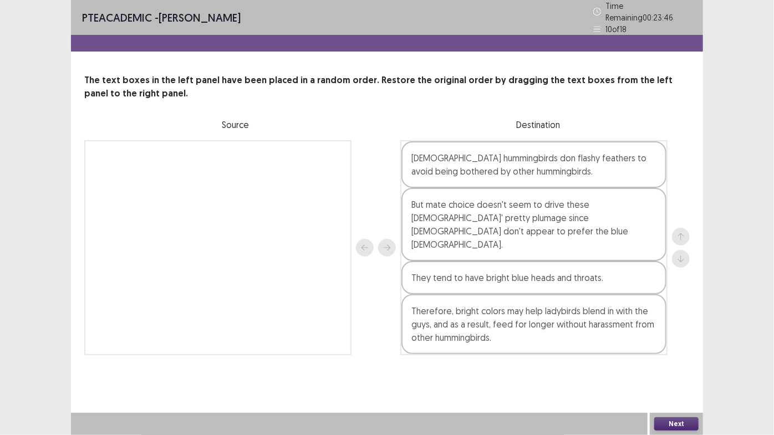
click at [693, 404] on button "Next" at bounding box center [677, 424] width 44 height 13
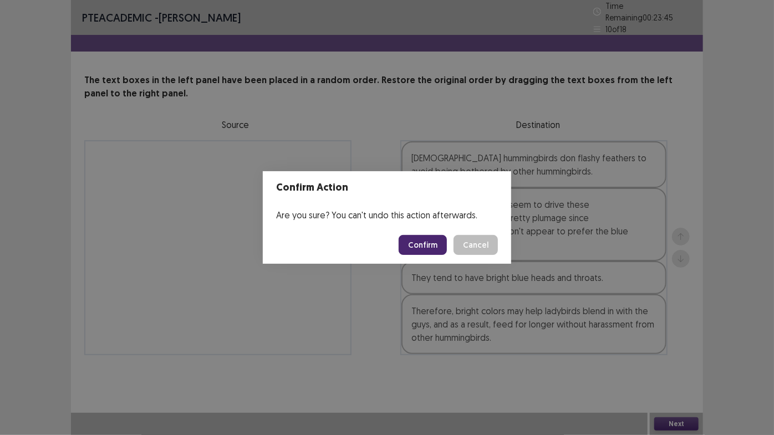
click at [429, 247] on button "Confirm" at bounding box center [423, 245] width 48 height 20
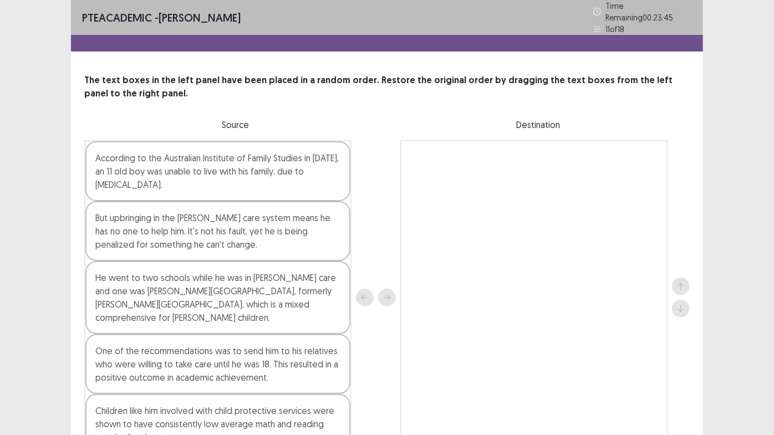
scroll to position [47, 0]
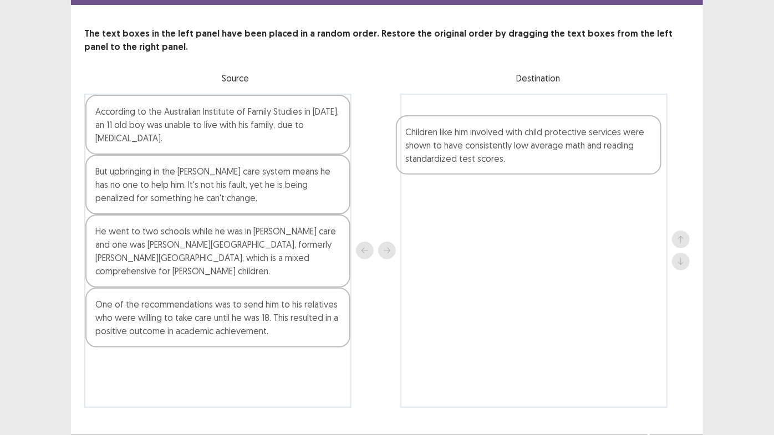
drag, startPoint x: 219, startPoint y: 357, endPoint x: 544, endPoint y: 143, distance: 389.7
click at [544, 143] on div "According to the Australian Institute of Family Studies in [DATE], an 11 old bo…" at bounding box center [387, 251] width 606 height 315
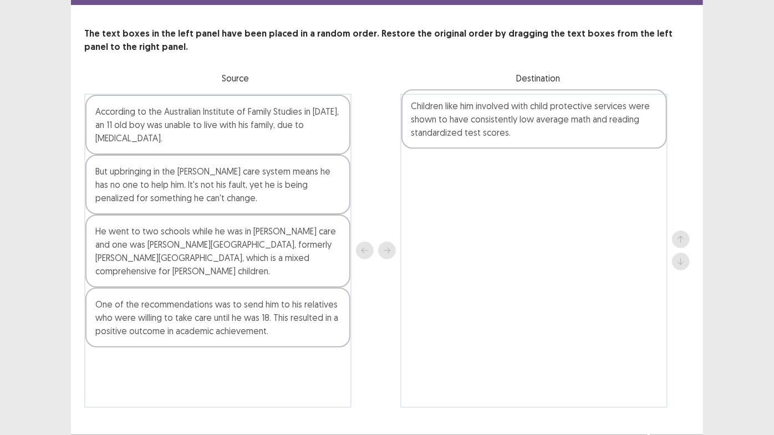
scroll to position [46, 0]
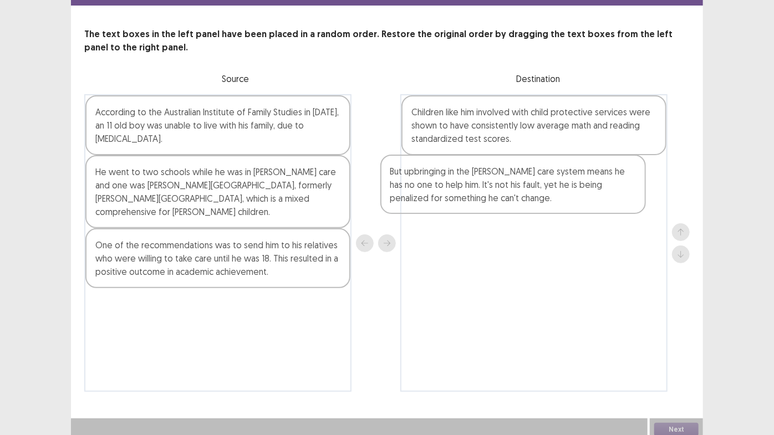
drag, startPoint x: 297, startPoint y: 188, endPoint x: 580, endPoint y: 192, distance: 282.9
click at [596, 194] on div "According to the Australian Institute of Family Studies in [DATE], an 11 old bo…" at bounding box center [387, 243] width 606 height 298
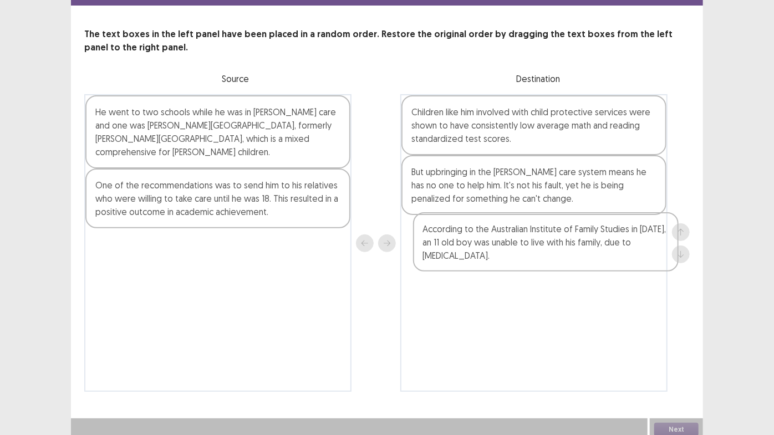
drag, startPoint x: 282, startPoint y: 129, endPoint x: 574, endPoint y: 245, distance: 314.2
click at [622, 256] on div "According to the Australian Institute of Family Studies in [DATE], an 11 old bo…" at bounding box center [387, 243] width 606 height 298
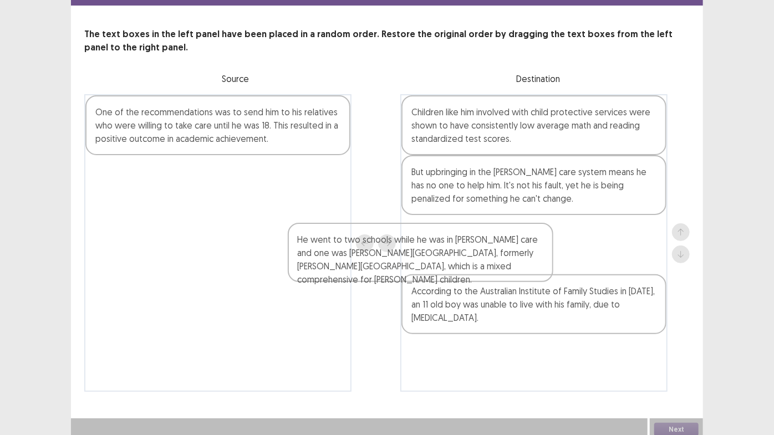
drag, startPoint x: 291, startPoint y: 146, endPoint x: 563, endPoint y: 321, distance: 322.8
click at [563, 322] on div "He went to two schools while he was in [PERSON_NAME] care and one was [PERSON_N…" at bounding box center [387, 243] width 606 height 298
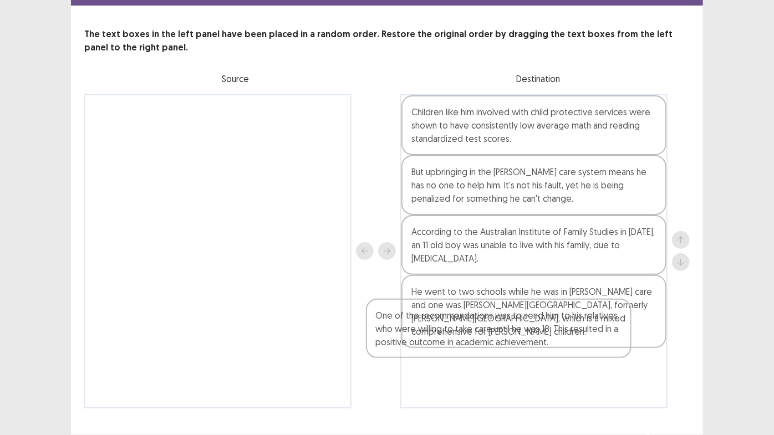
drag, startPoint x: 306, startPoint y: 143, endPoint x: 599, endPoint y: 358, distance: 363.5
click at [599, 358] on div "One of the recommendations was to send him to his relatives who were willing to…" at bounding box center [387, 251] width 606 height 315
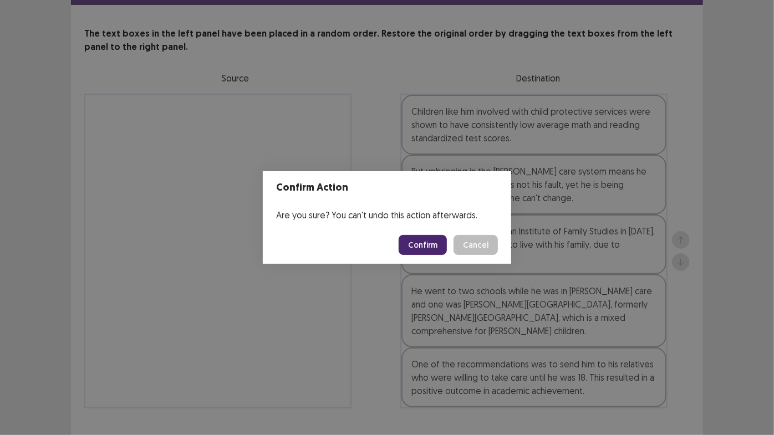
click at [421, 246] on button "Confirm" at bounding box center [423, 245] width 48 height 20
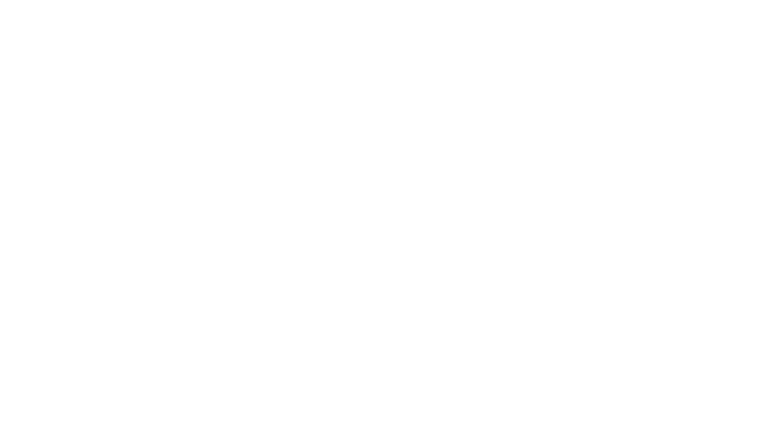
scroll to position [0, 0]
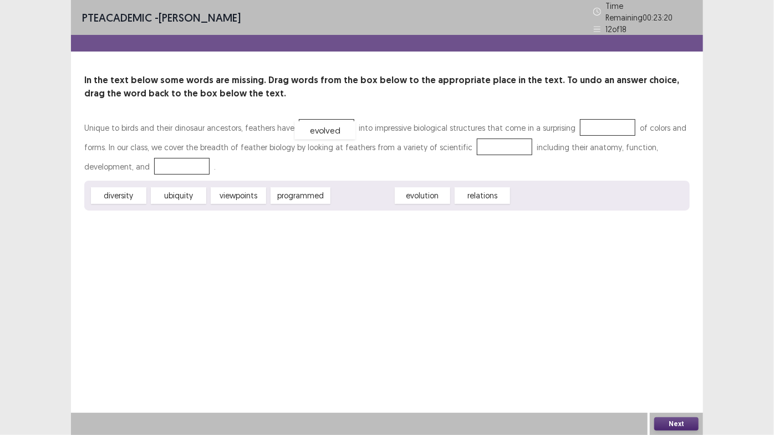
drag, startPoint x: 351, startPoint y: 195, endPoint x: 313, endPoint y: 129, distance: 75.5
drag, startPoint x: 359, startPoint y: 194, endPoint x: 595, endPoint y: 128, distance: 244.1
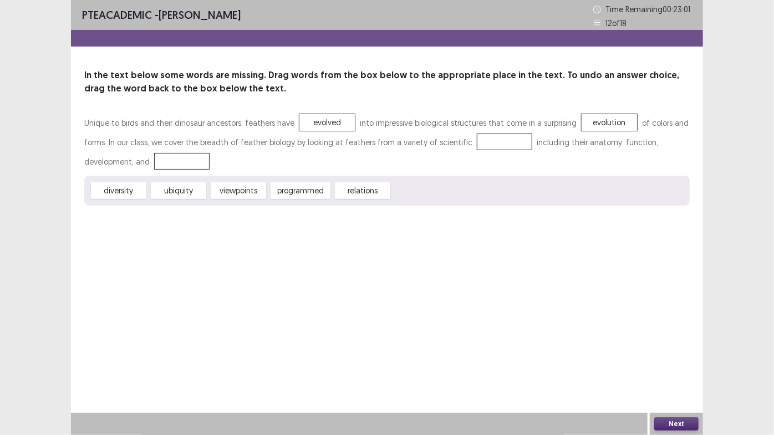
drag, startPoint x: 130, startPoint y: 195, endPoint x: 444, endPoint y: 158, distance: 316.1
click at [444, 158] on div "Unique to birds and their dinosaur ancestors, feathers have evolved into impres…" at bounding box center [387, 159] width 606 height 93
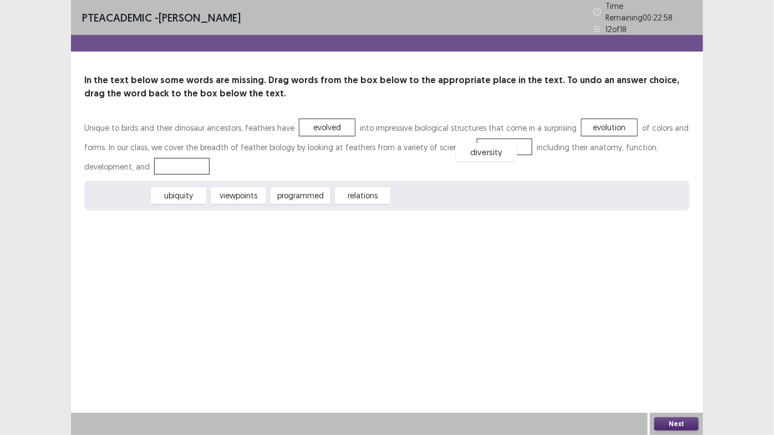
drag, startPoint x: 179, startPoint y: 188, endPoint x: 494, endPoint y: 148, distance: 318.1
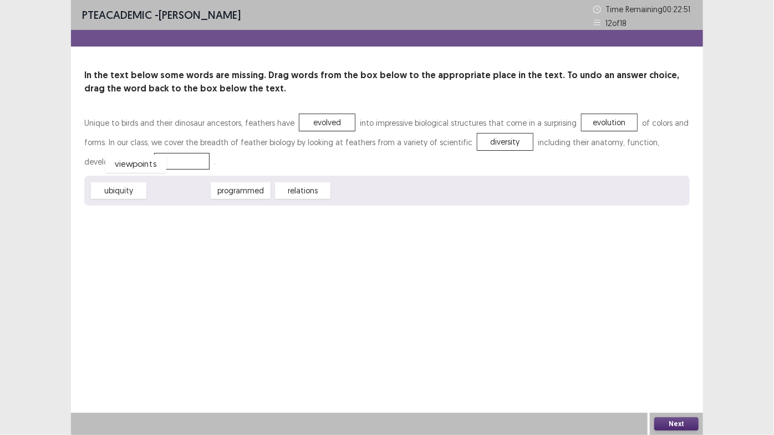
drag, startPoint x: 171, startPoint y: 192, endPoint x: 129, endPoint y: 165, distance: 50.3
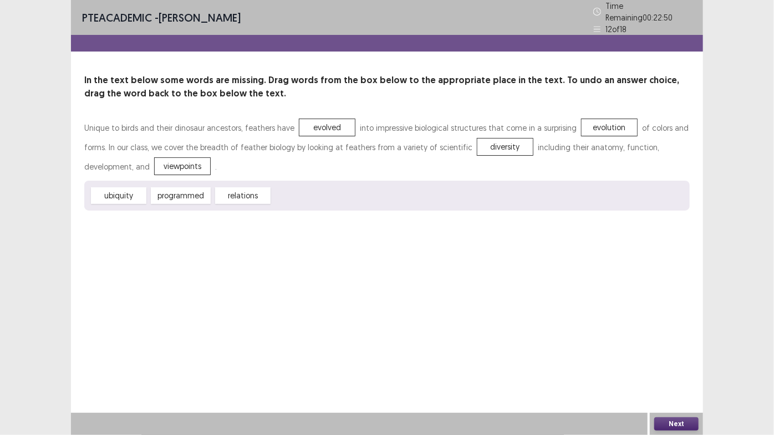
click at [675, 404] on button "Next" at bounding box center [677, 424] width 44 height 13
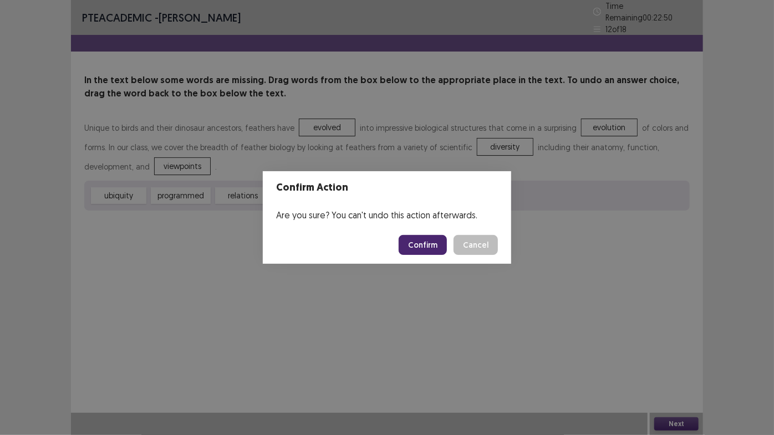
click at [425, 244] on button "Confirm" at bounding box center [423, 245] width 48 height 20
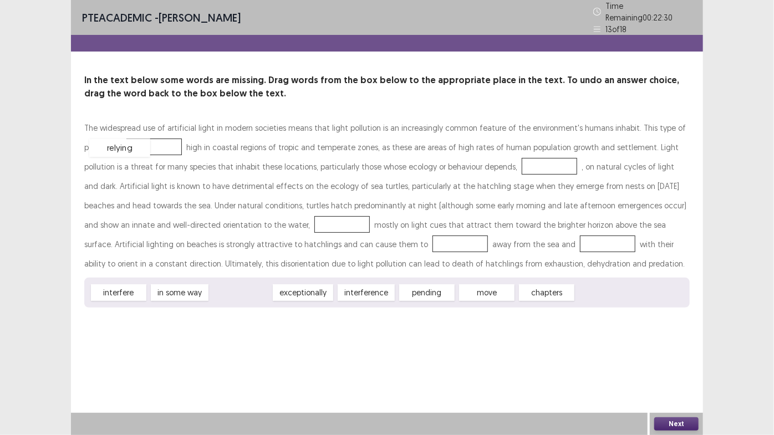
drag, startPoint x: 221, startPoint y: 270, endPoint x: 113, endPoint y: 142, distance: 166.9
drag, startPoint x: 179, startPoint y: 293, endPoint x: 471, endPoint y: 170, distance: 317.7
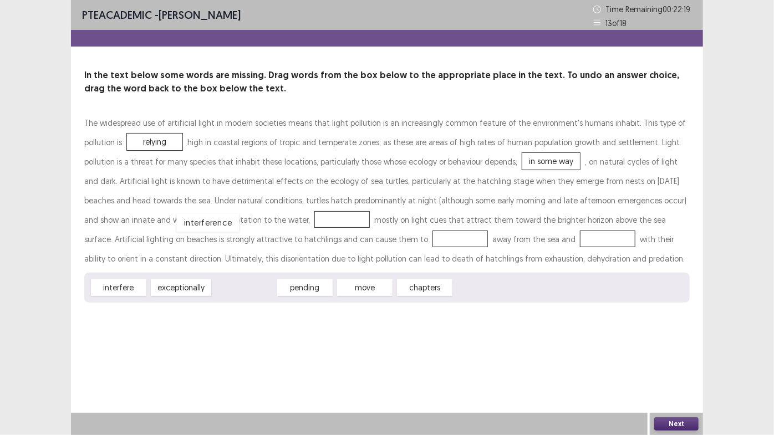
drag, startPoint x: 244, startPoint y: 293, endPoint x: 205, endPoint y: 227, distance: 76.6
drag, startPoint x: 350, startPoint y: 290, endPoint x: 273, endPoint y: 242, distance: 89.9
drag, startPoint x: 245, startPoint y: 291, endPoint x: 230, endPoint y: 294, distance: 15.8
click at [263, 298] on div "pending" at bounding box center [263, 295] width 61 height 18
drag, startPoint x: 274, startPoint y: 272, endPoint x: 419, endPoint y: 242, distance: 148.3
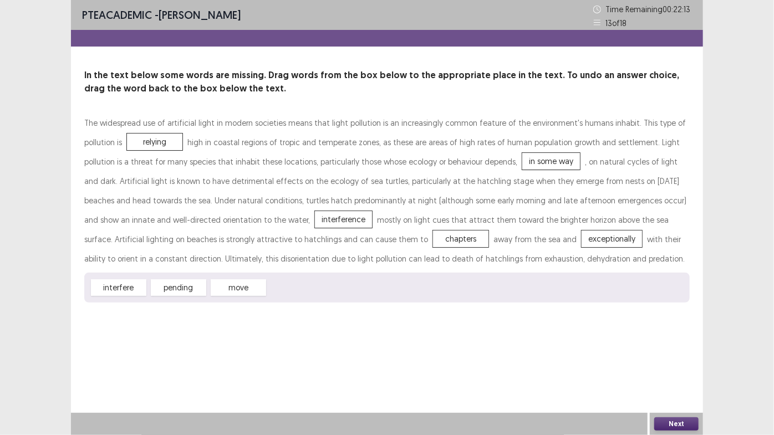
click at [691, 404] on button "Next" at bounding box center [677, 424] width 44 height 13
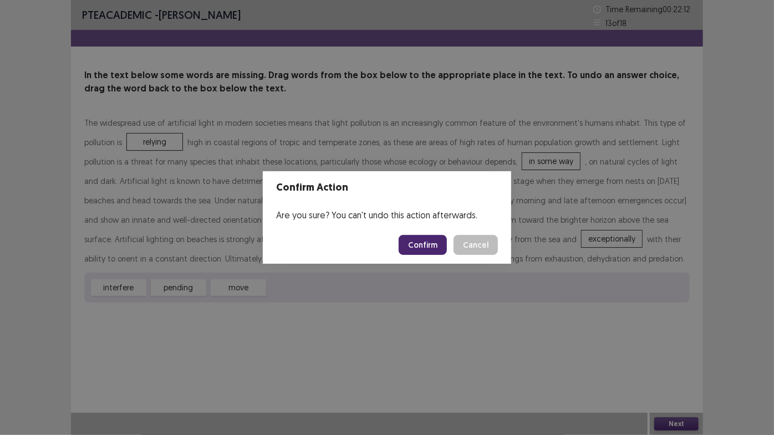
click at [419, 249] on button "Confirm" at bounding box center [423, 245] width 48 height 20
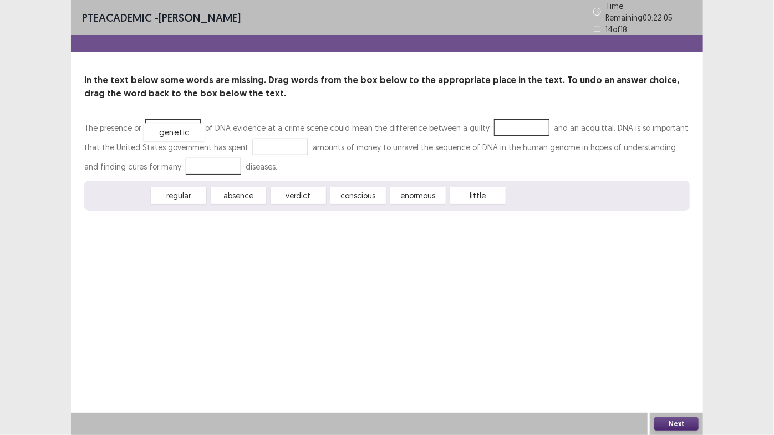
drag, startPoint x: 126, startPoint y: 191, endPoint x: 183, endPoint y: 125, distance: 86.5
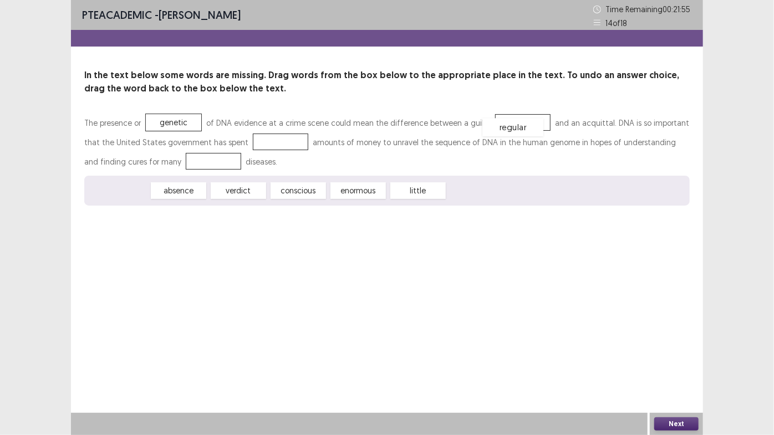
drag, startPoint x: 128, startPoint y: 194, endPoint x: 523, endPoint y: 126, distance: 400.1
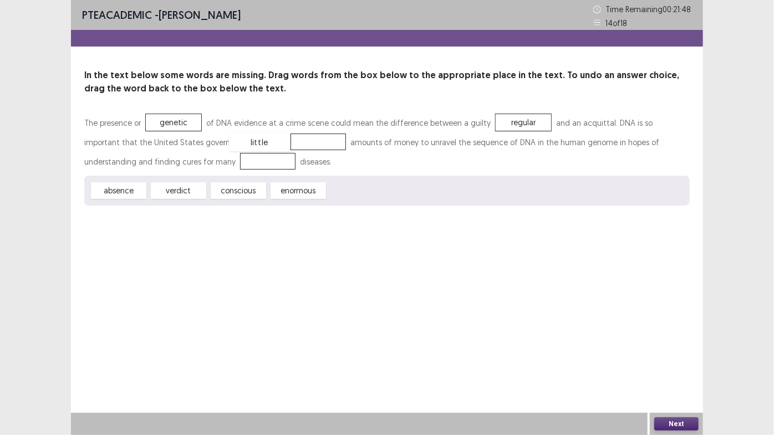
drag, startPoint x: 352, startPoint y: 194, endPoint x: 253, endPoint y: 145, distance: 109.9
drag, startPoint x: 139, startPoint y: 191, endPoint x: 182, endPoint y: 169, distance: 47.9
click at [182, 170] on div "The presence or genetic of DNA evidence at a crime scene could mean the differe…" at bounding box center [387, 159] width 606 height 93
drag, startPoint x: 130, startPoint y: 190, endPoint x: 189, endPoint y: 163, distance: 65.5
click at [676, 404] on button "Next" at bounding box center [677, 424] width 44 height 13
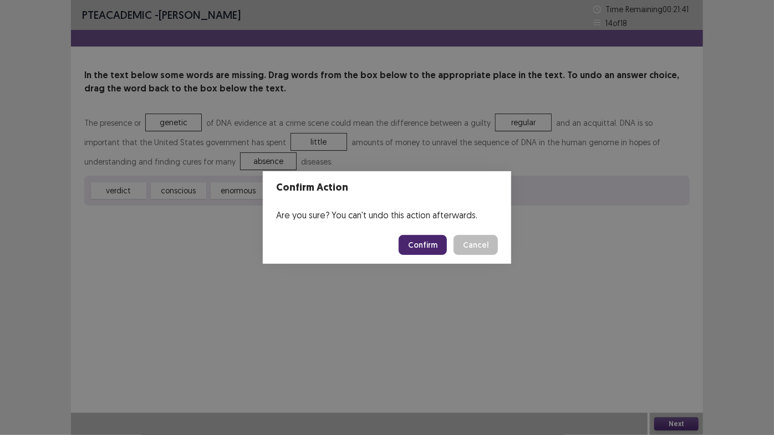
click at [419, 251] on button "Confirm" at bounding box center [423, 245] width 48 height 20
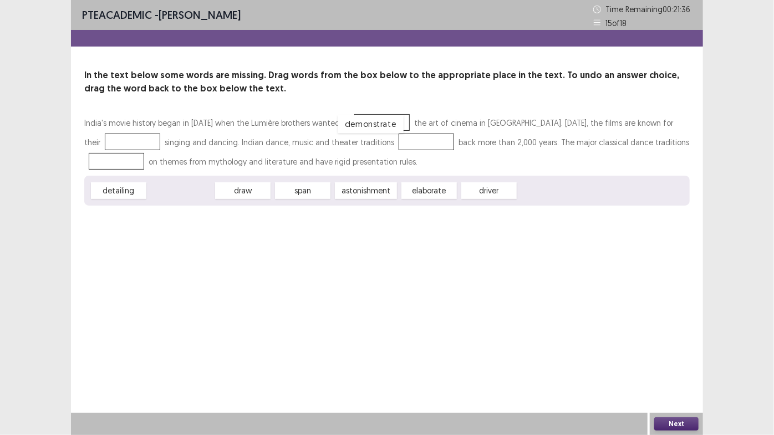
drag, startPoint x: 197, startPoint y: 189, endPoint x: 381, endPoint y: 124, distance: 195.4
drag, startPoint x: 231, startPoint y: 195, endPoint x: 365, endPoint y: 126, distance: 150.8
drag, startPoint x: 302, startPoint y: 191, endPoint x: 645, endPoint y: 127, distance: 349.3
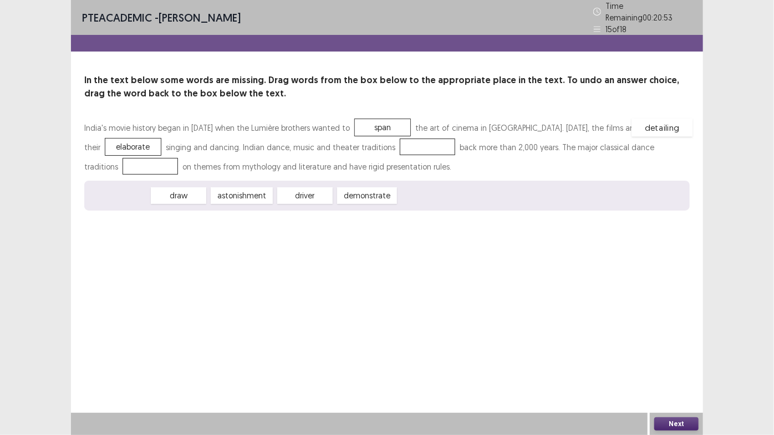
drag, startPoint x: 110, startPoint y: 195, endPoint x: 653, endPoint y: 126, distance: 547.9
drag, startPoint x: 299, startPoint y: 192, endPoint x: 332, endPoint y: 144, distance: 58.6
drag, startPoint x: 131, startPoint y: 195, endPoint x: 137, endPoint y: 207, distance: 12.9
click at [137, 207] on div "draw" at bounding box center [124, 207] width 61 height 18
drag, startPoint x: 307, startPoint y: 196, endPoint x: 595, endPoint y: 155, distance: 290.2
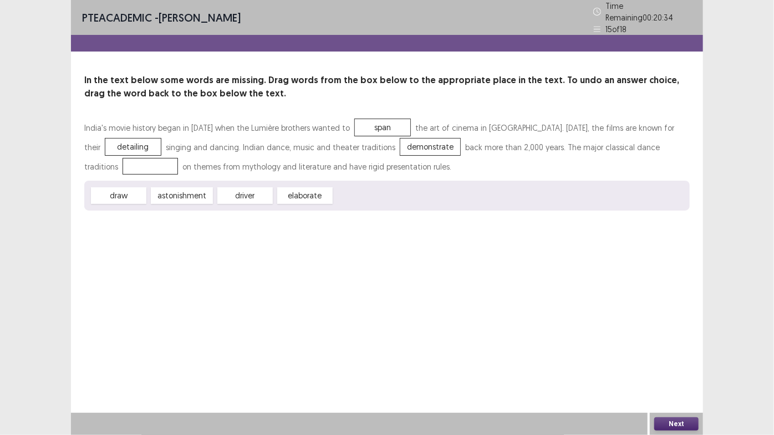
click at [627, 134] on div "India's movie history began in [DATE] when the Lumière brothers wanted to span …" at bounding box center [387, 164] width 606 height 93
drag, startPoint x: 312, startPoint y: 195, endPoint x: 636, endPoint y: 138, distance: 328.9
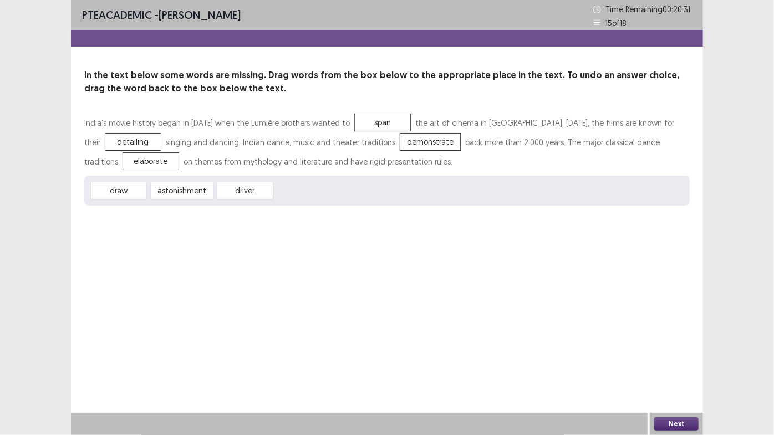
click at [680, 404] on div "Next" at bounding box center [676, 424] width 53 height 22
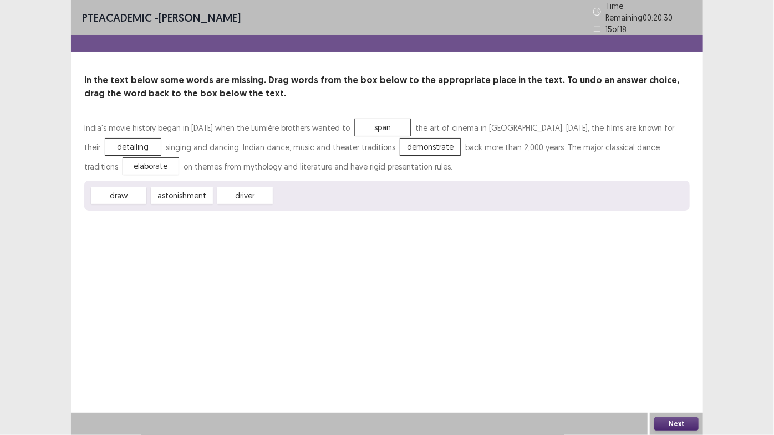
click at [673, 404] on button "Next" at bounding box center [677, 424] width 44 height 13
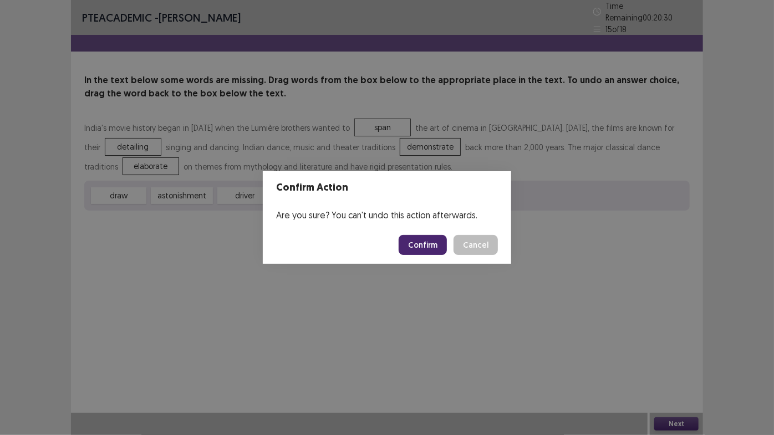
click at [420, 245] on button "Confirm" at bounding box center [423, 245] width 48 height 20
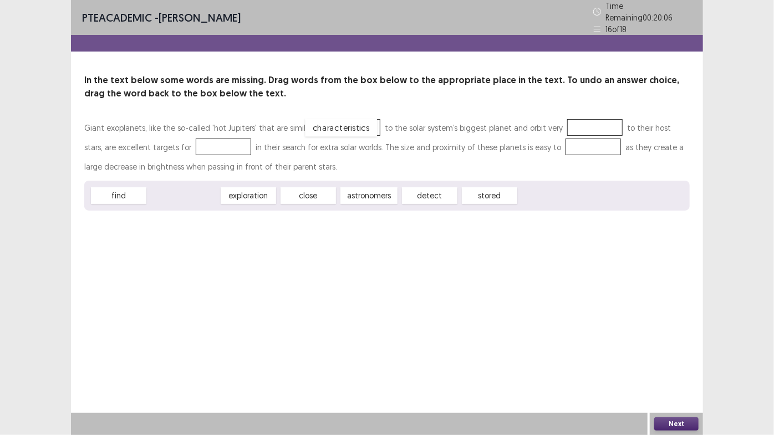
drag, startPoint x: 186, startPoint y: 195, endPoint x: 344, endPoint y: 126, distance: 171.7
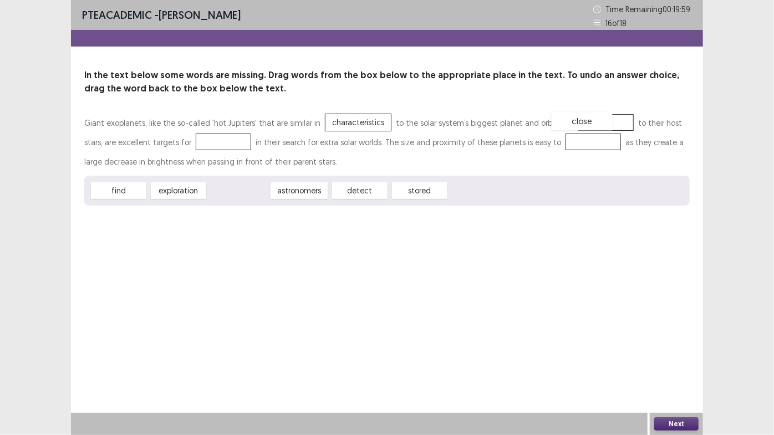
drag, startPoint x: 246, startPoint y: 195, endPoint x: 590, endPoint y: 125, distance: 351.4
drag, startPoint x: 241, startPoint y: 191, endPoint x: 196, endPoint y: 148, distance: 62.0
drag, startPoint x: 232, startPoint y: 195, endPoint x: 537, endPoint y: 150, distance: 308.4
click at [677, 404] on button "Next" at bounding box center [677, 424] width 44 height 13
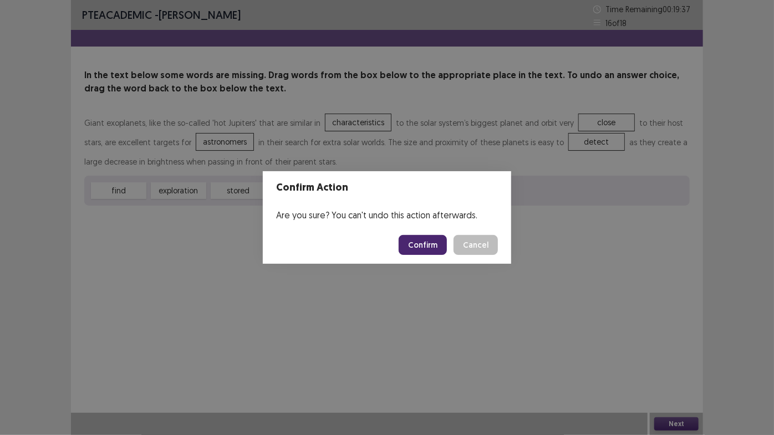
click at [423, 231] on footer "Confirm Cancel" at bounding box center [387, 245] width 249 height 38
click at [422, 242] on button "Confirm" at bounding box center [423, 245] width 48 height 20
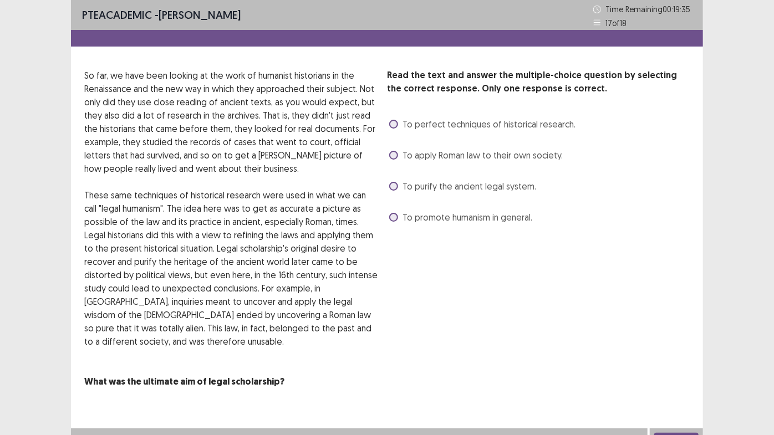
drag, startPoint x: 391, startPoint y: 125, endPoint x: 432, endPoint y: 216, distance: 99.1
click at [392, 125] on span at bounding box center [393, 124] width 9 height 9
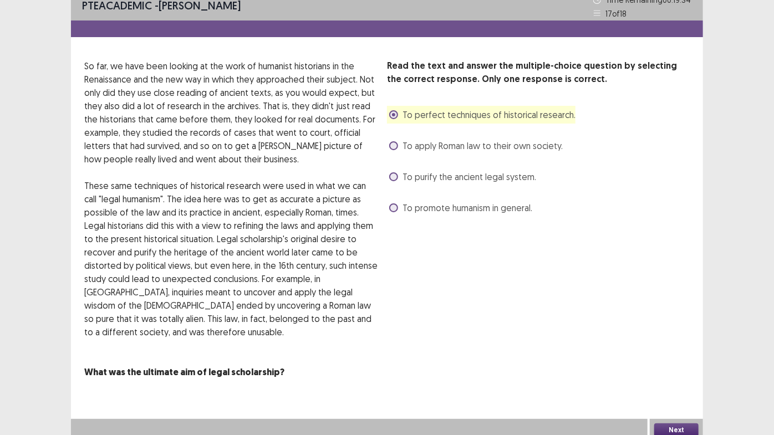
scroll to position [15, 0]
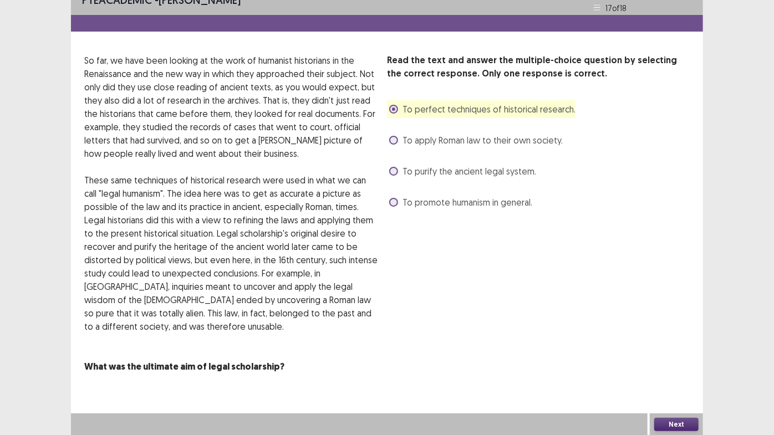
click at [692, 404] on button "Next" at bounding box center [677, 424] width 44 height 13
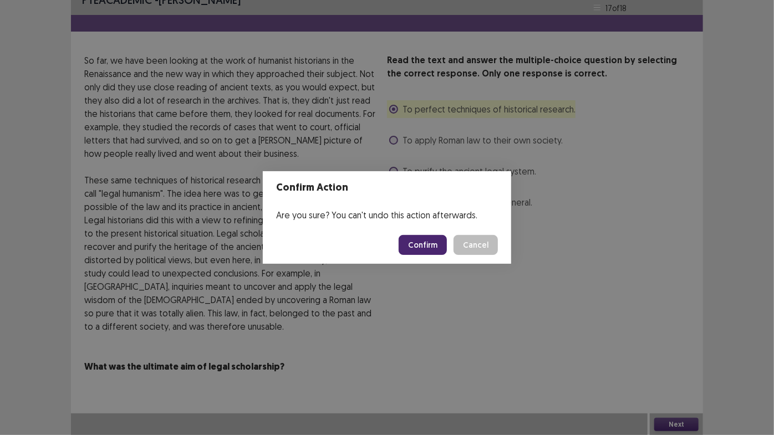
click at [424, 245] on button "Confirm" at bounding box center [423, 245] width 48 height 20
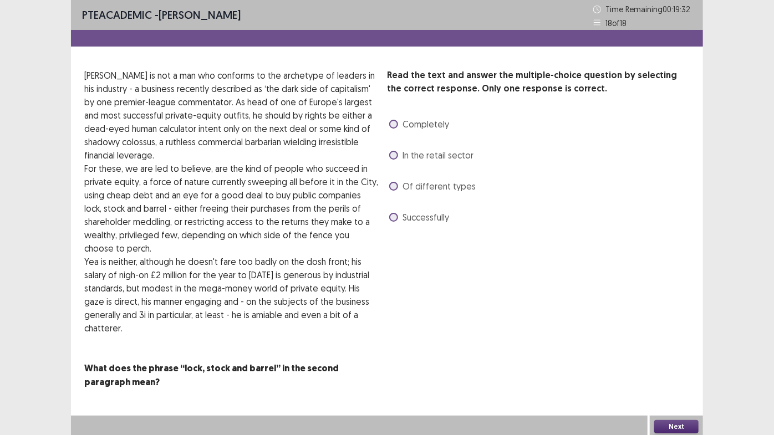
click at [398, 217] on span at bounding box center [393, 217] width 9 height 9
click at [671, 404] on button "Next" at bounding box center [677, 426] width 44 height 13
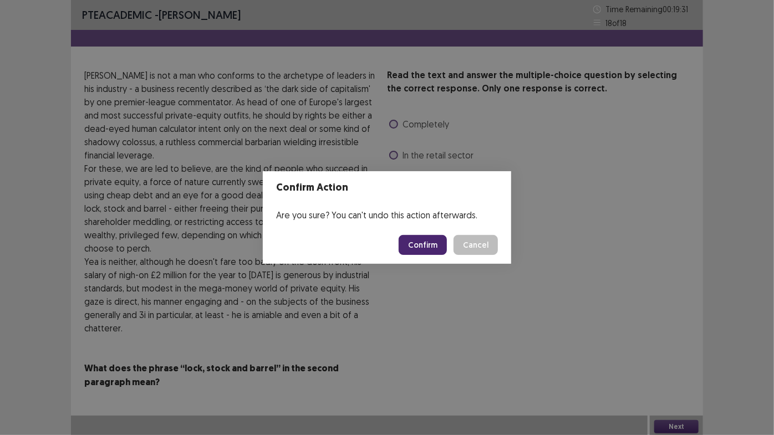
click at [407, 240] on button "Confirm" at bounding box center [423, 245] width 48 height 20
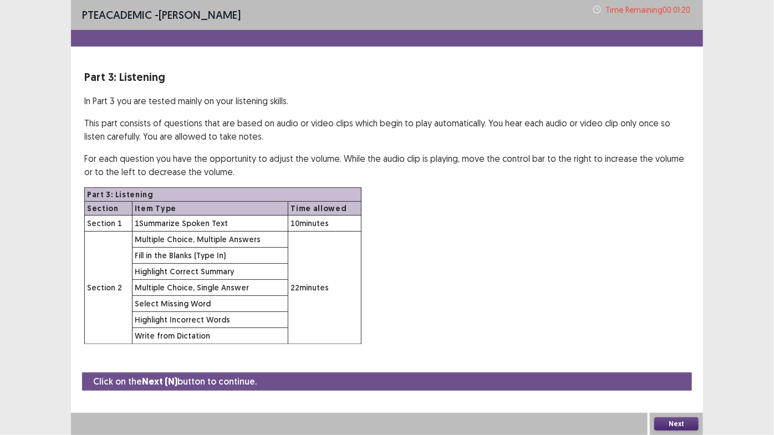
click at [679, 404] on button "Next" at bounding box center [677, 424] width 44 height 13
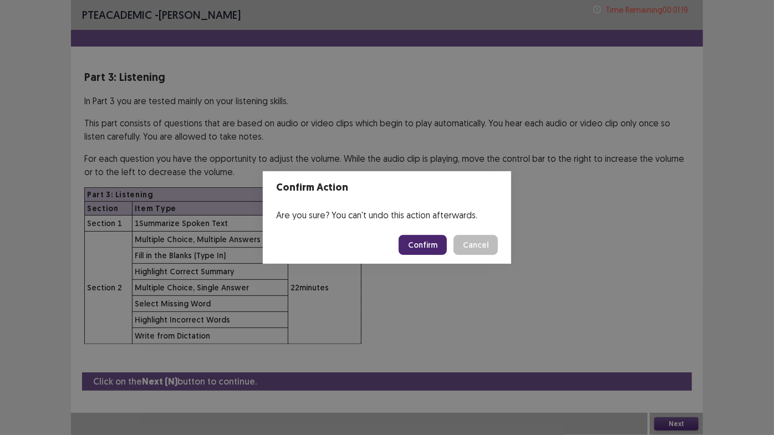
click at [432, 242] on button "Confirm" at bounding box center [423, 245] width 48 height 20
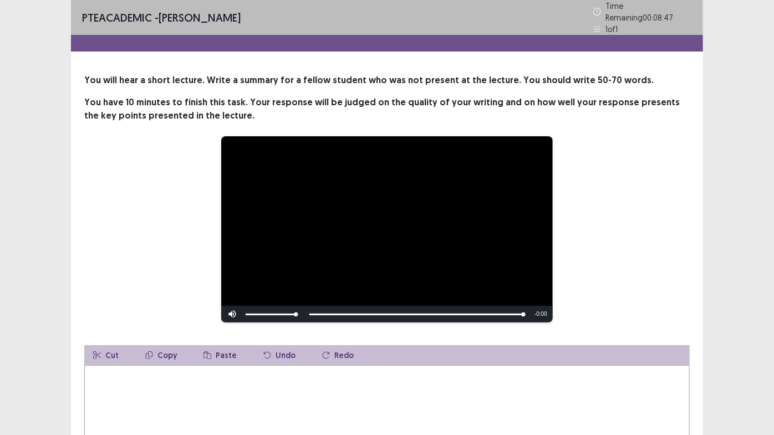
scroll to position [50, 0]
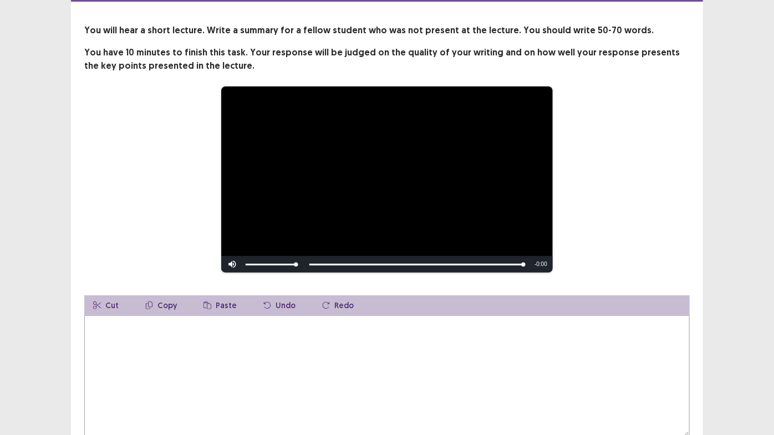
click at [222, 334] on textarea at bounding box center [387, 377] width 606 height 122
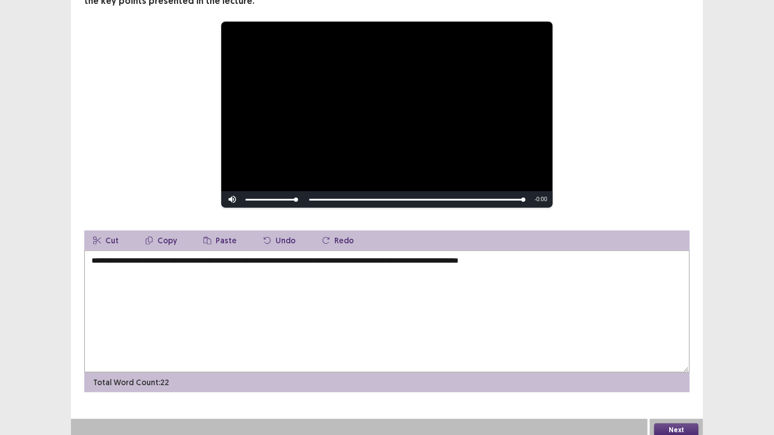
scroll to position [115, 0]
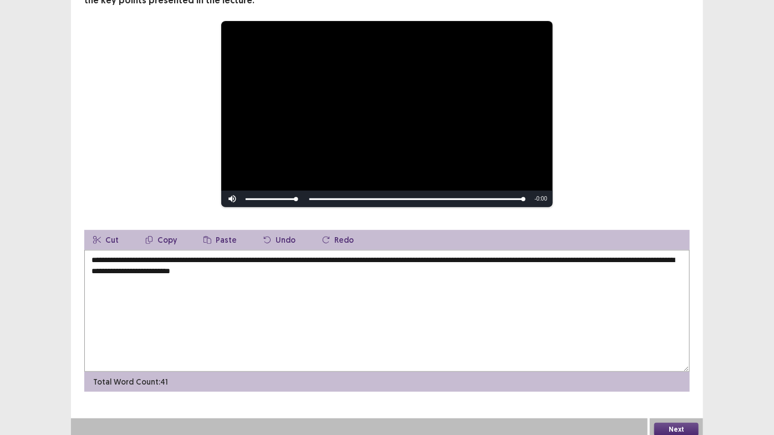
type textarea "**********"
click at [667, 404] on button "Next" at bounding box center [677, 429] width 44 height 13
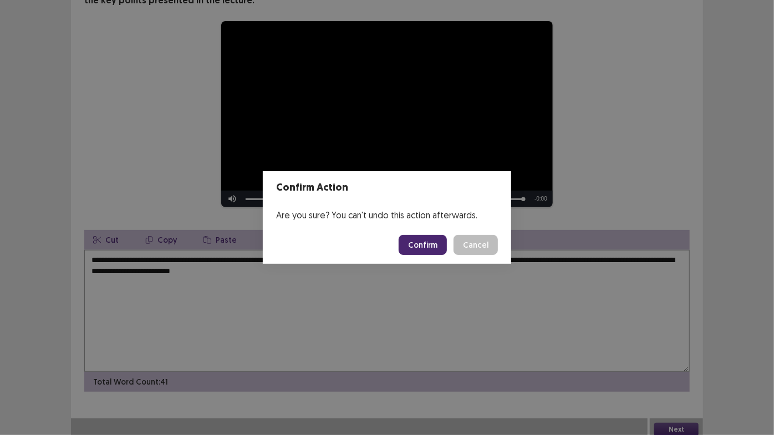
click at [429, 243] on button "Confirm" at bounding box center [423, 245] width 48 height 20
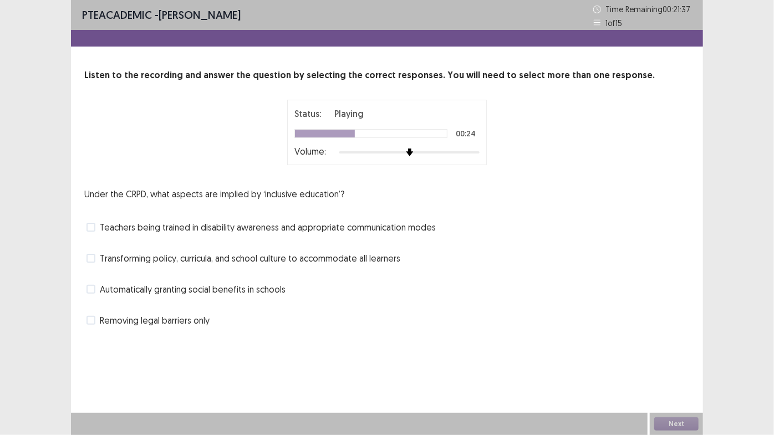
click at [93, 254] on span at bounding box center [91, 258] width 9 height 9
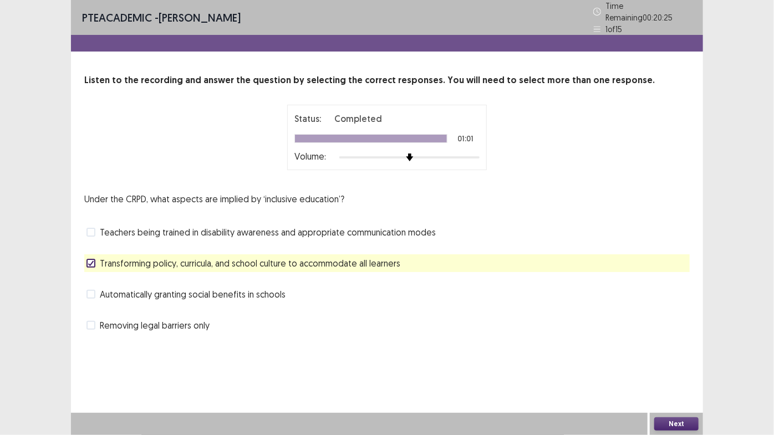
click at [683, 404] on button "Next" at bounding box center [677, 424] width 44 height 13
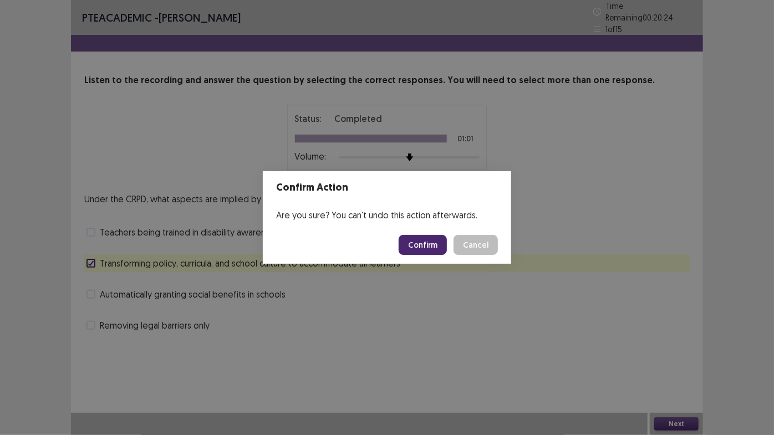
click at [412, 241] on button "Confirm" at bounding box center [423, 245] width 48 height 20
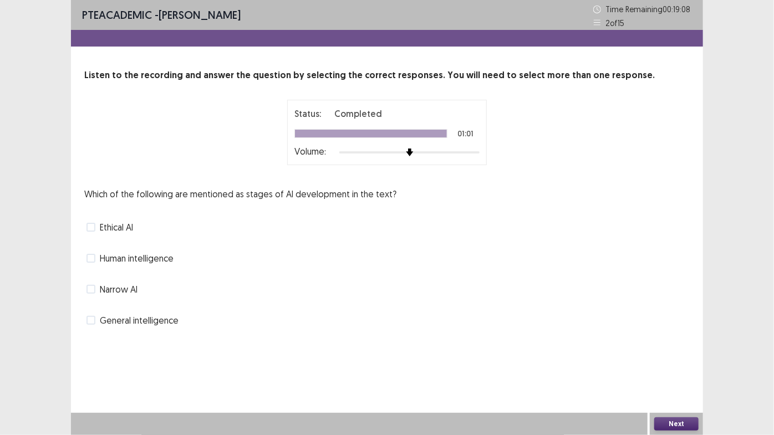
click at [94, 320] on span at bounding box center [91, 320] width 9 height 9
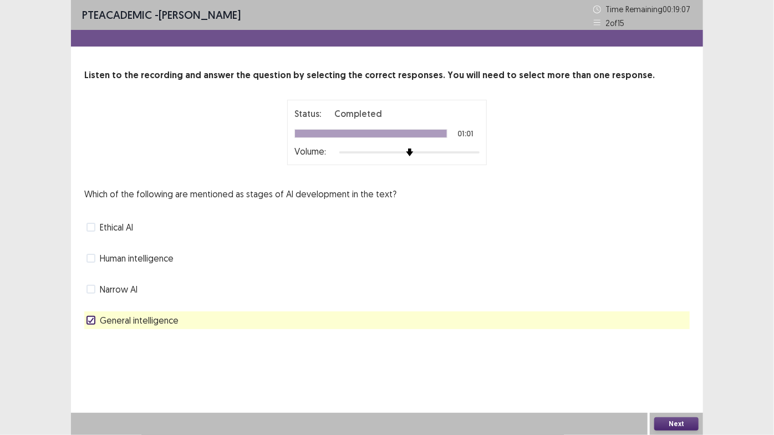
click at [655, 404] on button "Next" at bounding box center [677, 424] width 44 height 13
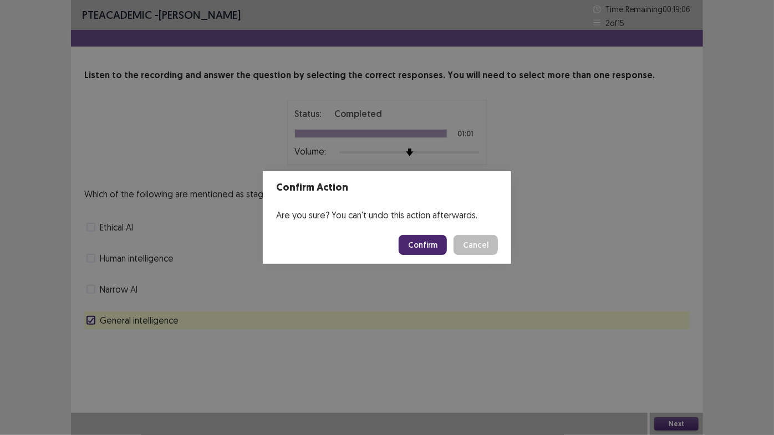
click at [407, 253] on button "Confirm" at bounding box center [423, 245] width 48 height 20
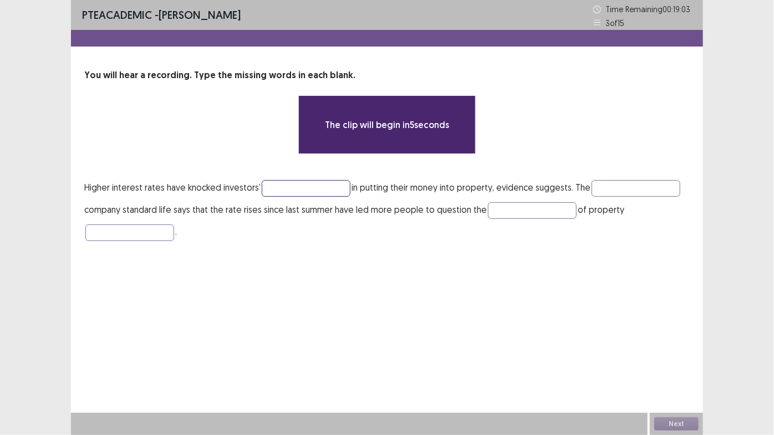
click at [309, 191] on input "text" at bounding box center [306, 188] width 89 height 17
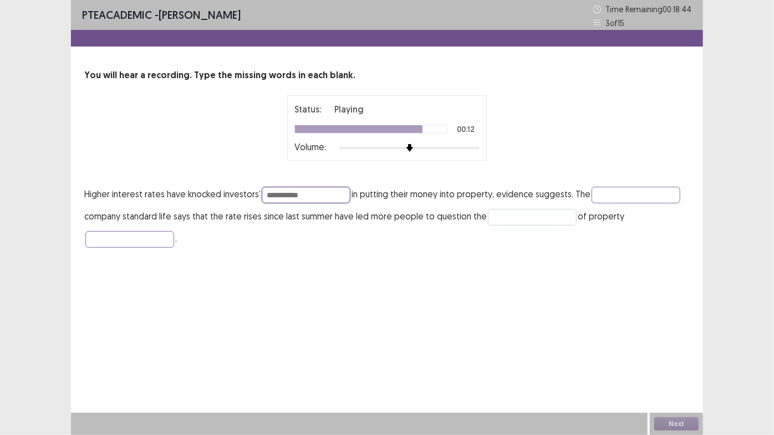
type input "**********"
click at [530, 217] on input "text" at bounding box center [532, 217] width 89 height 17
click at [141, 238] on input "text" at bounding box center [129, 239] width 89 height 17
type input "**********"
click at [627, 199] on input "text" at bounding box center [636, 195] width 89 height 17
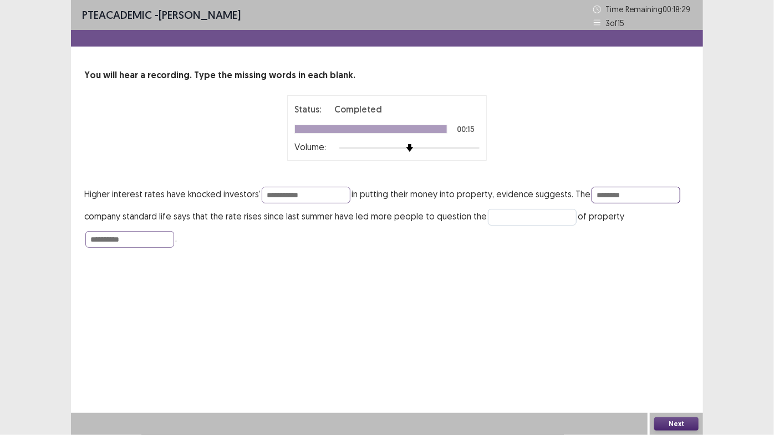
type input "********"
click at [540, 217] on input "text" at bounding box center [532, 217] width 89 height 17
type input "********"
click at [668, 404] on button "Next" at bounding box center [677, 424] width 44 height 13
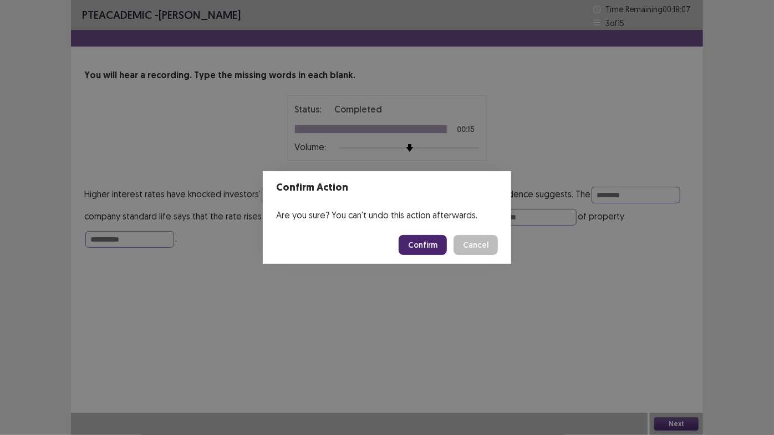
click at [429, 244] on button "Confirm" at bounding box center [423, 245] width 48 height 20
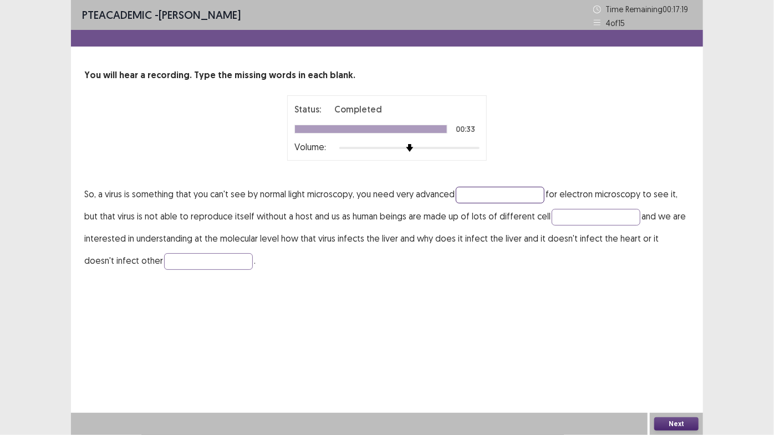
click at [492, 200] on input "text" at bounding box center [500, 195] width 89 height 17
type input "*********"
click at [564, 220] on input "text" at bounding box center [596, 217] width 89 height 17
type input "*****"
type input "******"
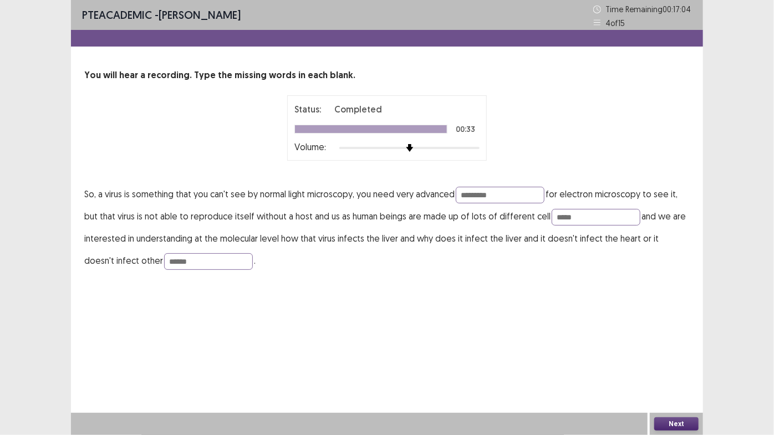
click at [670, 404] on button "Next" at bounding box center [677, 424] width 44 height 13
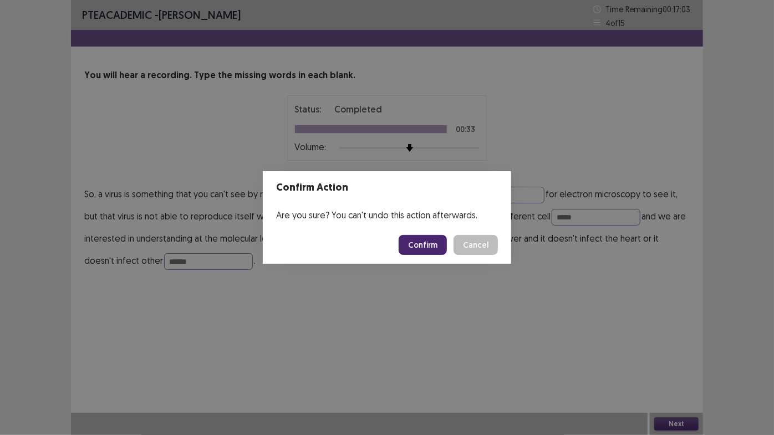
click at [411, 245] on button "Confirm" at bounding box center [423, 245] width 48 height 20
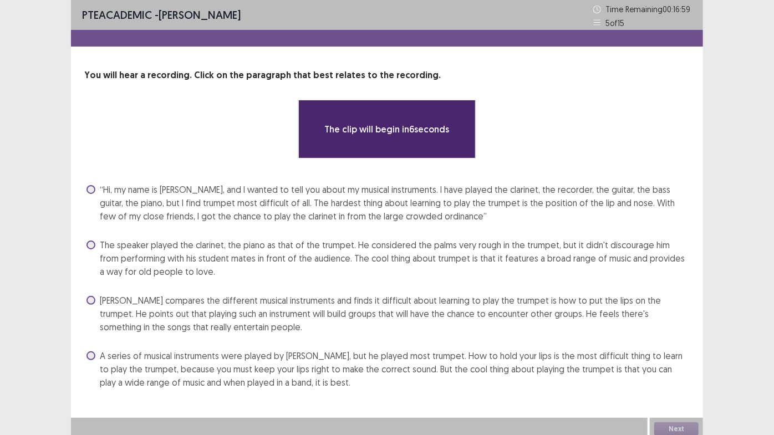
click at [94, 244] on span at bounding box center [91, 245] width 9 height 9
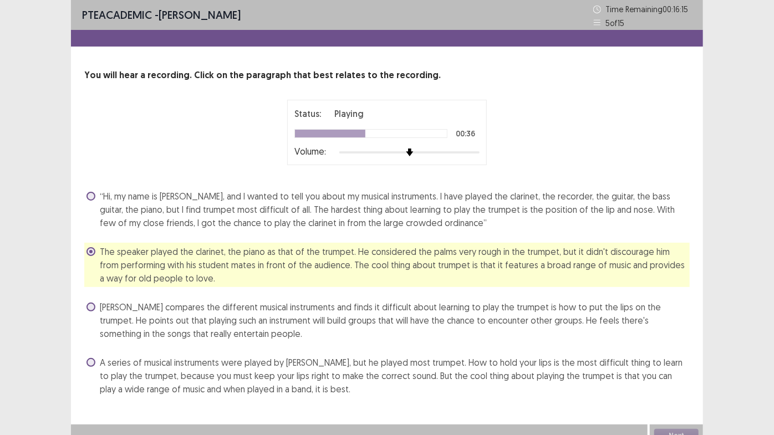
click at [84, 311] on div "[PERSON_NAME] compares the different musical instruments and finds it difficult…" at bounding box center [387, 320] width 606 height 44
click at [85, 311] on div "[PERSON_NAME] compares the different musical instruments and finds it difficult…" at bounding box center [387, 320] width 606 height 44
click at [89, 308] on span at bounding box center [91, 307] width 9 height 9
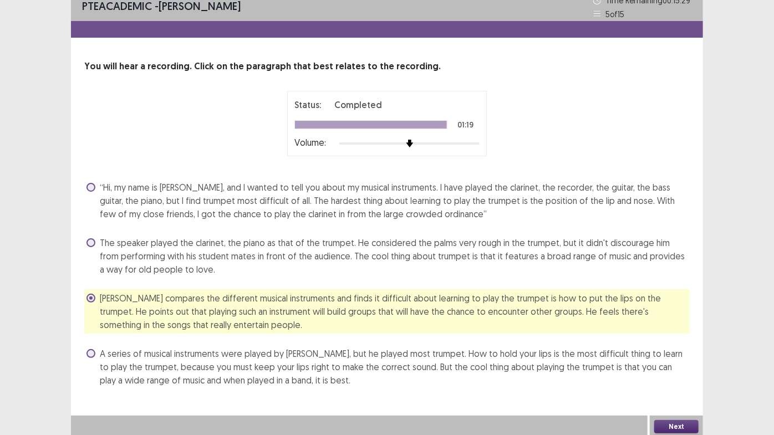
scroll to position [11, 0]
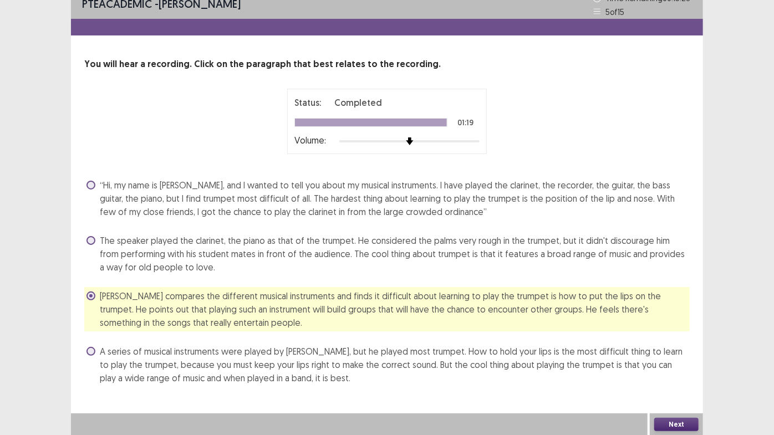
click at [676, 404] on button "Next" at bounding box center [677, 424] width 44 height 13
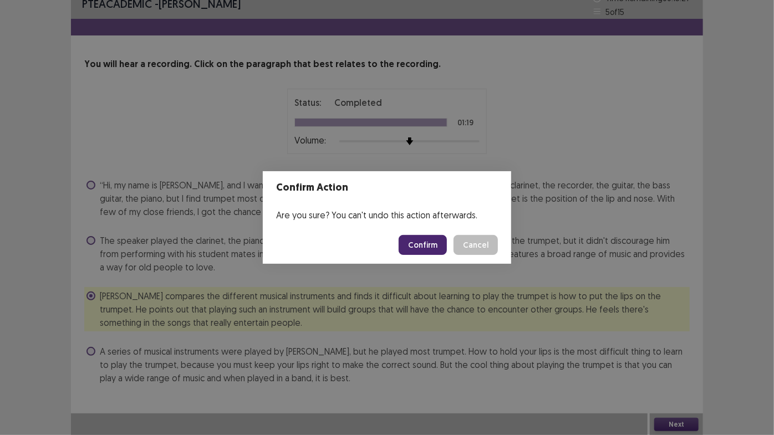
click at [425, 250] on button "Confirm" at bounding box center [423, 245] width 48 height 20
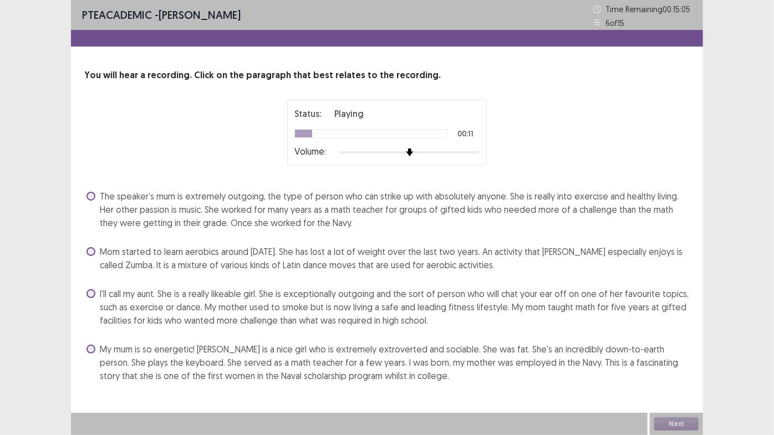
click at [88, 196] on span at bounding box center [91, 196] width 9 height 9
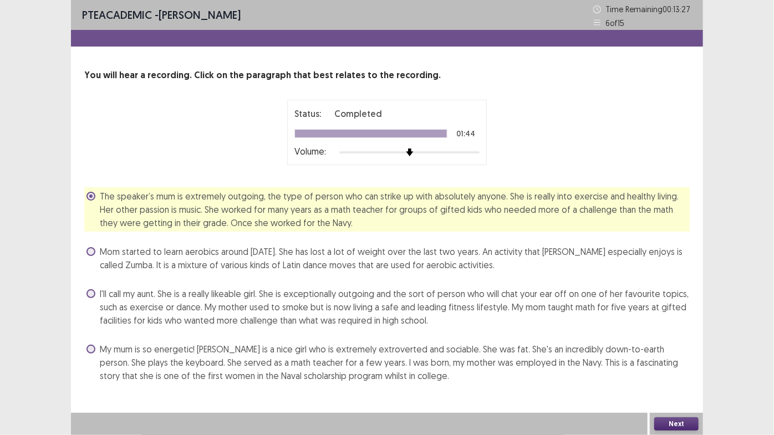
click at [684, 404] on button "Next" at bounding box center [677, 424] width 44 height 13
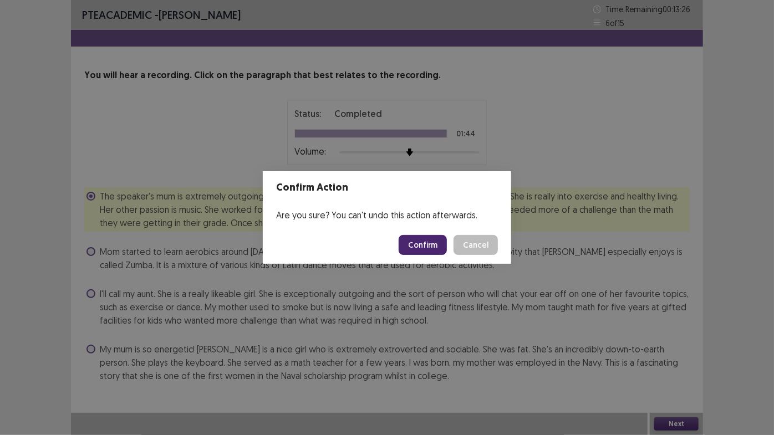
click at [434, 249] on button "Confirm" at bounding box center [423, 245] width 48 height 20
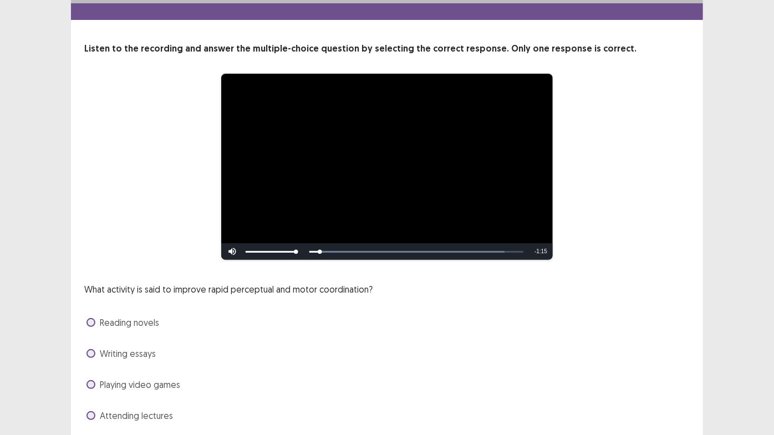
scroll to position [50, 0]
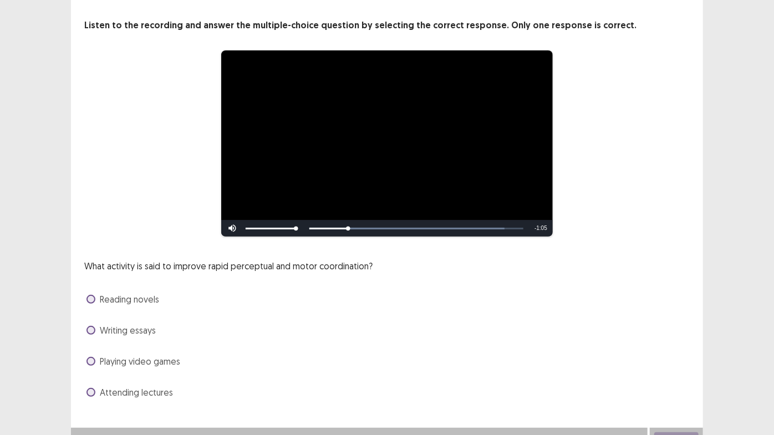
click at [96, 359] on label "Playing video games" at bounding box center [134, 361] width 94 height 13
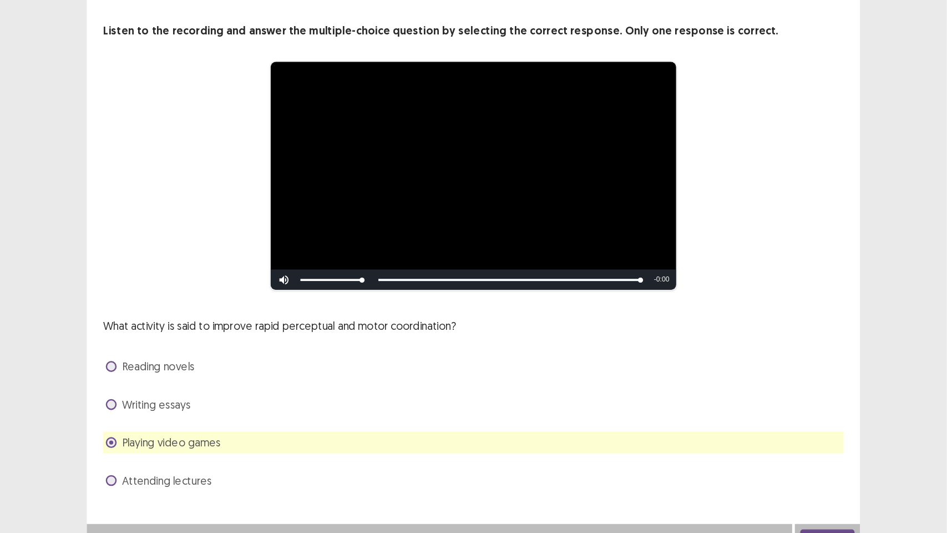
scroll to position [0, 0]
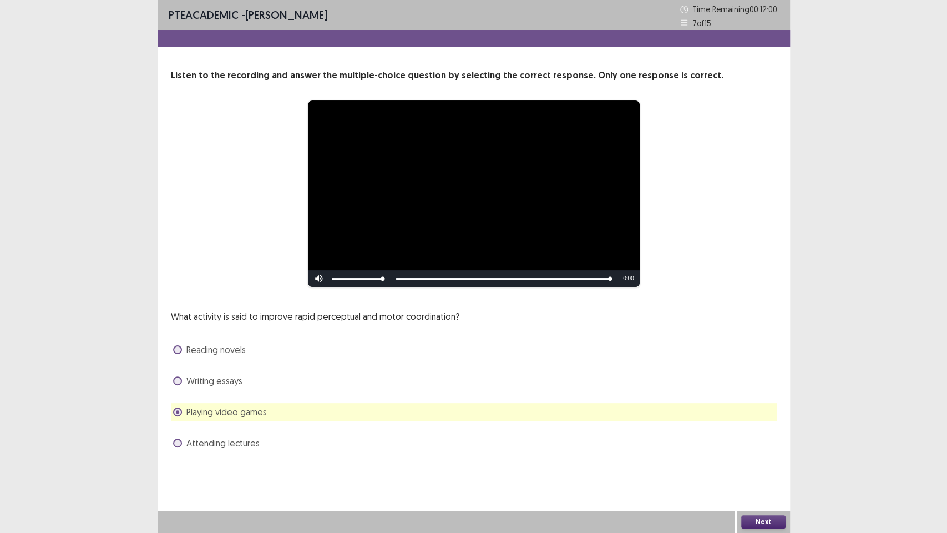
click at [763, 404] on button "Next" at bounding box center [763, 521] width 44 height 13
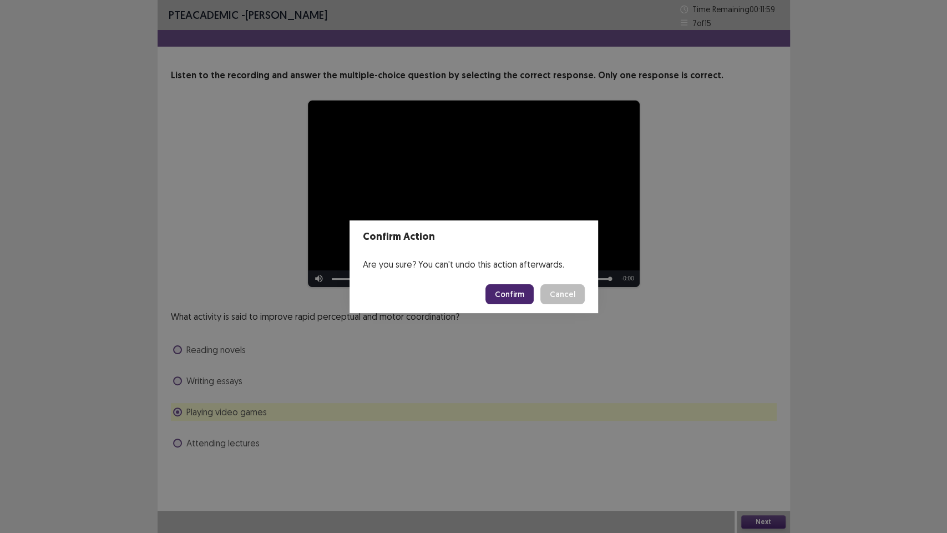
click at [511, 292] on button "Confirm" at bounding box center [509, 294] width 48 height 20
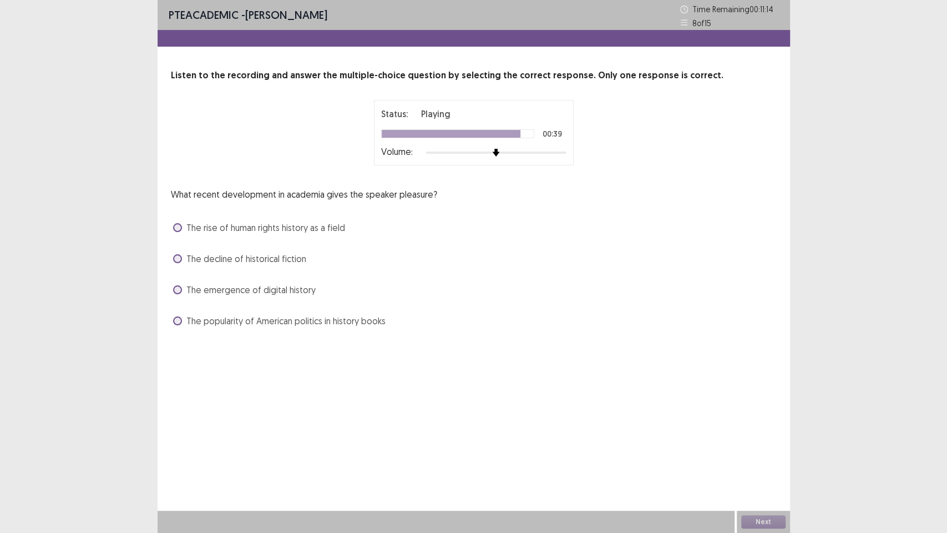
click at [178, 231] on span at bounding box center [177, 227] width 9 height 9
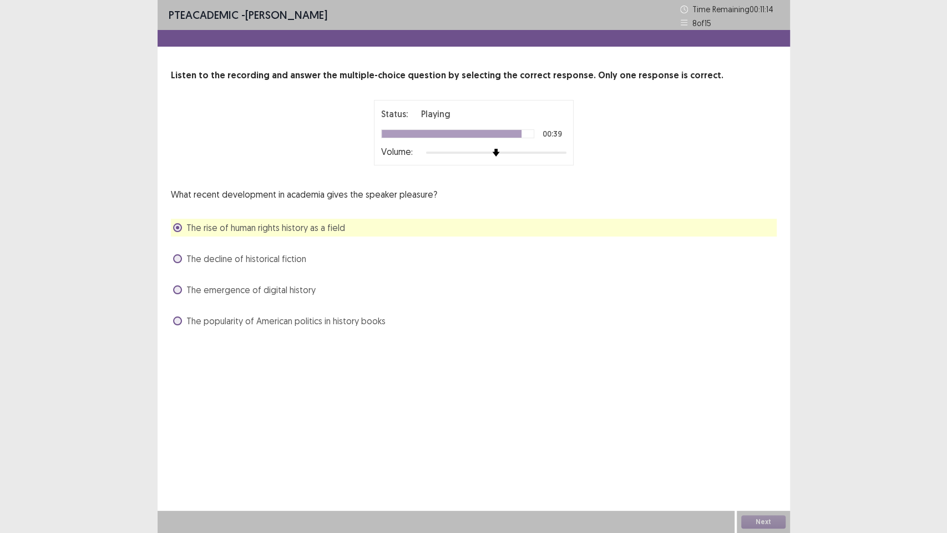
click at [178, 257] on span at bounding box center [177, 258] width 9 height 9
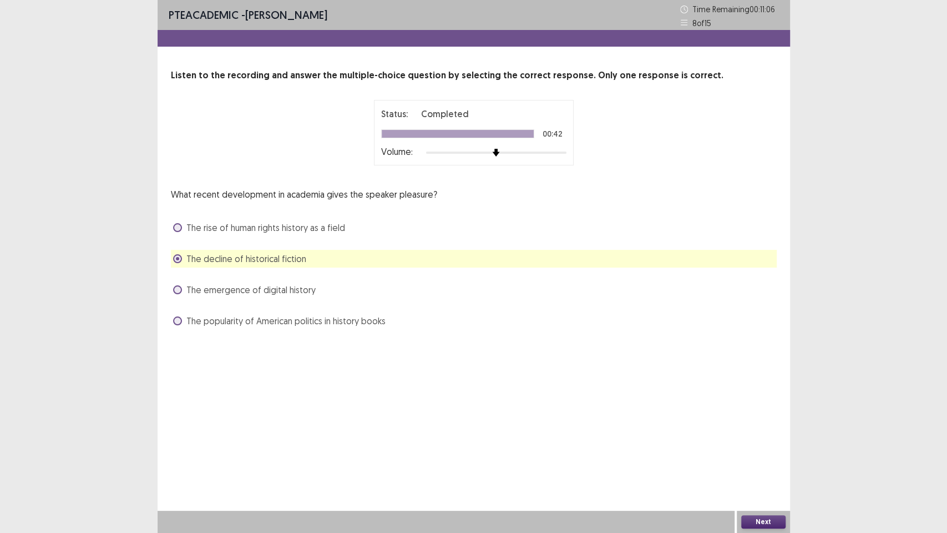
click at [178, 226] on span at bounding box center [177, 227] width 9 height 9
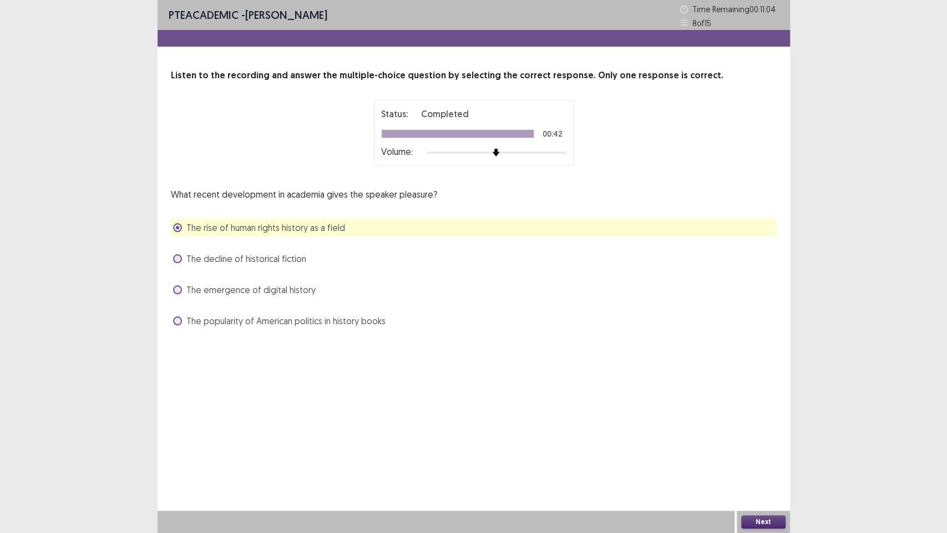
click at [782, 404] on button "Next" at bounding box center [763, 521] width 44 height 13
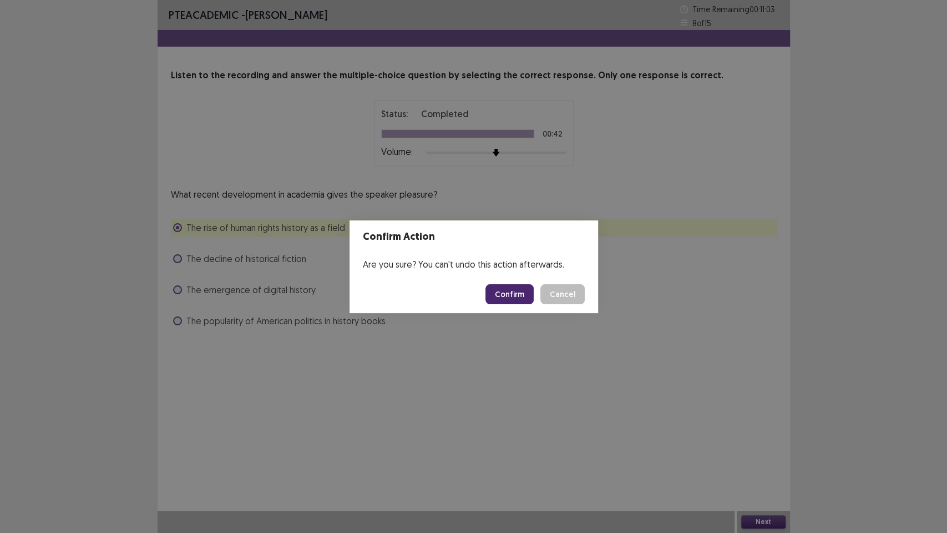
click at [517, 297] on button "Confirm" at bounding box center [509, 294] width 48 height 20
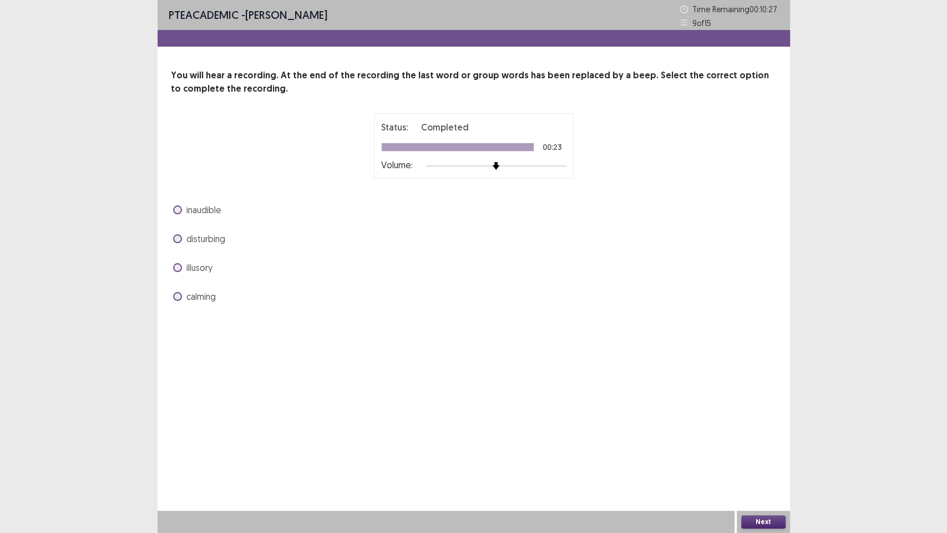
click at [173, 235] on label "disturbing" at bounding box center [199, 238] width 52 height 13
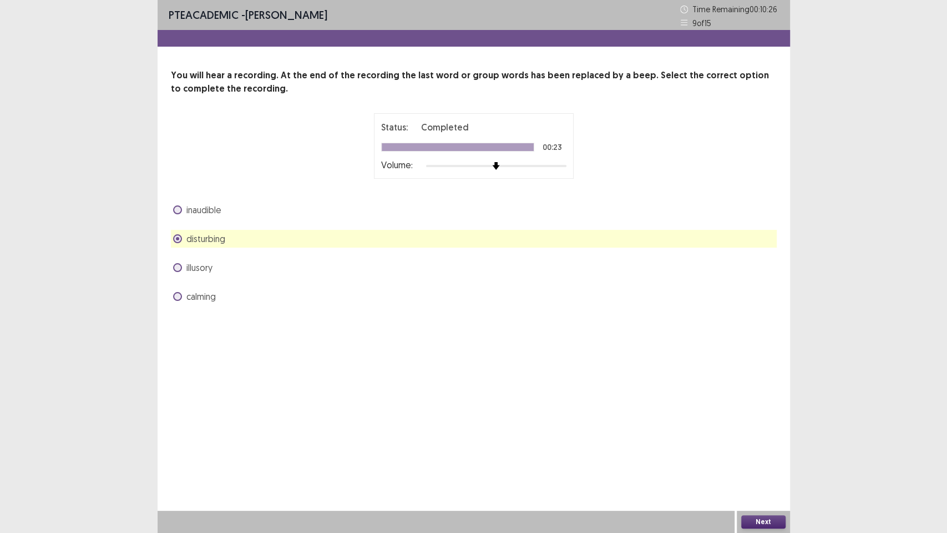
click at [760, 404] on button "Next" at bounding box center [763, 521] width 44 height 13
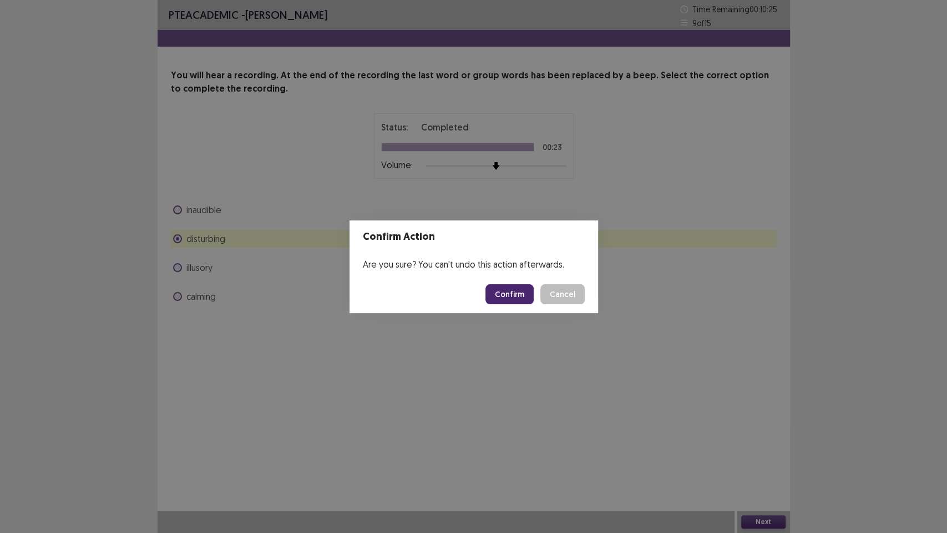
click at [514, 290] on button "Confirm" at bounding box center [509, 294] width 48 height 20
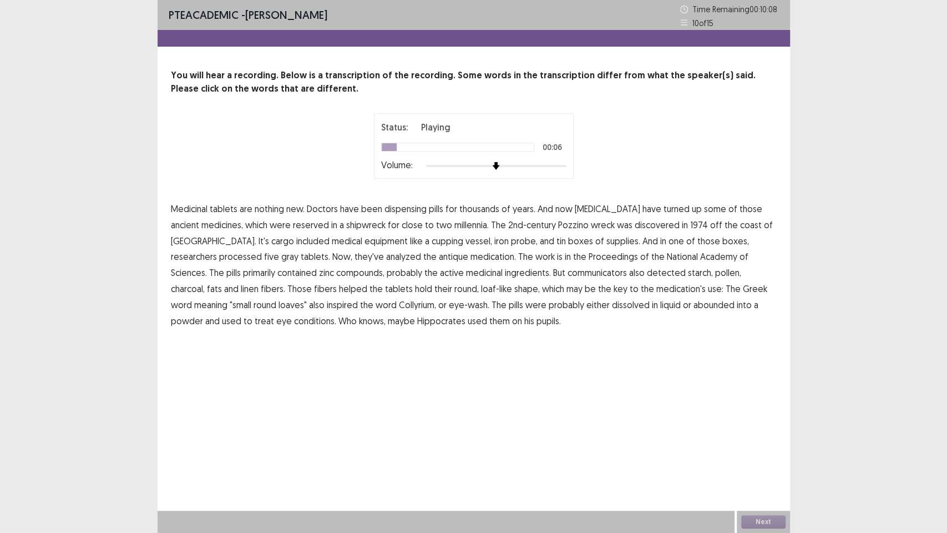
drag, startPoint x: 597, startPoint y: 210, endPoint x: 616, endPoint y: 212, distance: 19.0
click at [597, 210] on span "[MEDICAL_DATA]" at bounding box center [607, 208] width 65 height 13
click at [262, 250] on span "processed" at bounding box center [240, 256] width 43 height 13
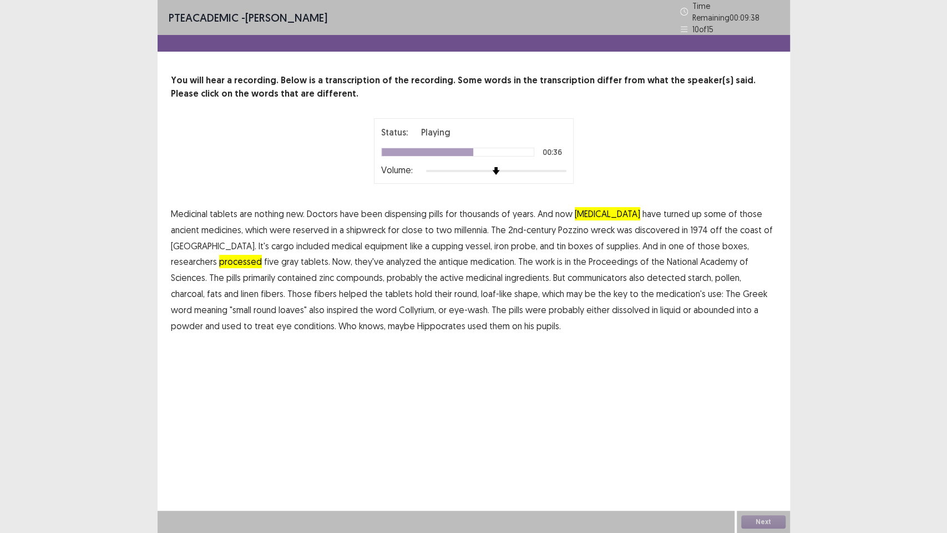
click at [567, 274] on span "communicators" at bounding box center [596, 277] width 59 height 13
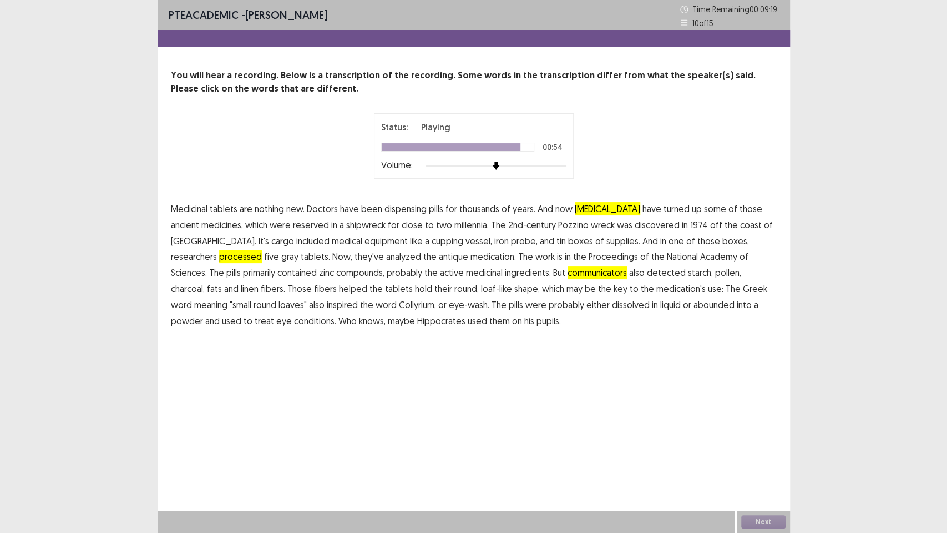
click at [693, 307] on span "abounded" at bounding box center [713, 304] width 41 height 13
click at [758, 404] on button "Next" at bounding box center [763, 521] width 44 height 13
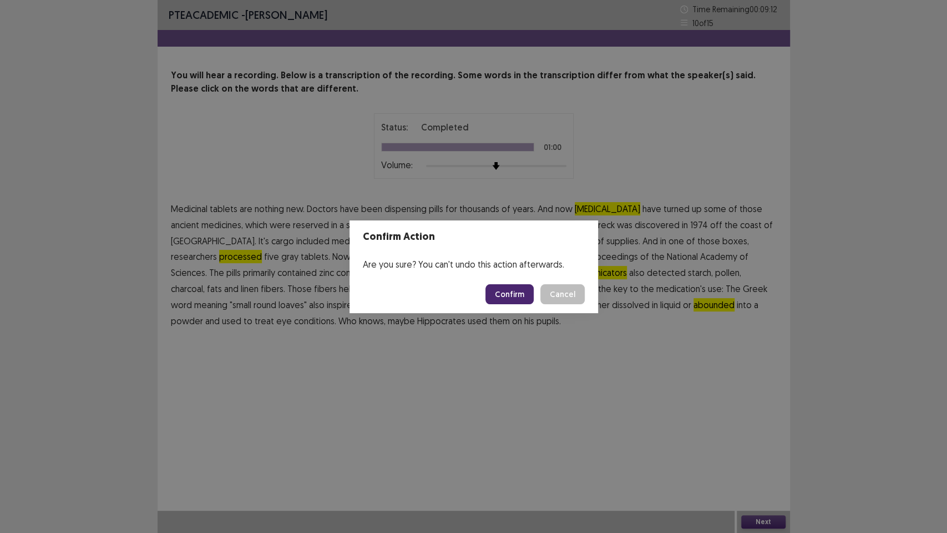
click at [518, 299] on button "Confirm" at bounding box center [509, 294] width 48 height 20
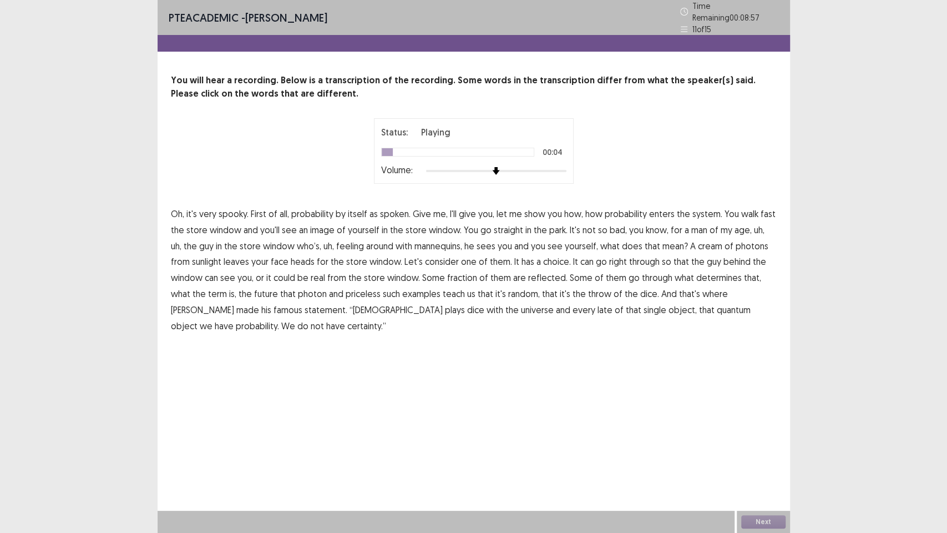
drag, startPoint x: 395, startPoint y: 212, endPoint x: 464, endPoint y: 218, distance: 69.1
click at [395, 212] on span "spoken." at bounding box center [395, 213] width 31 height 13
click at [698, 242] on span "cream" at bounding box center [710, 245] width 24 height 13
click at [311, 275] on span "real" at bounding box center [318, 277] width 14 height 13
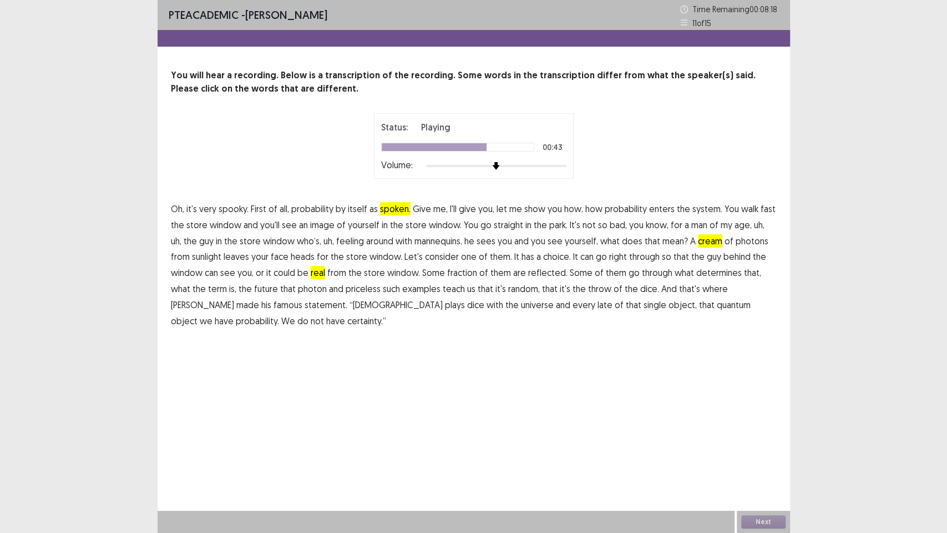
click at [346, 292] on span "priceless" at bounding box center [363, 288] width 35 height 13
click at [588, 292] on span "throw" at bounding box center [599, 288] width 23 height 13
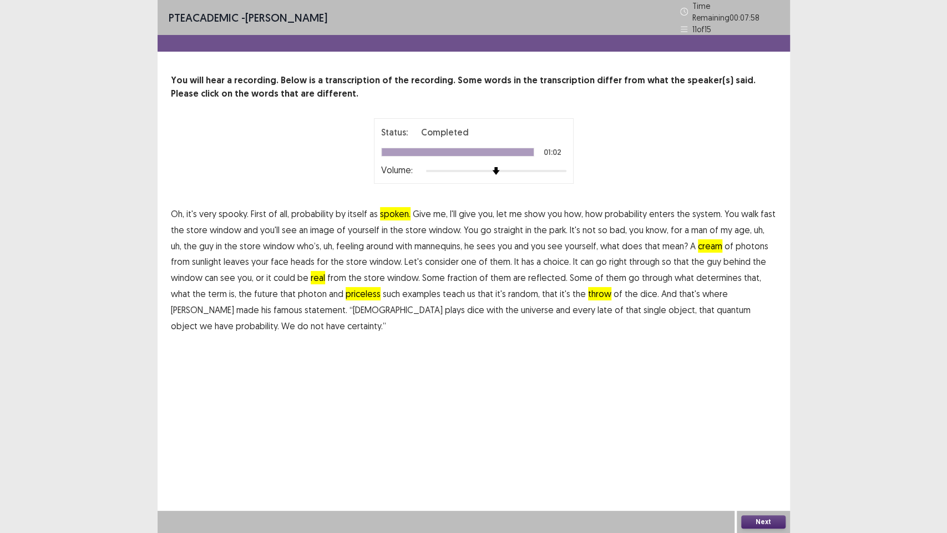
click at [770, 404] on button "Next" at bounding box center [763, 521] width 44 height 13
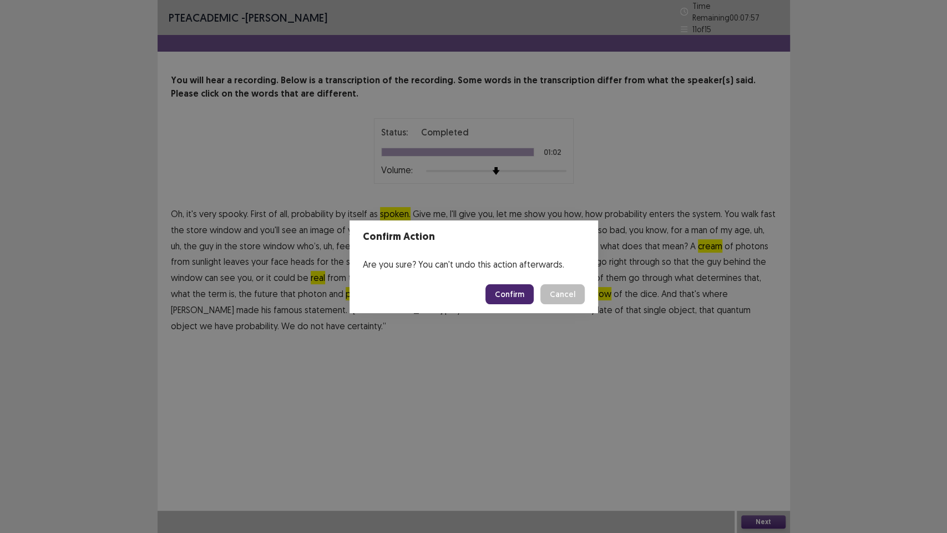
click at [506, 296] on button "Confirm" at bounding box center [509, 294] width 48 height 20
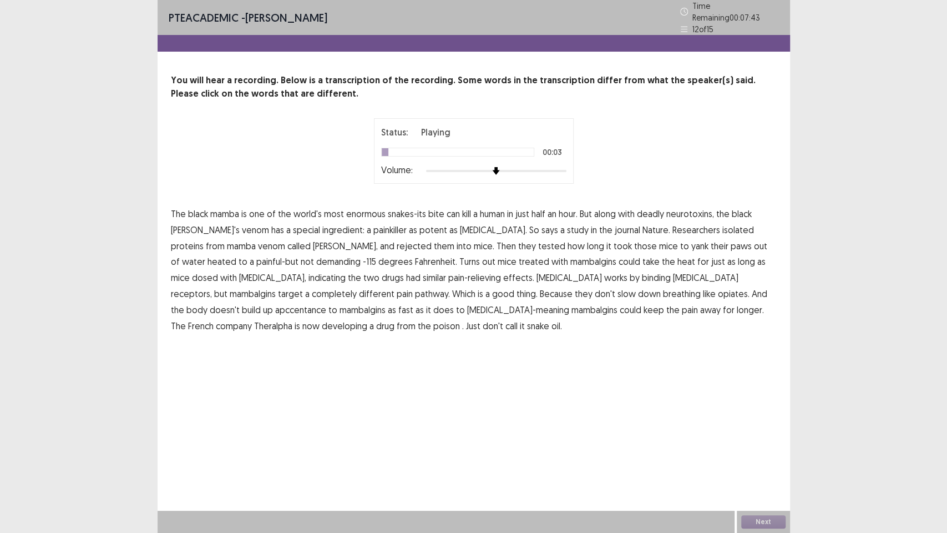
click at [362, 211] on span "enormous" at bounding box center [365, 213] width 39 height 13
click at [341, 248] on p "The black mamba is one of the world's most enormous snakes-its bite can kill a …" at bounding box center [474, 270] width 606 height 128
click at [397, 240] on span "rejected" at bounding box center [414, 245] width 35 height 13
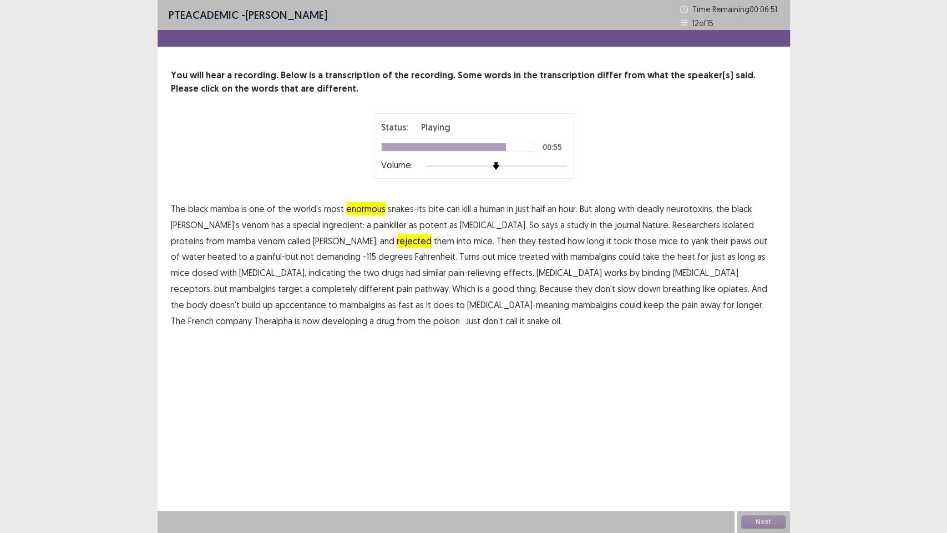
click at [326, 298] on span "apccentance" at bounding box center [300, 304] width 51 height 13
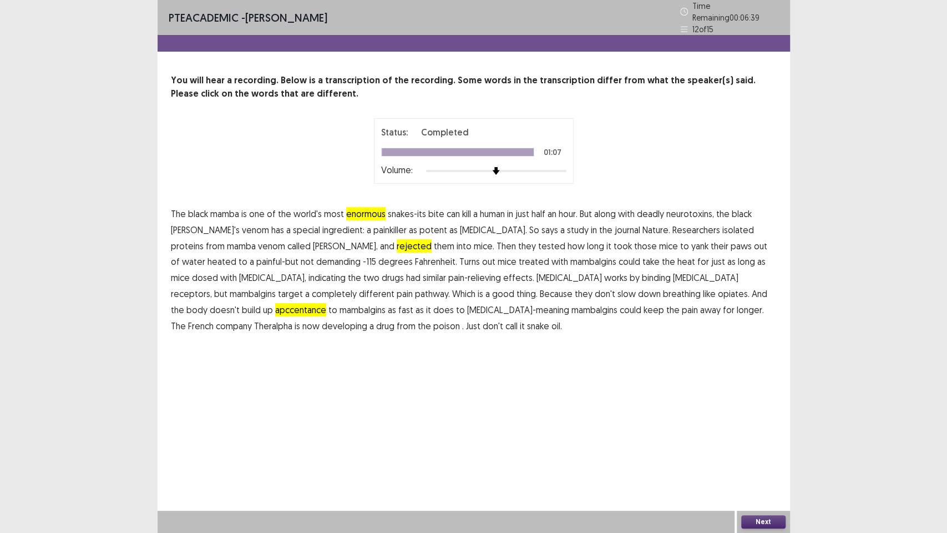
click at [753, 404] on button "Next" at bounding box center [763, 521] width 44 height 13
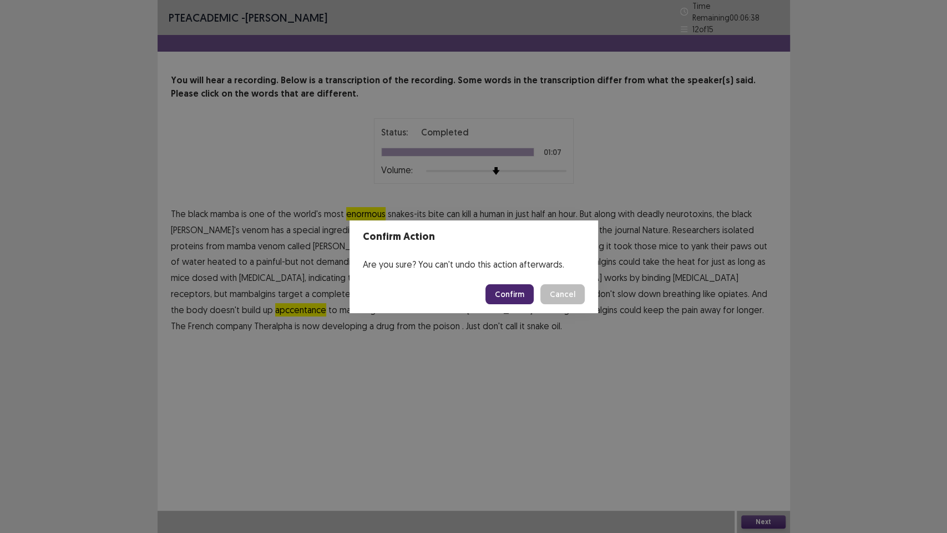
click at [506, 299] on button "Confirm" at bounding box center [509, 294] width 48 height 20
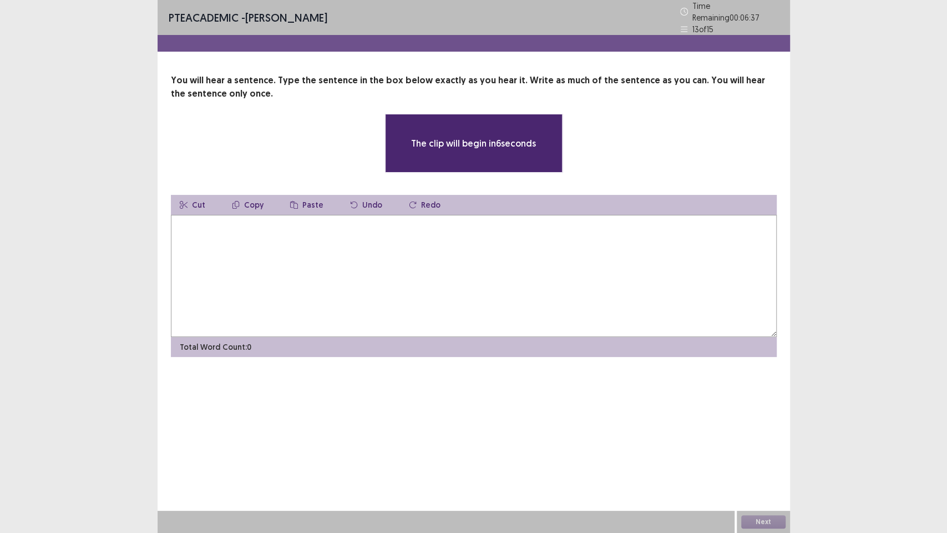
click at [286, 249] on textarea at bounding box center [474, 276] width 606 height 122
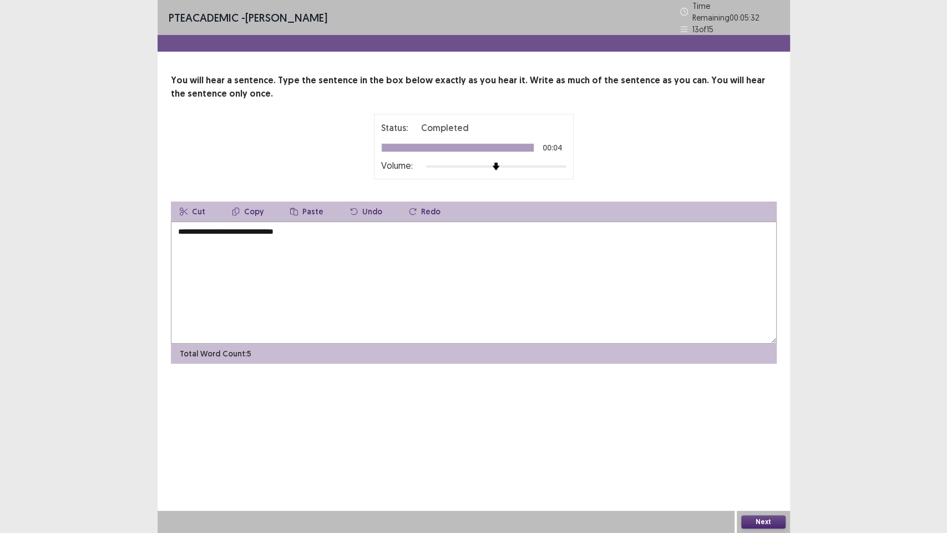
type textarea "**********"
click at [746, 404] on button "Next" at bounding box center [763, 521] width 44 height 13
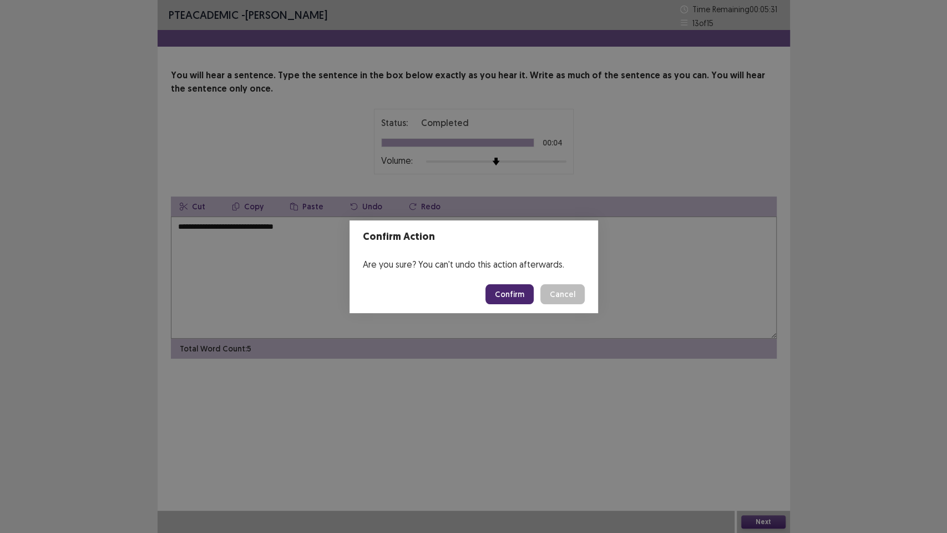
click at [509, 300] on button "Confirm" at bounding box center [509, 294] width 48 height 20
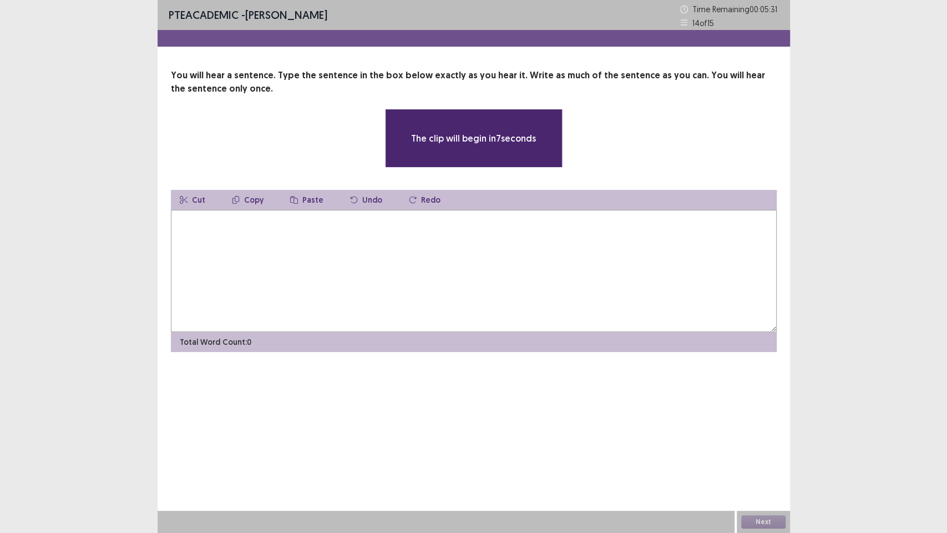
click at [283, 248] on textarea at bounding box center [474, 271] width 606 height 122
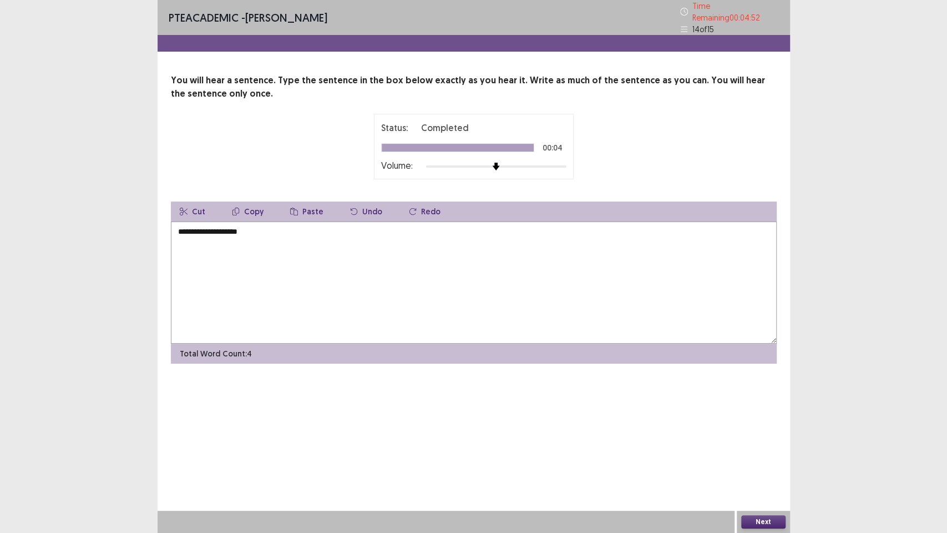
type textarea "**********"
click at [748, 404] on button "Next" at bounding box center [763, 521] width 44 height 13
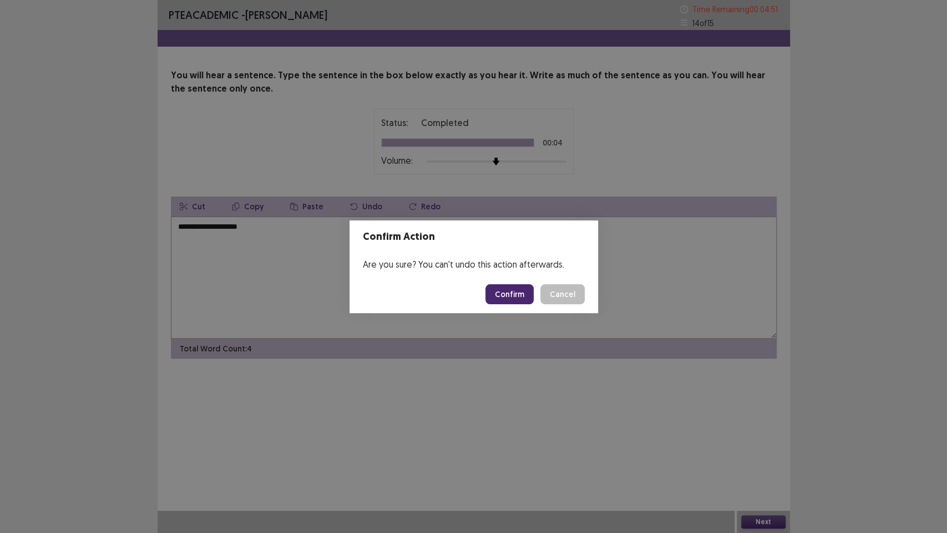
click at [506, 293] on button "Confirm" at bounding box center [509, 294] width 48 height 20
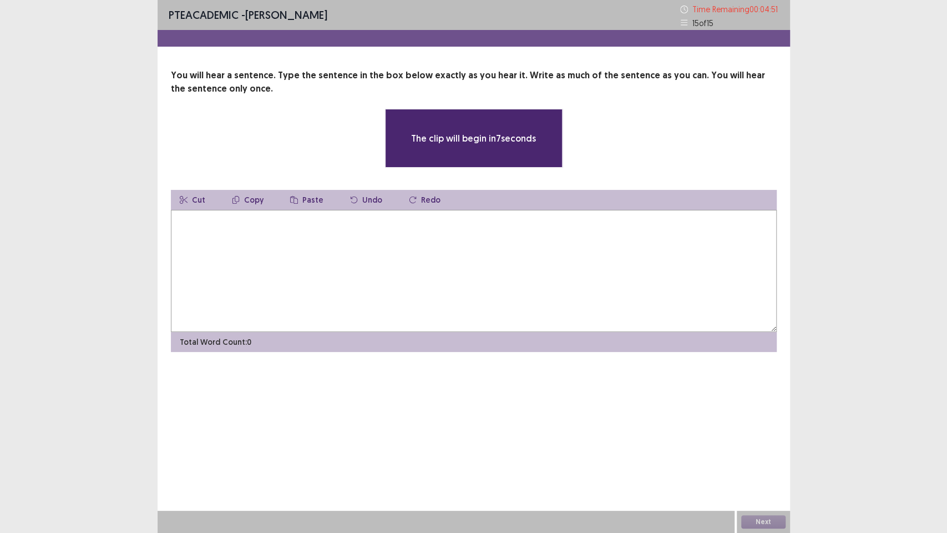
click at [257, 242] on textarea at bounding box center [474, 271] width 606 height 122
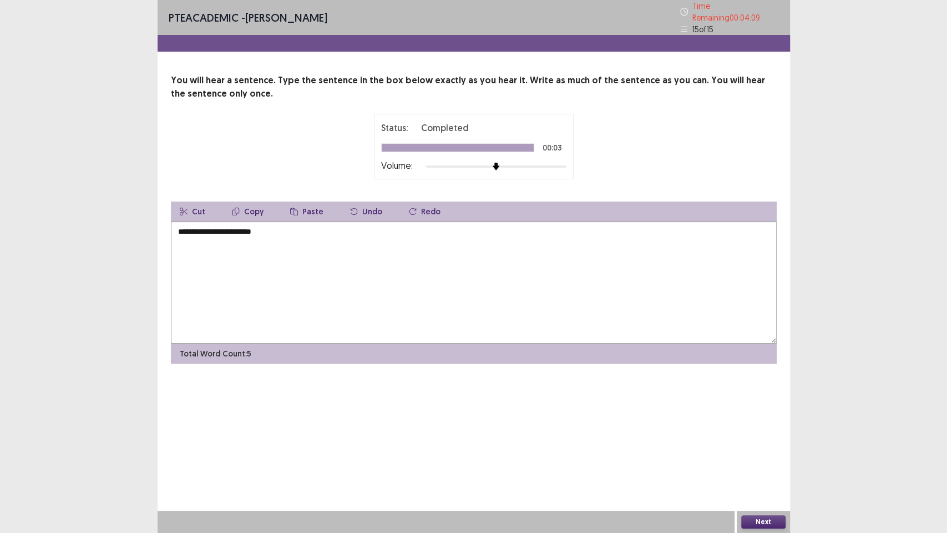
type textarea "**********"
click at [750, 404] on button "Next" at bounding box center [763, 521] width 44 height 13
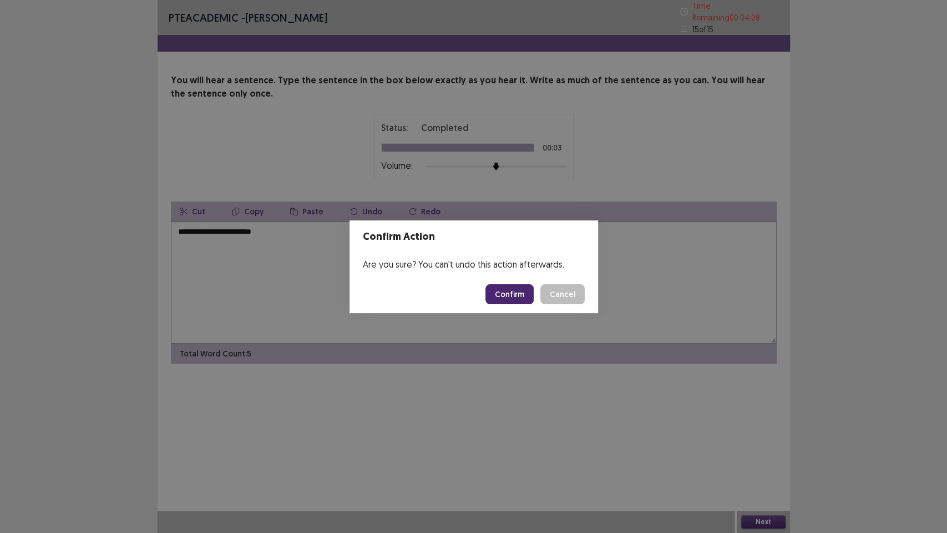
click at [505, 300] on button "Confirm" at bounding box center [509, 294] width 48 height 20
